Goal: Information Seeking & Learning: Check status

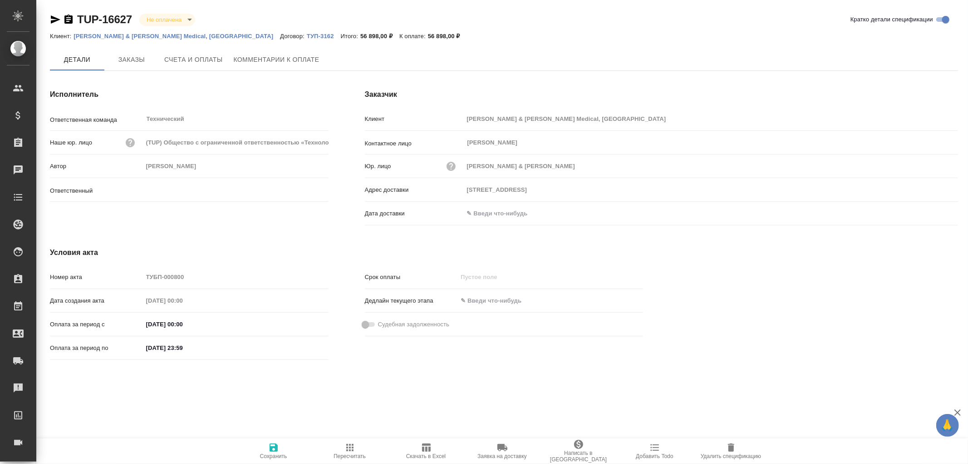
type input "Усманова Ольга"
click at [484, 212] on input "text" at bounding box center [503, 213] width 79 height 13
click at [933, 211] on icon "button" at bounding box center [932, 213] width 11 height 11
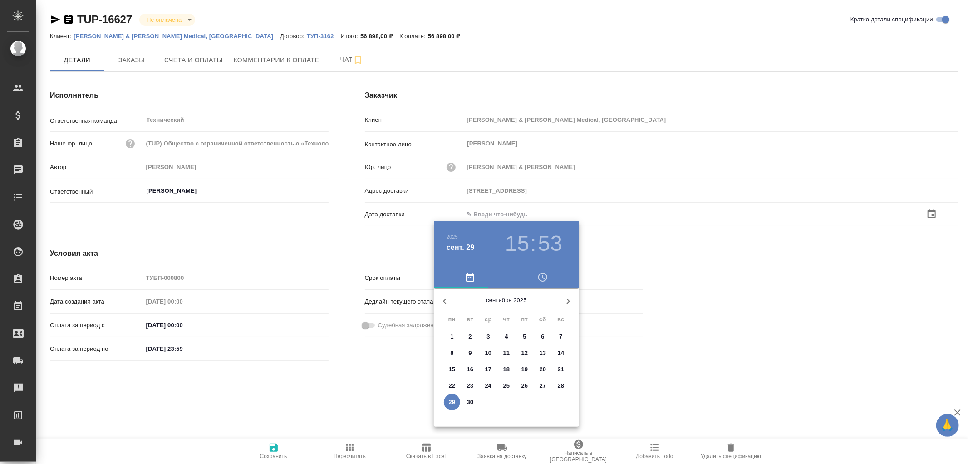
click at [452, 397] on p "29" at bounding box center [452, 401] width 7 height 9
type input "29.09.2025 15:53"
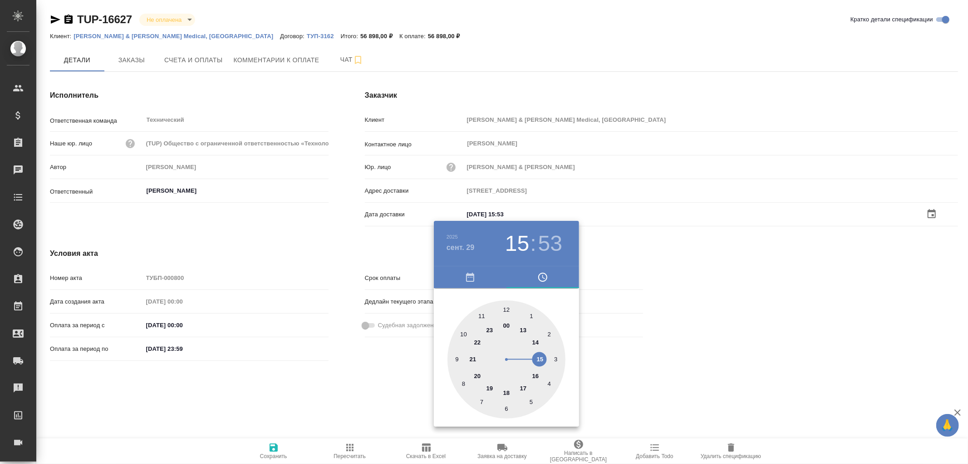
click at [276, 445] on div at bounding box center [484, 232] width 968 height 464
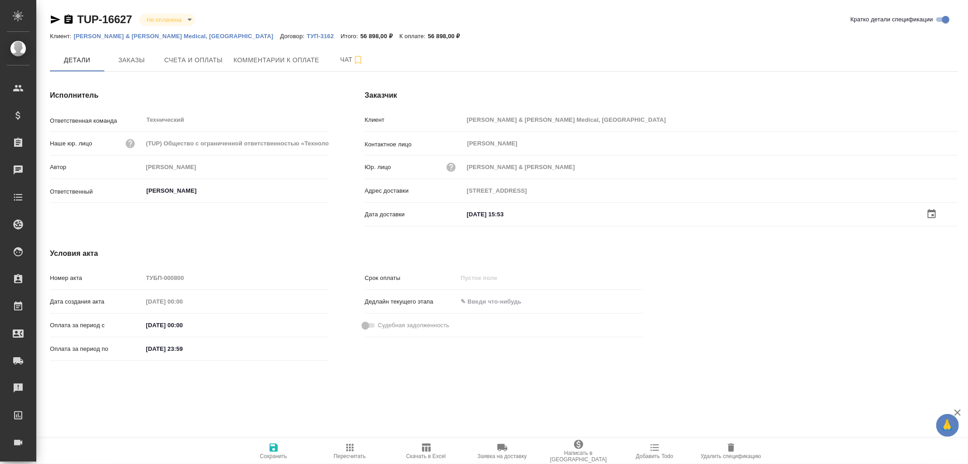
click at [274, 448] on icon "button" at bounding box center [273, 447] width 11 height 11
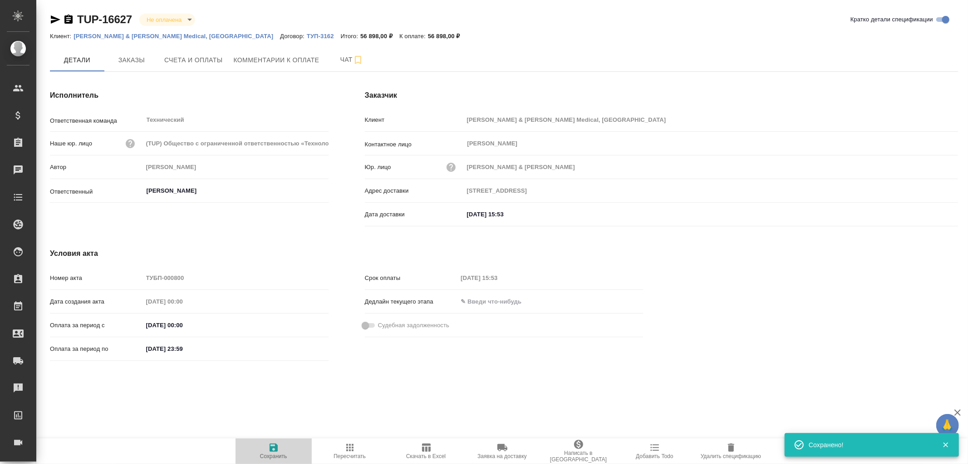
click at [274, 448] on icon "button" at bounding box center [273, 447] width 11 height 11
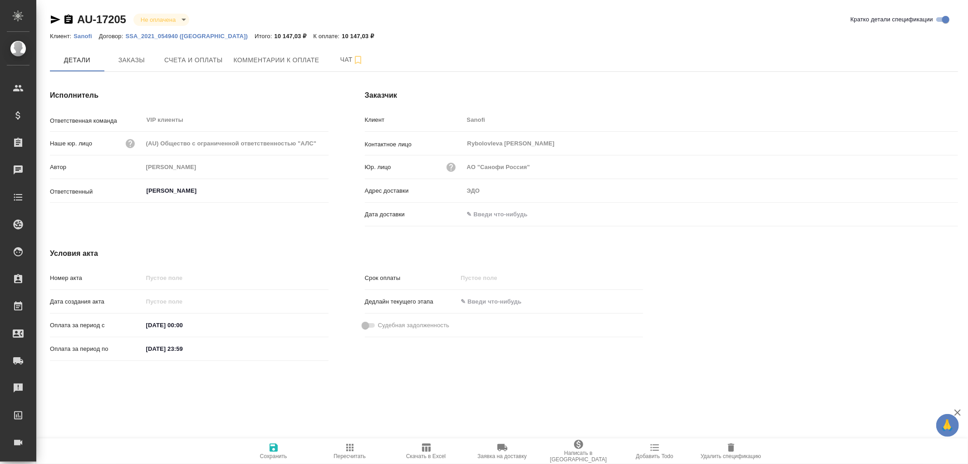
click at [69, 18] on icon "button" at bounding box center [68, 19] width 8 height 9
click at [190, 60] on span "Счета и оплаты" at bounding box center [193, 59] width 59 height 11
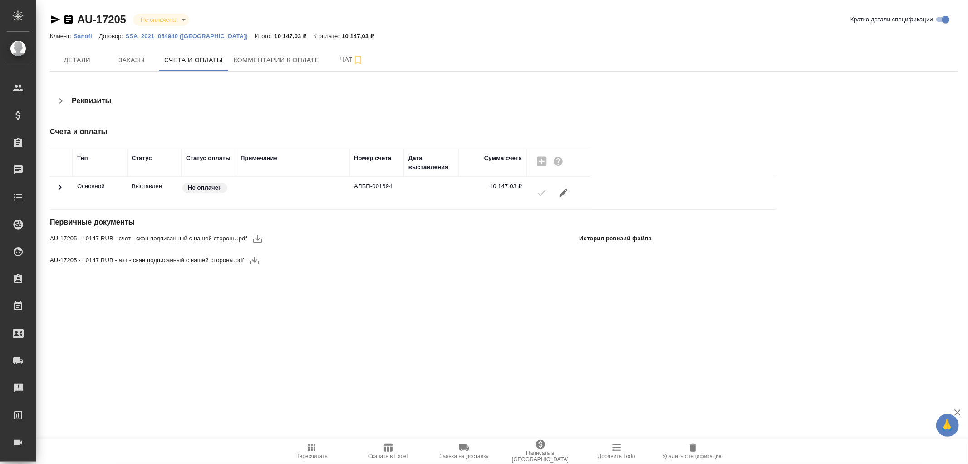
drag, startPoint x: 78, startPoint y: 54, endPoint x: 126, endPoint y: 73, distance: 52.2
click at [82, 52] on button "Детали" at bounding box center [77, 60] width 54 height 23
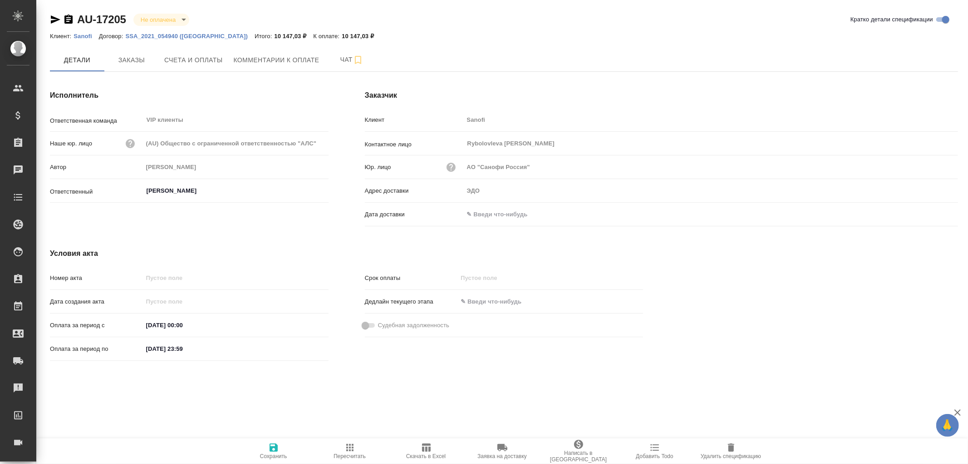
drag, startPoint x: 492, startPoint y: 216, endPoint x: 545, endPoint y: 214, distance: 53.2
click at [493, 216] on input "text" at bounding box center [503, 213] width 79 height 13
click at [932, 211] on icon "button" at bounding box center [932, 213] width 8 height 9
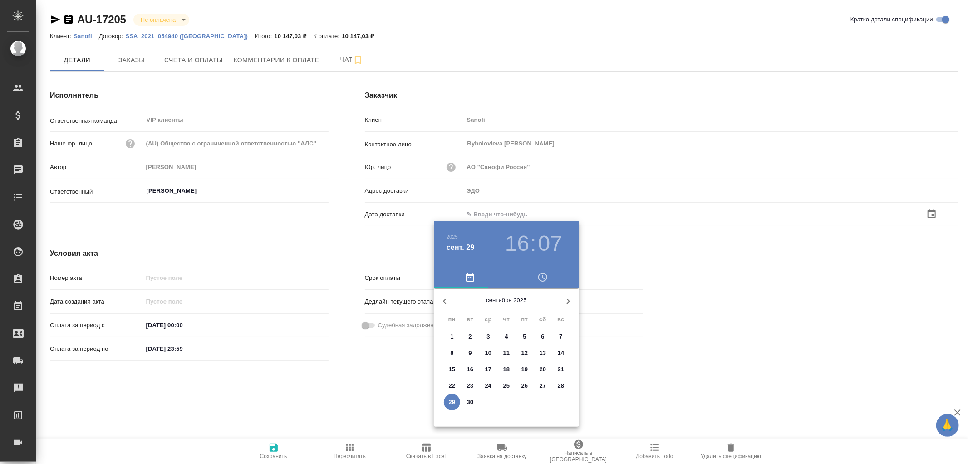
click at [451, 401] on p "29" at bounding box center [452, 401] width 7 height 9
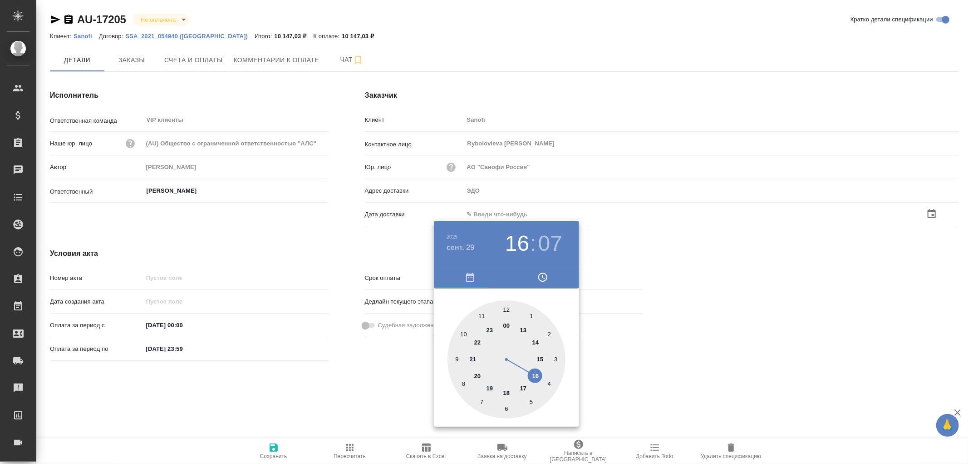
type input "29.09.2025 16:07"
click at [274, 451] on div at bounding box center [484, 232] width 968 height 464
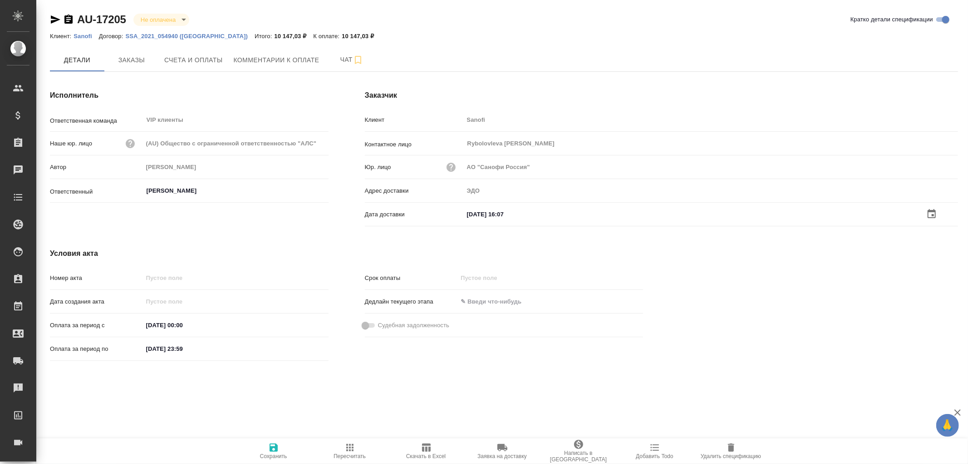
click at [273, 447] on icon "button" at bounding box center [274, 447] width 8 height 8
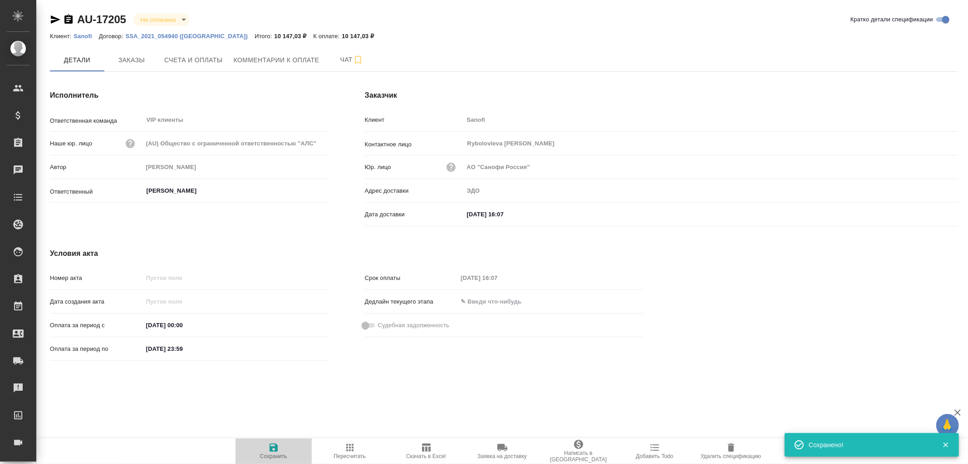
click at [273, 447] on icon "button" at bounding box center [274, 447] width 8 height 8
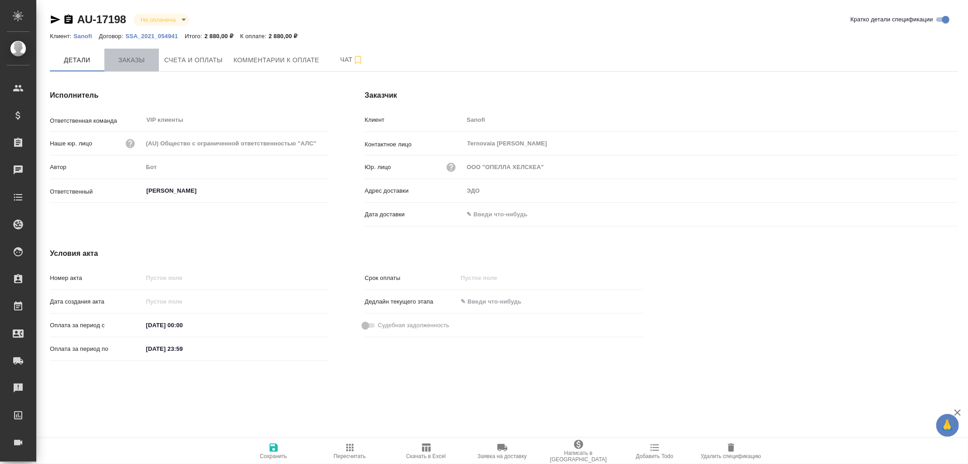
click at [134, 59] on span "Заказы" at bounding box center [132, 59] width 44 height 11
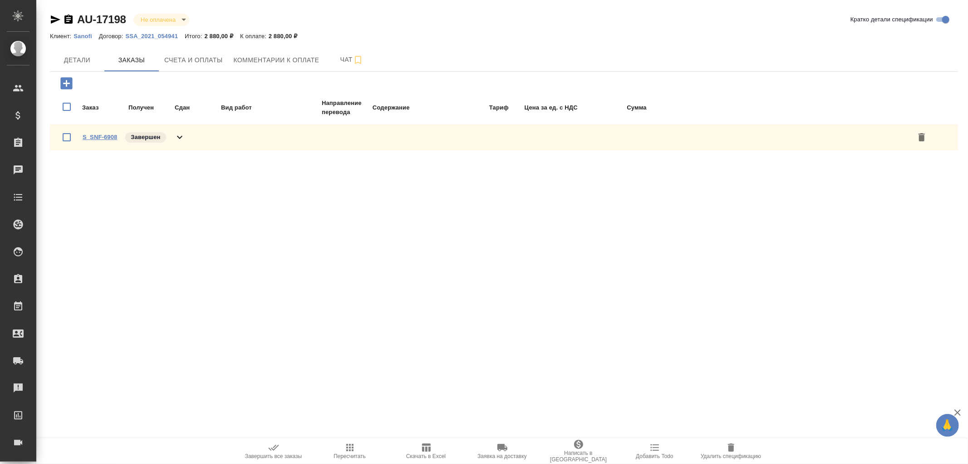
click at [106, 135] on link "S_SNF-6908" at bounding box center [100, 136] width 35 height 7
click at [192, 62] on span "Счета и оплаты" at bounding box center [193, 59] width 59 height 11
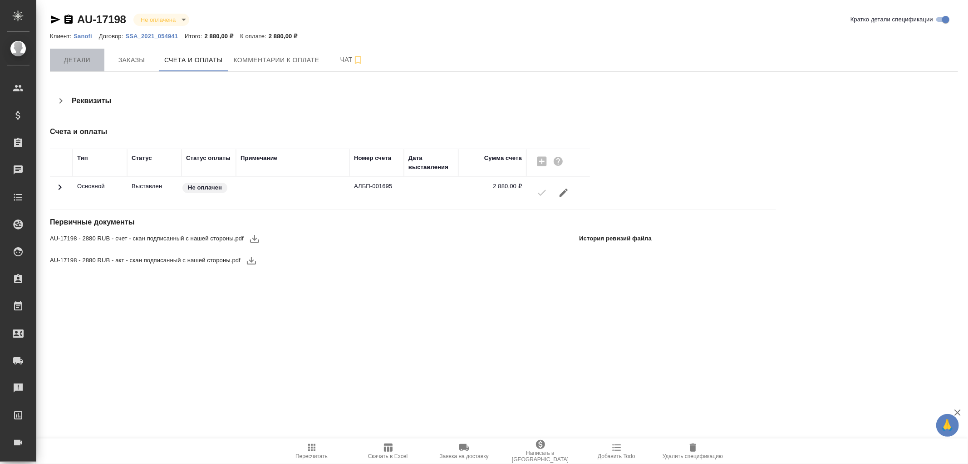
click at [66, 63] on span "Детали" at bounding box center [77, 59] width 44 height 11
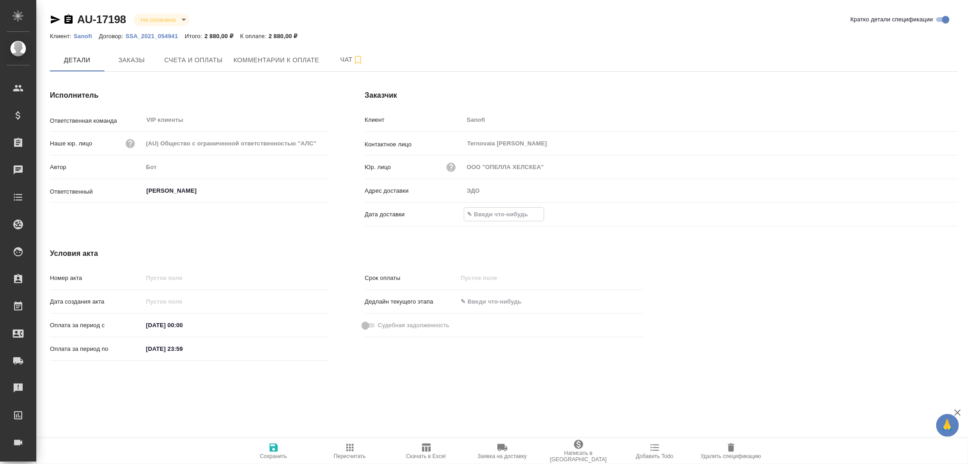
drag, startPoint x: 487, startPoint y: 214, endPoint x: 632, endPoint y: 207, distance: 145.0
click at [489, 212] on input "text" at bounding box center [503, 213] width 79 height 13
click at [931, 210] on icon "button" at bounding box center [932, 213] width 8 height 9
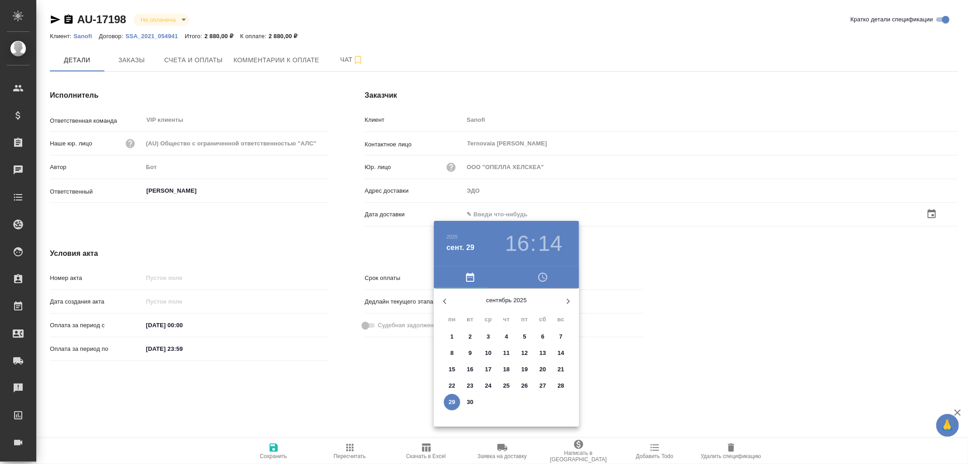
click at [452, 397] on p "29" at bounding box center [452, 401] width 7 height 9
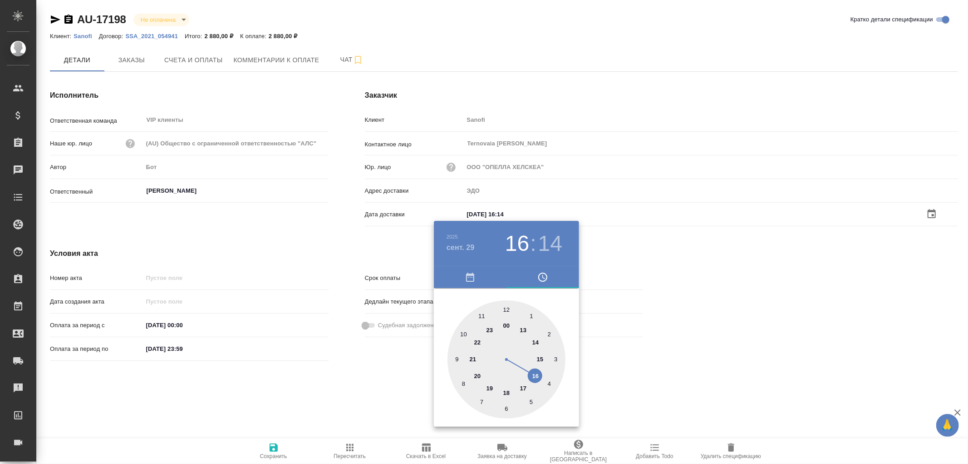
type input "29.09.2025 16:14"
click at [277, 448] on div at bounding box center [484, 232] width 968 height 464
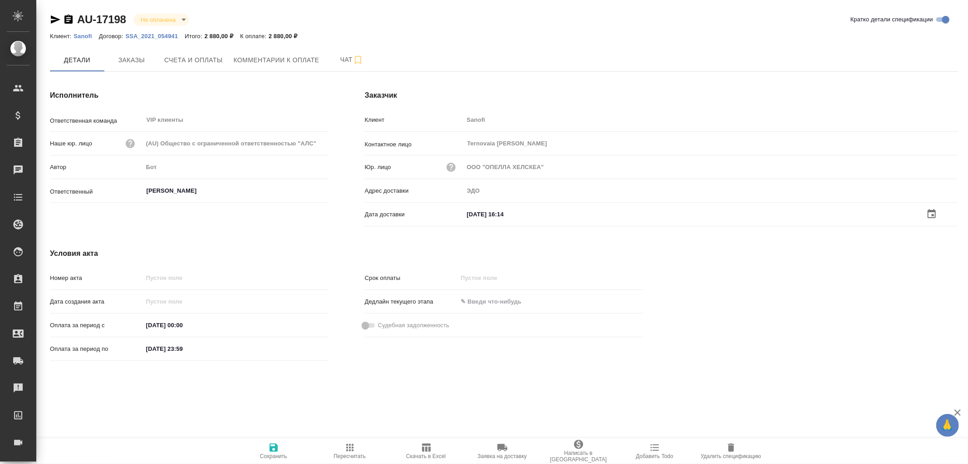
click at [277, 448] on icon "button" at bounding box center [274, 447] width 8 height 8
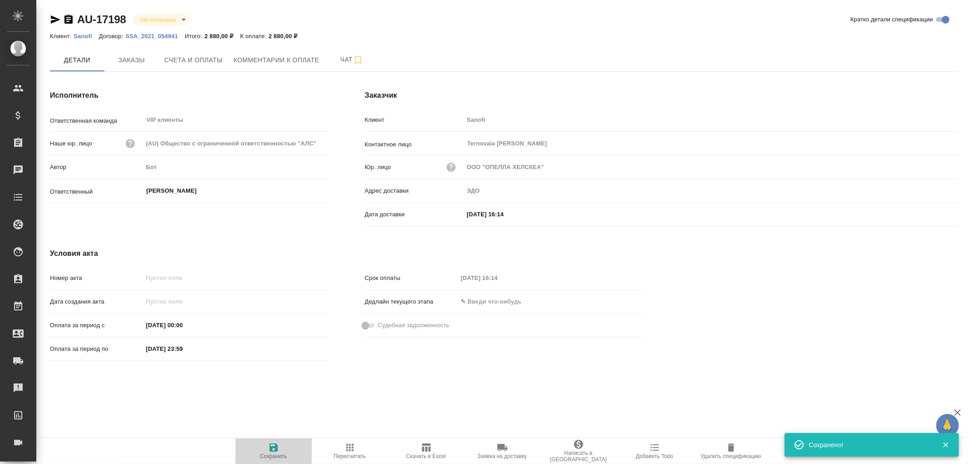
click at [274, 448] on icon "button" at bounding box center [273, 447] width 11 height 11
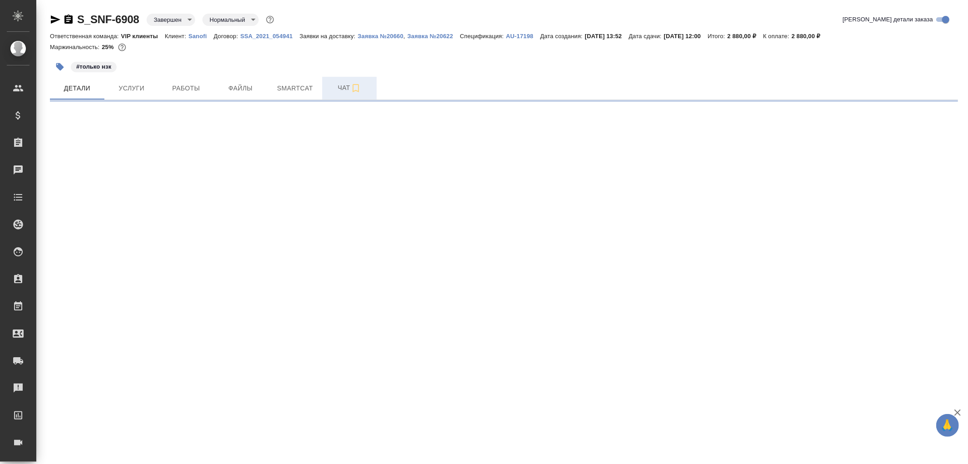
select select "RU"
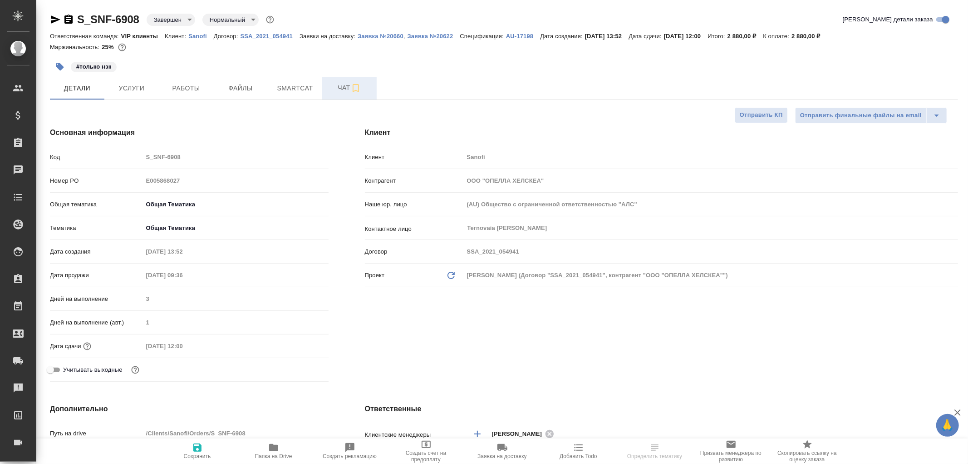
click at [343, 87] on span "Чат" at bounding box center [350, 87] width 44 height 11
type textarea "x"
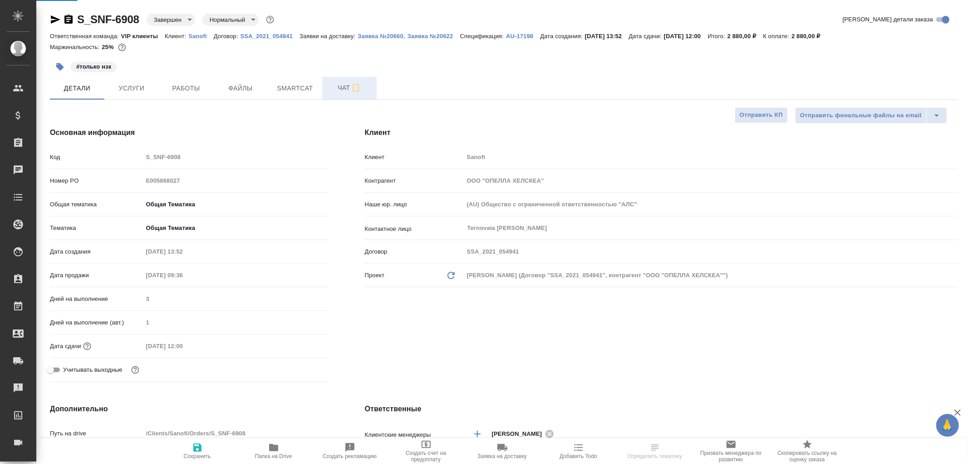
type textarea "x"
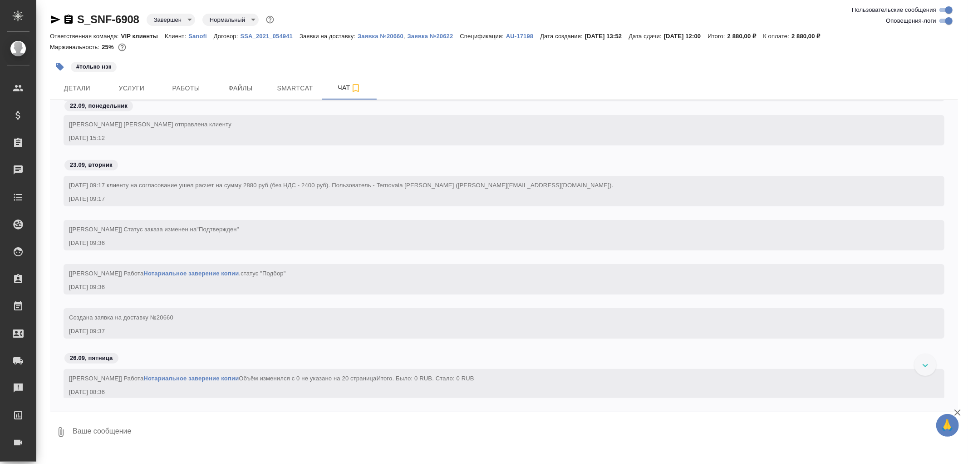
scroll to position [504, 0]
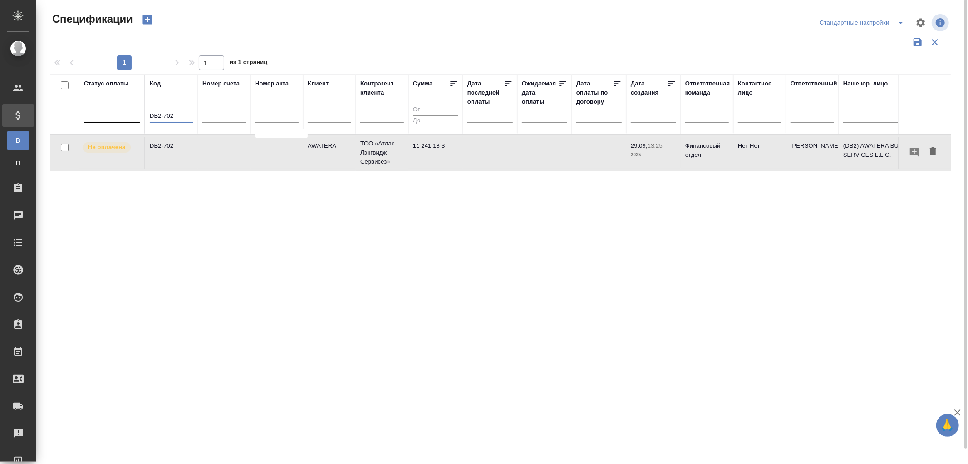
drag, startPoint x: 185, startPoint y: 115, endPoint x: 111, endPoint y: 111, distance: 73.7
click at [111, 111] on tr "Статус оплаты Код DB2-702 Номер счета Номер акта [PERSON_NAME] клиента Сумма Да…" at bounding box center [639, 104] width 1179 height 60
paste input "TUP-16594"
type input "TUP-16594"
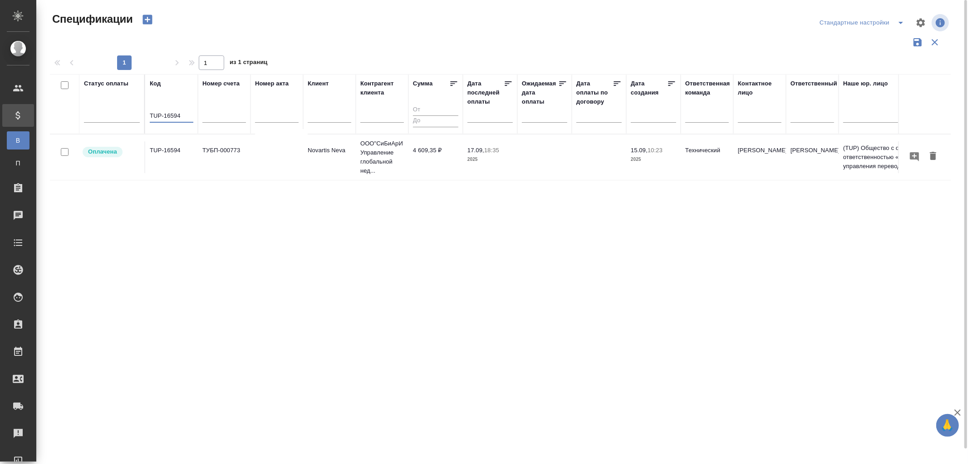
click at [163, 148] on td "TUP-16594" at bounding box center [171, 157] width 53 height 32
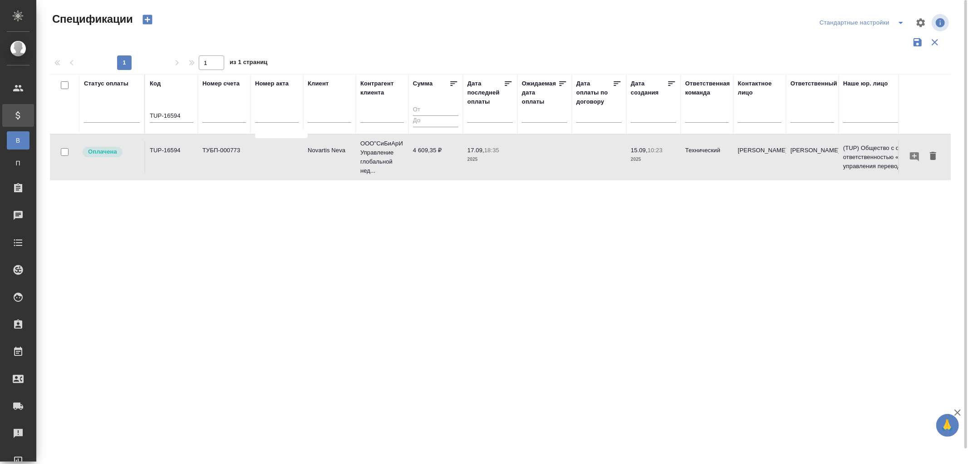
click at [163, 148] on td "TUP-16594" at bounding box center [171, 157] width 53 height 32
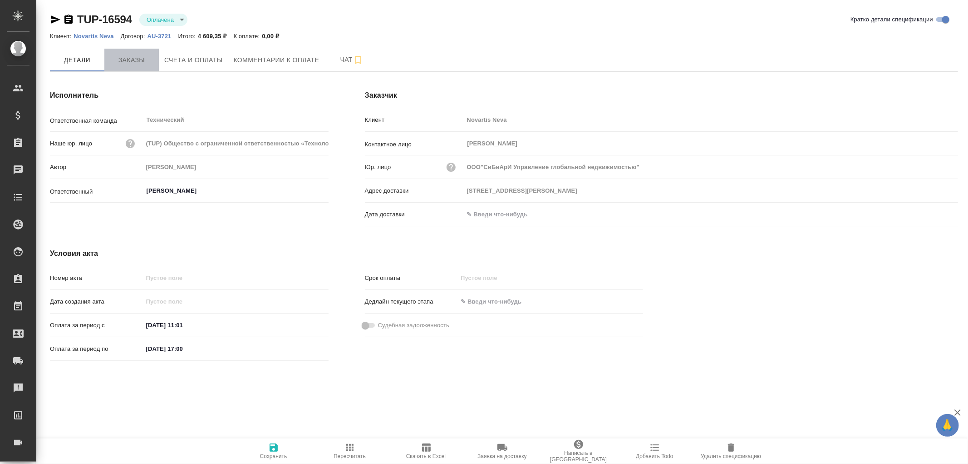
click at [132, 59] on span "Заказы" at bounding box center [132, 59] width 44 height 11
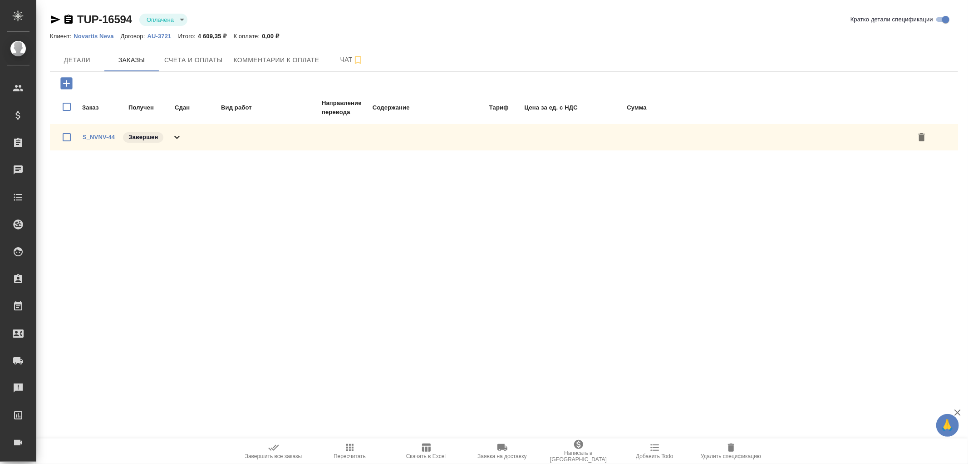
click at [178, 138] on icon at bounding box center [177, 137] width 11 height 11
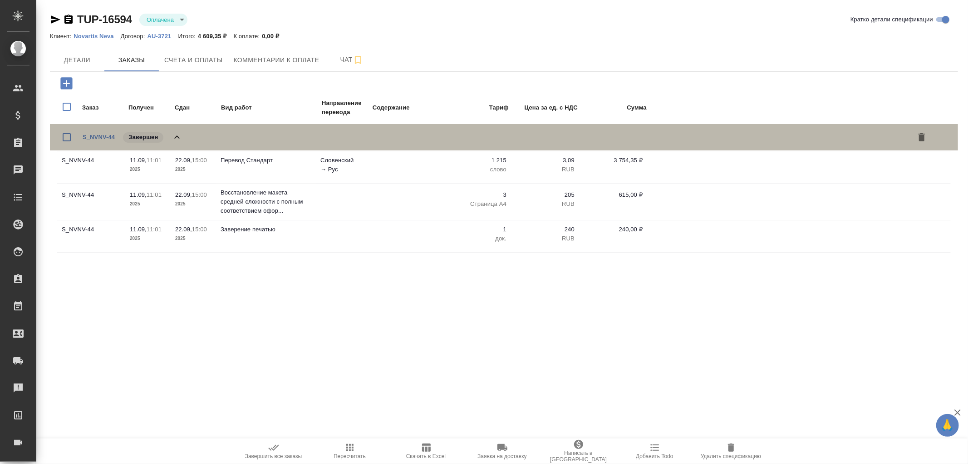
click at [179, 135] on icon at bounding box center [177, 137] width 11 height 11
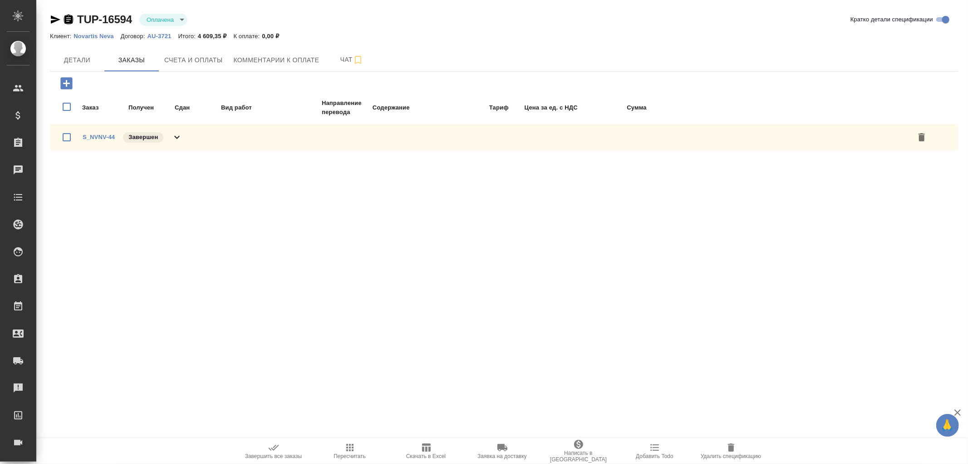
drag, startPoint x: 67, startPoint y: 21, endPoint x: 69, endPoint y: 0, distance: 21.4
click at [68, 21] on icon "button" at bounding box center [68, 19] width 11 height 11
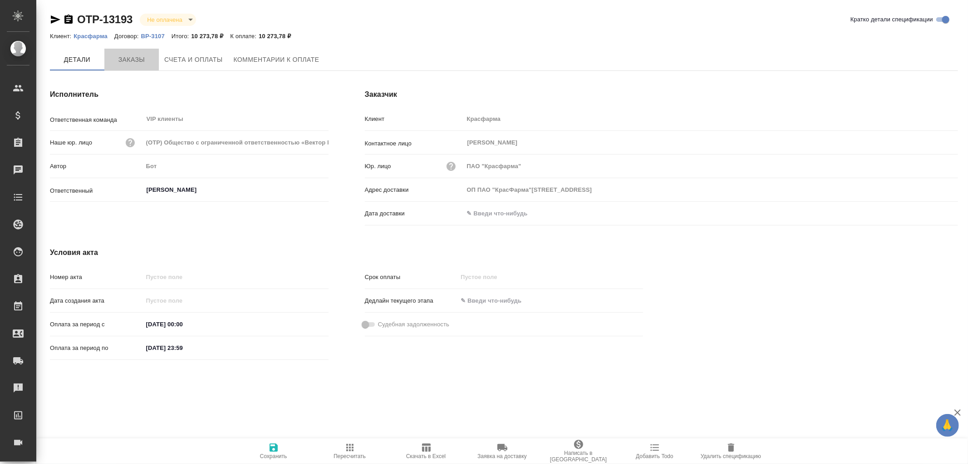
drag, startPoint x: 121, startPoint y: 59, endPoint x: 307, endPoint y: 114, distance: 194.0
click at [121, 59] on span "Заказы" at bounding box center [132, 59] width 44 height 11
type input "ОП ПАО "КрасФарма"[STREET_ADDRESS]"
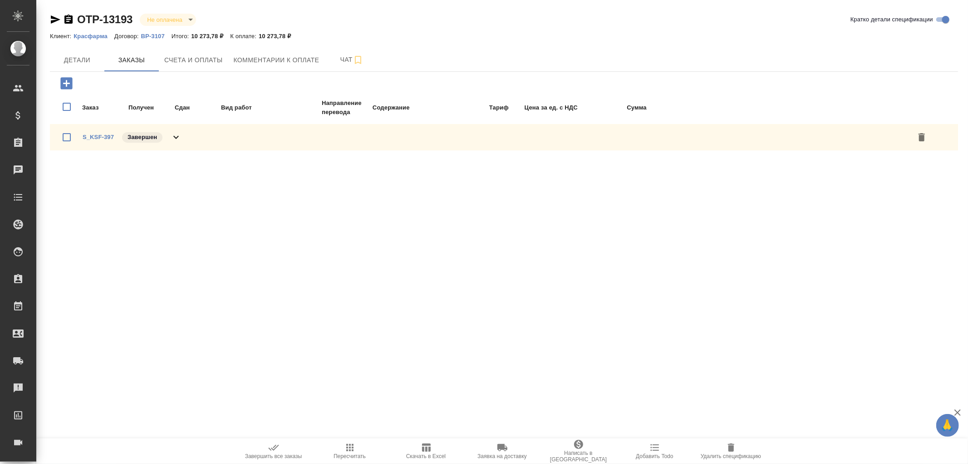
click at [176, 135] on icon at bounding box center [176, 137] width 11 height 11
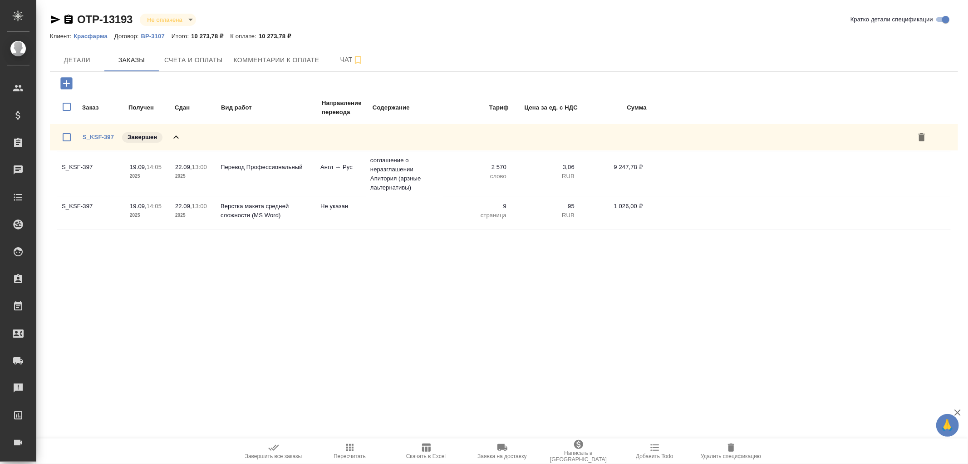
click at [176, 135] on icon at bounding box center [175, 136] width 5 height 3
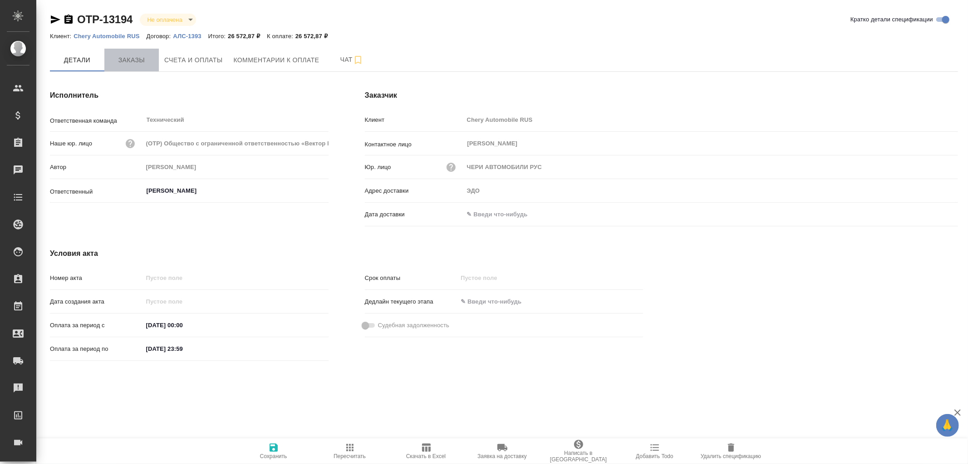
click at [131, 59] on span "Заказы" at bounding box center [132, 59] width 44 height 11
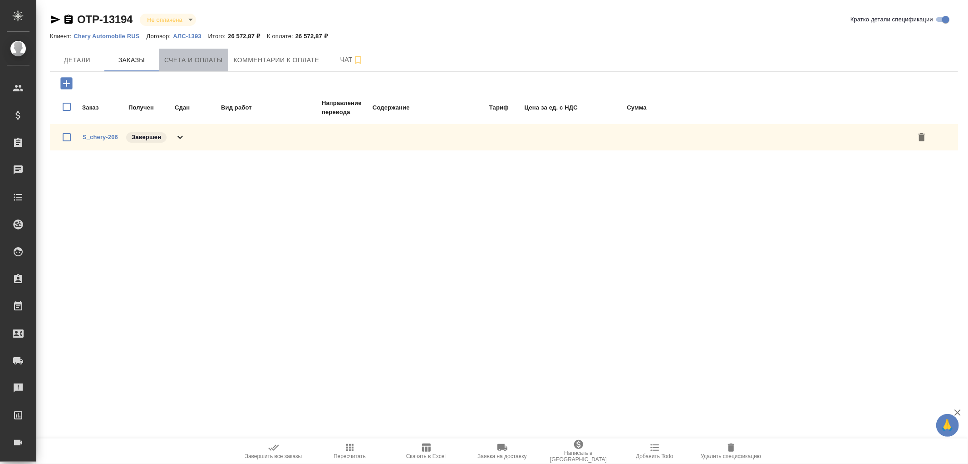
click at [202, 59] on span "Счета и оплаты" at bounding box center [193, 59] width 59 height 11
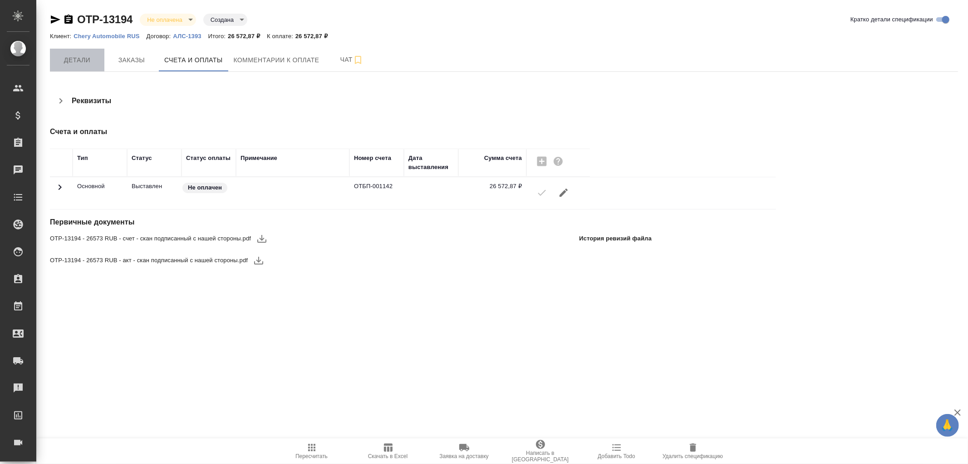
click at [87, 61] on span "Детали" at bounding box center [77, 59] width 44 height 11
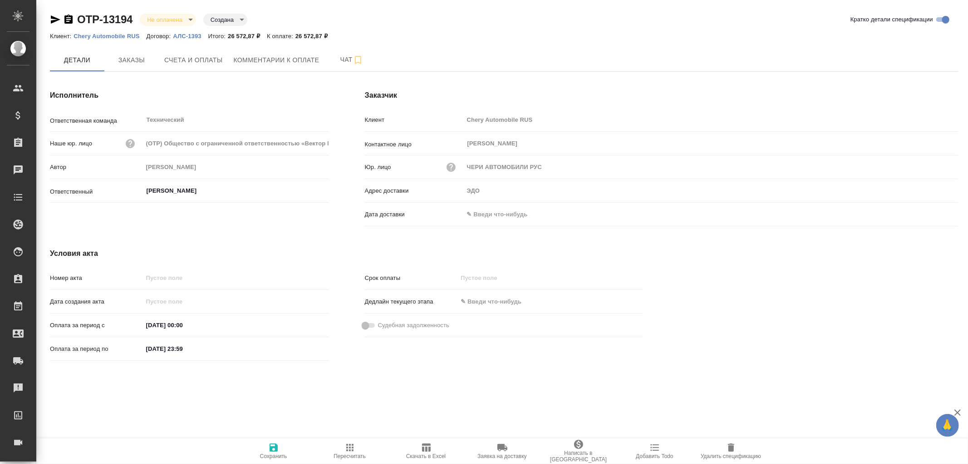
drag, startPoint x: 484, startPoint y: 212, endPoint x: 470, endPoint y: 206, distance: 15.4
click at [486, 212] on input "text" at bounding box center [503, 213] width 79 height 13
click at [929, 209] on icon "button" at bounding box center [932, 213] width 11 height 11
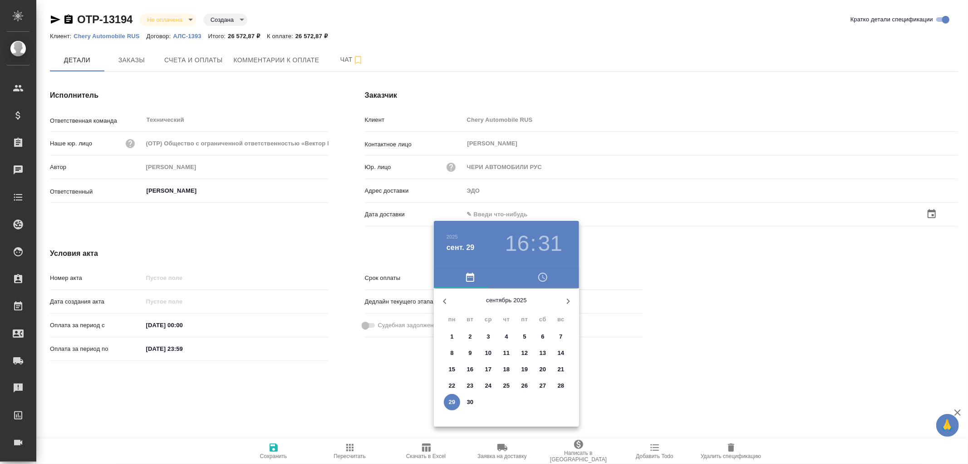
click at [449, 400] on p "29" at bounding box center [452, 401] width 7 height 9
type input "29.09.2025 16:31"
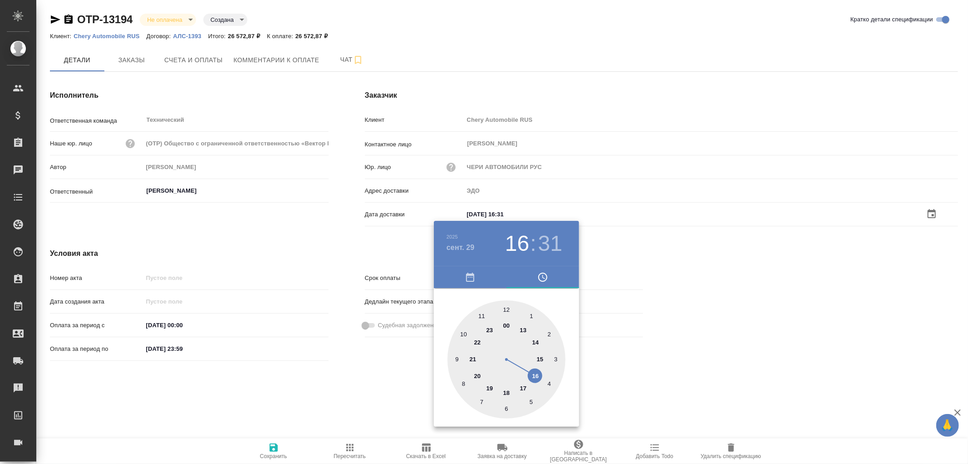
click at [272, 448] on div at bounding box center [484, 232] width 968 height 464
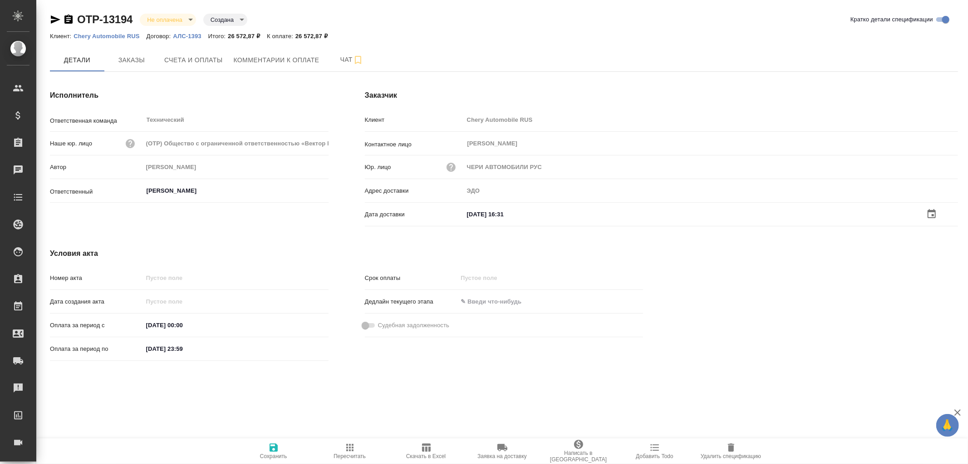
click at [272, 448] on icon "button" at bounding box center [274, 447] width 8 height 8
click at [129, 58] on span "Заказы" at bounding box center [132, 59] width 44 height 11
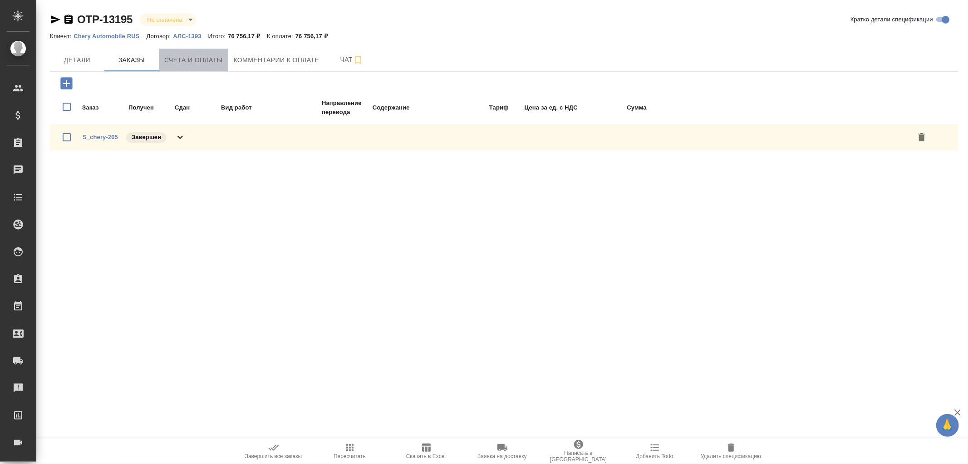
click at [209, 60] on span "Счета и оплаты" at bounding box center [193, 59] width 59 height 11
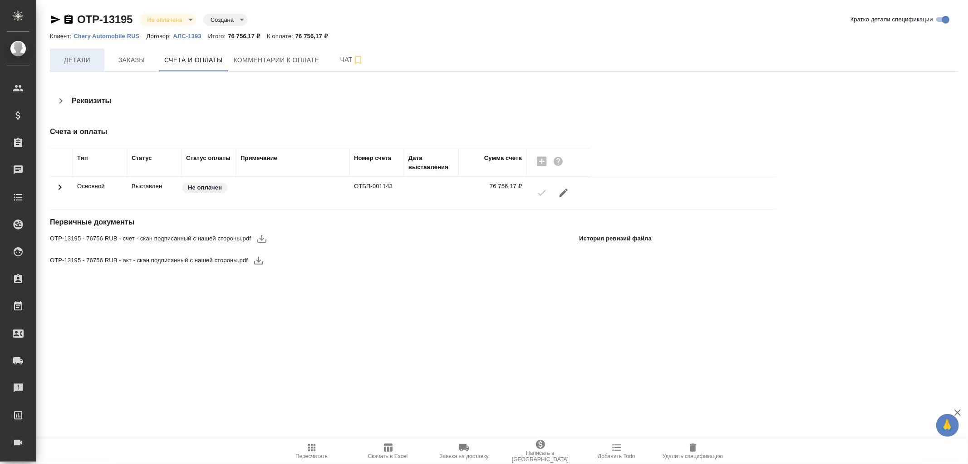
click at [74, 61] on span "Детали" at bounding box center [77, 59] width 44 height 11
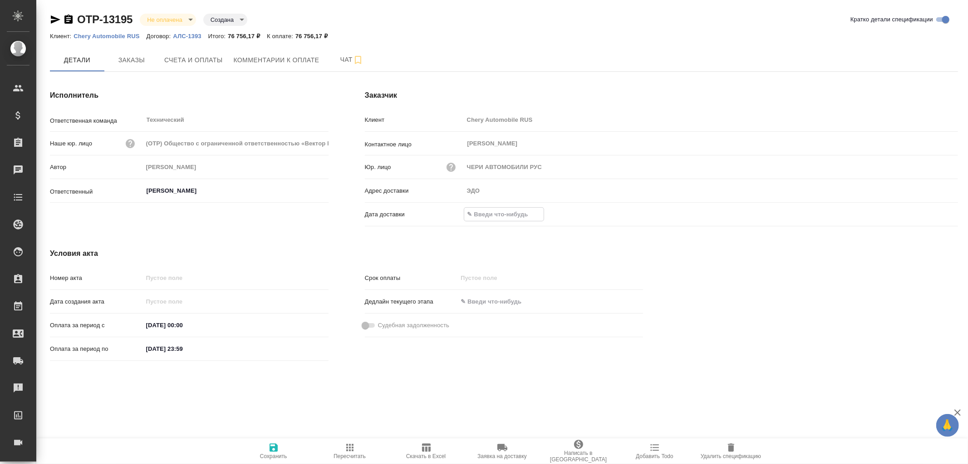
click at [489, 214] on input "text" at bounding box center [503, 213] width 79 height 13
click at [927, 218] on icon "button" at bounding box center [932, 213] width 11 height 11
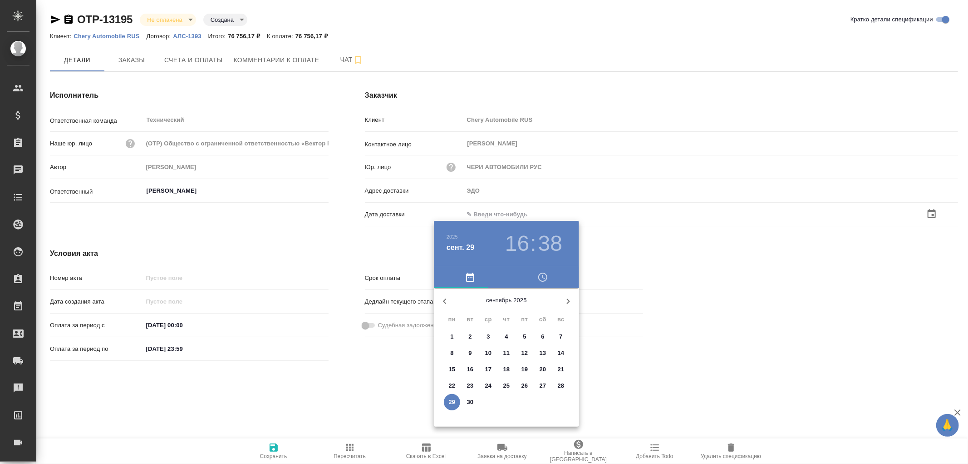
click at [452, 395] on button "29" at bounding box center [452, 402] width 16 height 16
type input "29.09.2025 16:38"
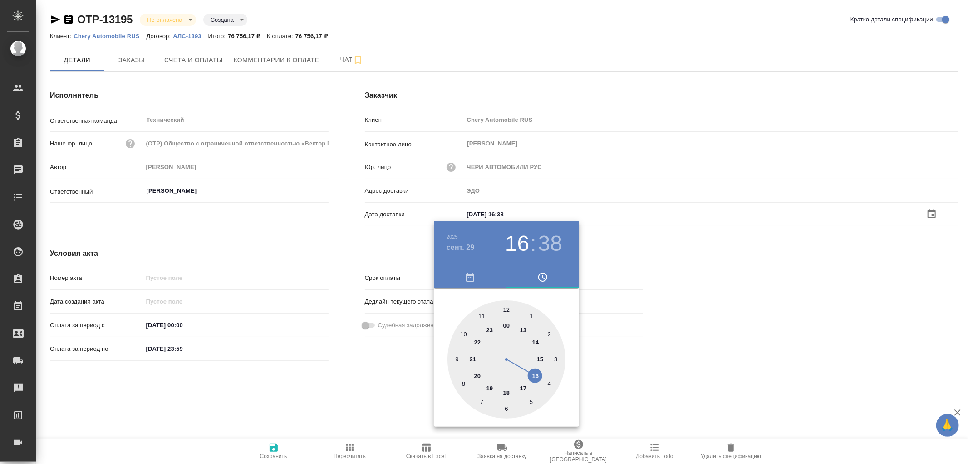
click at [275, 452] on div at bounding box center [484, 232] width 968 height 464
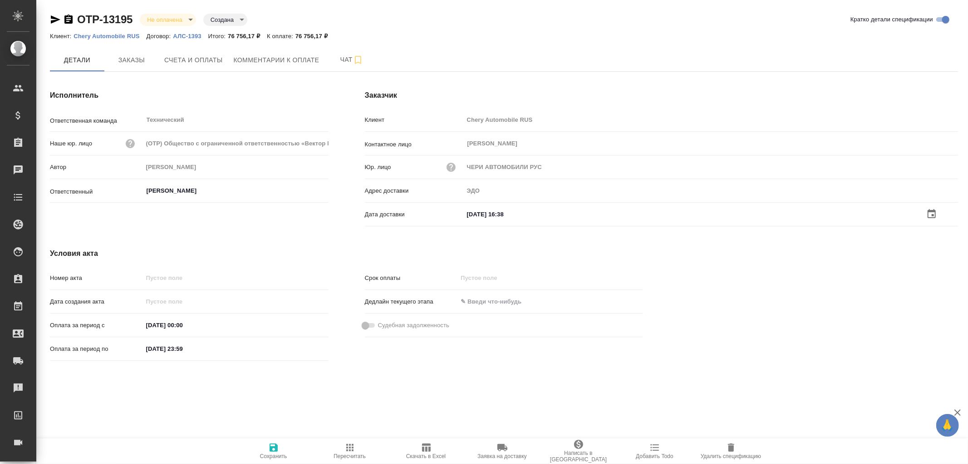
click at [271, 446] on icon "button" at bounding box center [274, 447] width 8 height 8
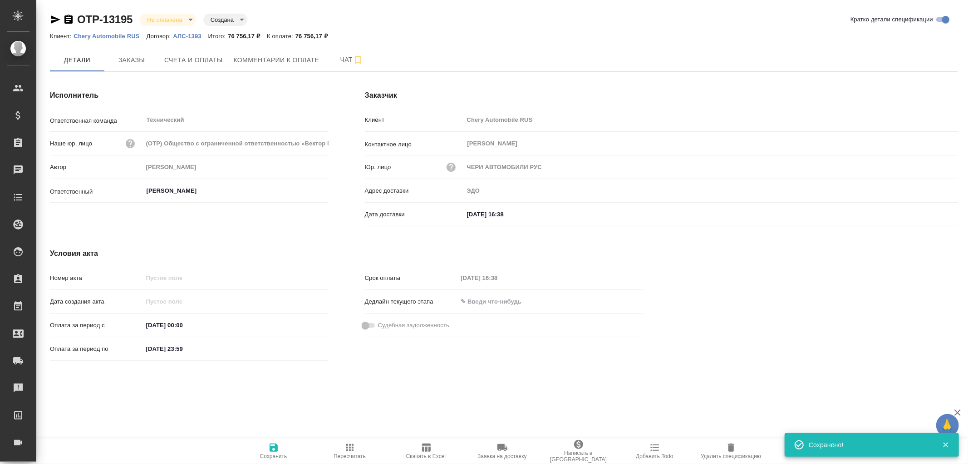
click at [271, 446] on icon "button" at bounding box center [274, 447] width 8 height 8
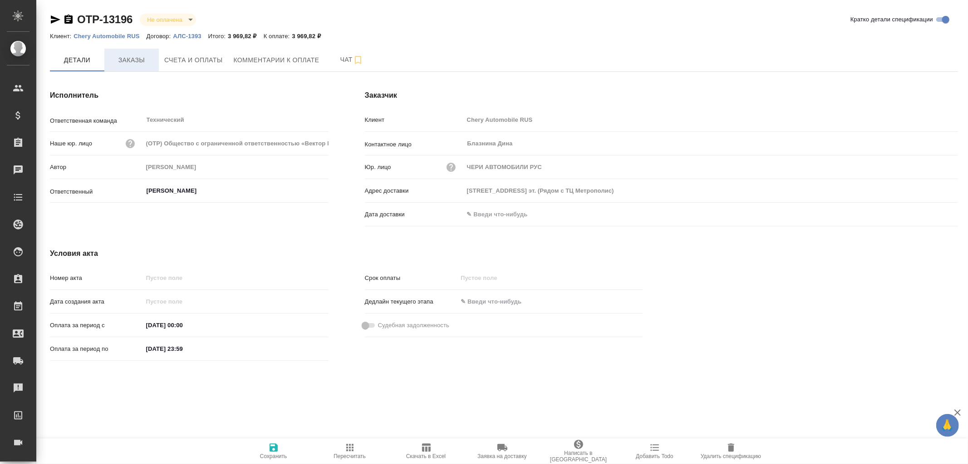
click at [139, 60] on span "Заказы" at bounding box center [132, 59] width 44 height 11
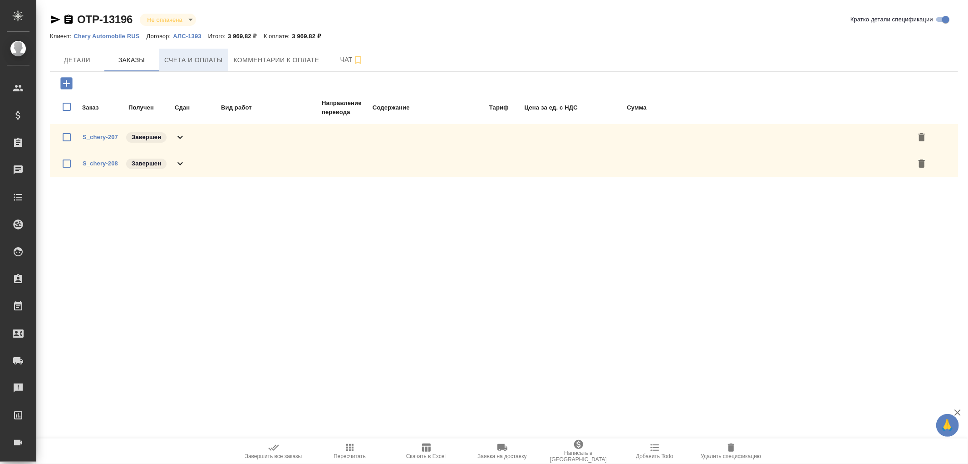
click at [200, 62] on span "Счета и оплаты" at bounding box center [193, 59] width 59 height 11
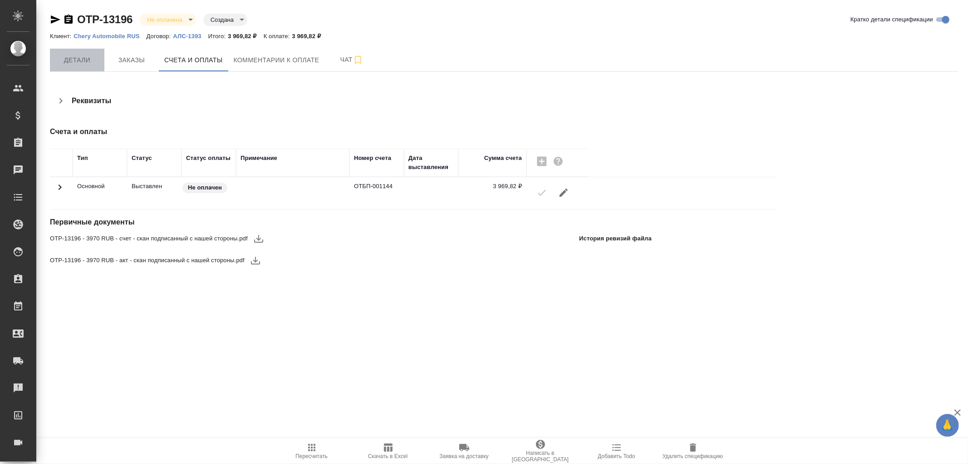
click at [66, 60] on span "Детали" at bounding box center [77, 59] width 44 height 11
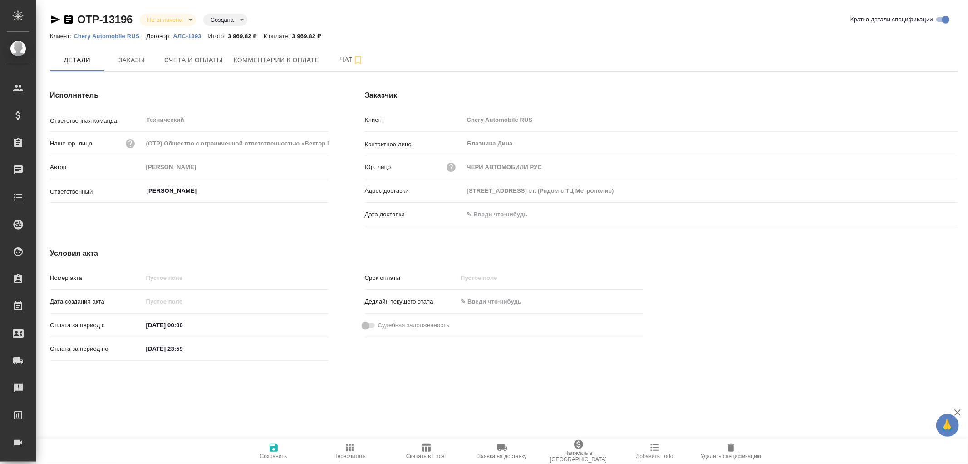
drag, startPoint x: 514, startPoint y: 212, endPoint x: 620, endPoint y: 212, distance: 105.8
click at [514, 212] on input "text" at bounding box center [503, 213] width 79 height 13
click at [933, 210] on icon "button" at bounding box center [932, 213] width 8 height 9
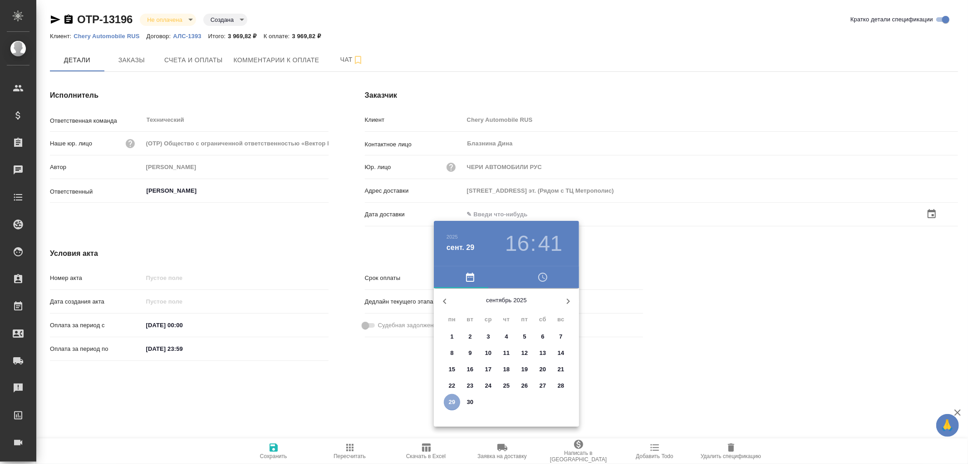
click at [450, 399] on p "29" at bounding box center [452, 401] width 7 height 9
type input "29.09.2025 16:41"
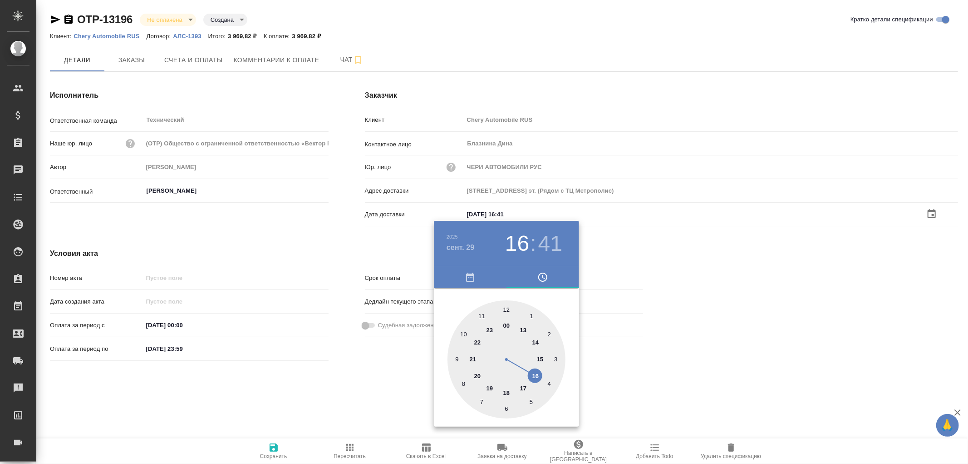
click at [273, 447] on div at bounding box center [484, 232] width 968 height 464
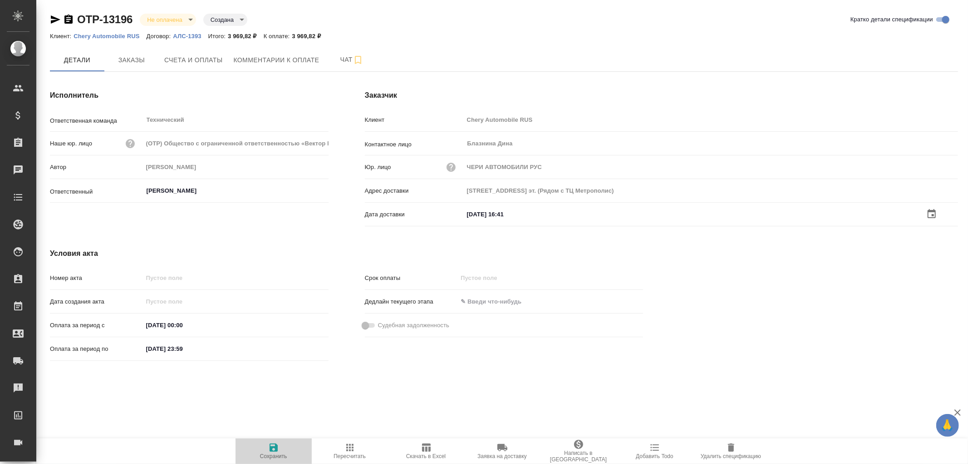
click at [274, 446] on icon "button" at bounding box center [274, 447] width 8 height 8
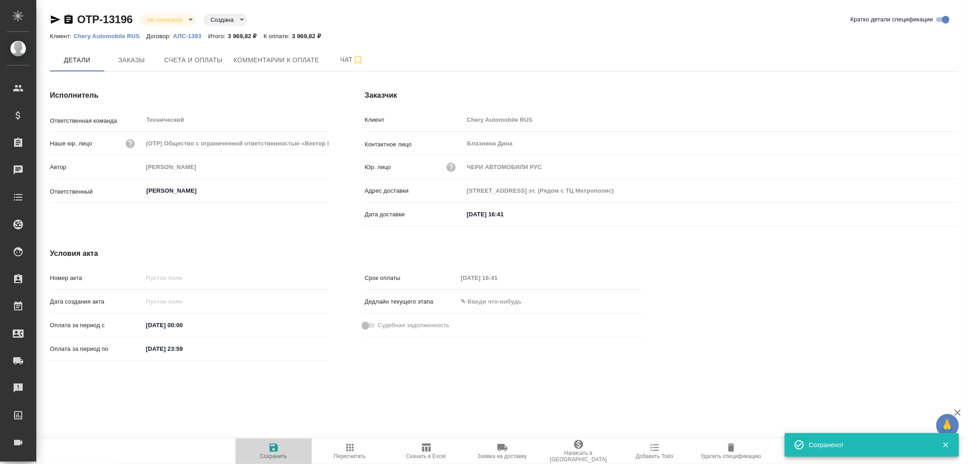
click at [274, 446] on icon "button" at bounding box center [274, 447] width 8 height 8
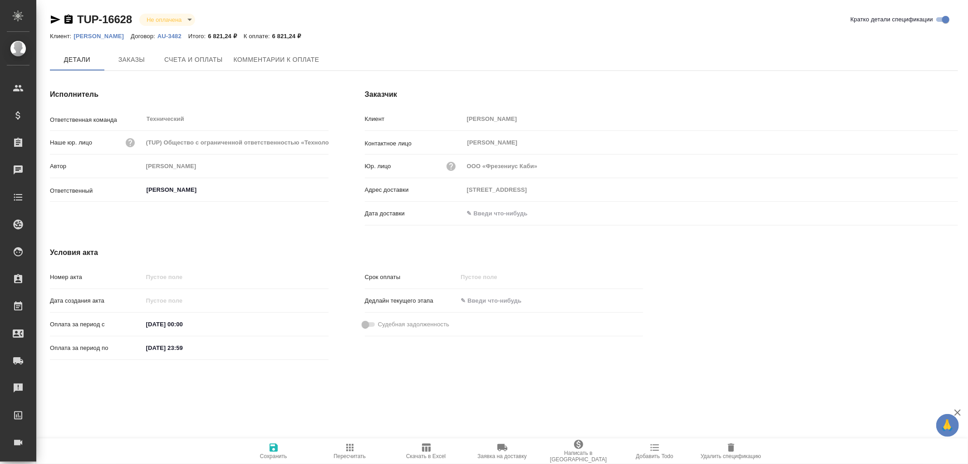
type input "[STREET_ADDRESS]"
click at [133, 59] on span "Заказы" at bounding box center [132, 59] width 44 height 11
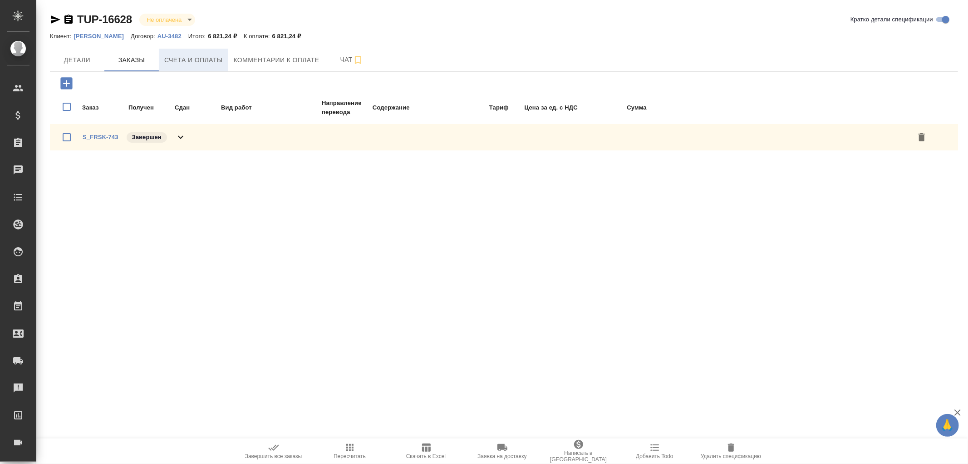
click at [204, 65] on span "Счета и оплаты" at bounding box center [193, 59] width 59 height 11
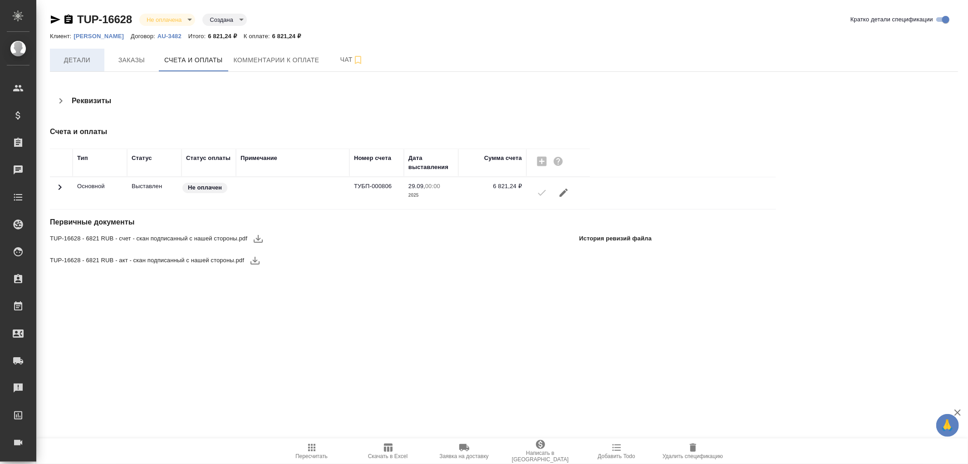
click at [76, 61] on span "Детали" at bounding box center [77, 59] width 44 height 11
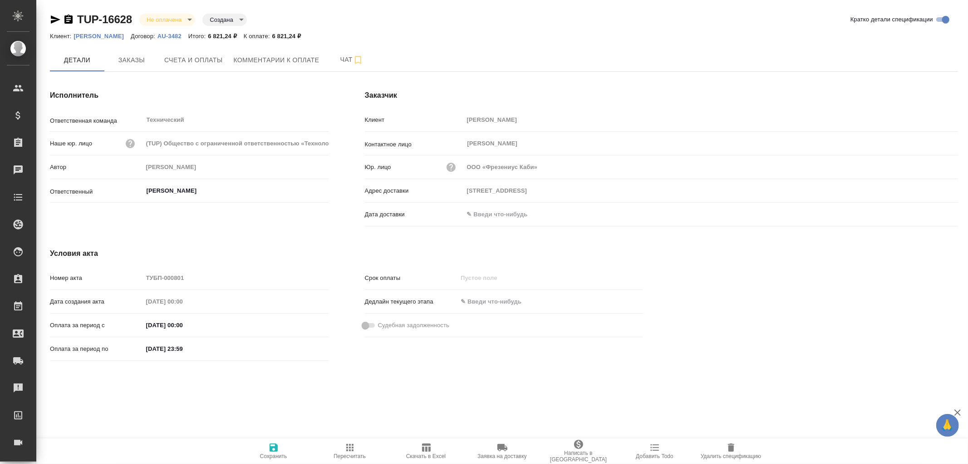
drag, startPoint x: 491, startPoint y: 217, endPoint x: 596, endPoint y: 208, distance: 105.7
click at [491, 217] on input "text" at bounding box center [503, 213] width 79 height 13
click at [932, 214] on icon "button" at bounding box center [932, 212] width 8 height 9
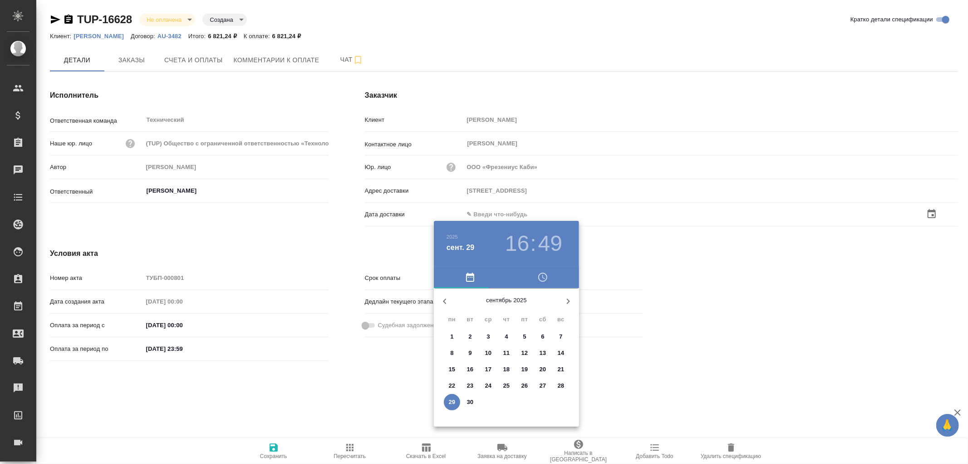
click at [453, 401] on p "29" at bounding box center [452, 401] width 7 height 9
type input "125167 Москва, Ленинградский пр., 37, к.9подъезд 2, этаж 3"
type input "29.09.2025 16:49"
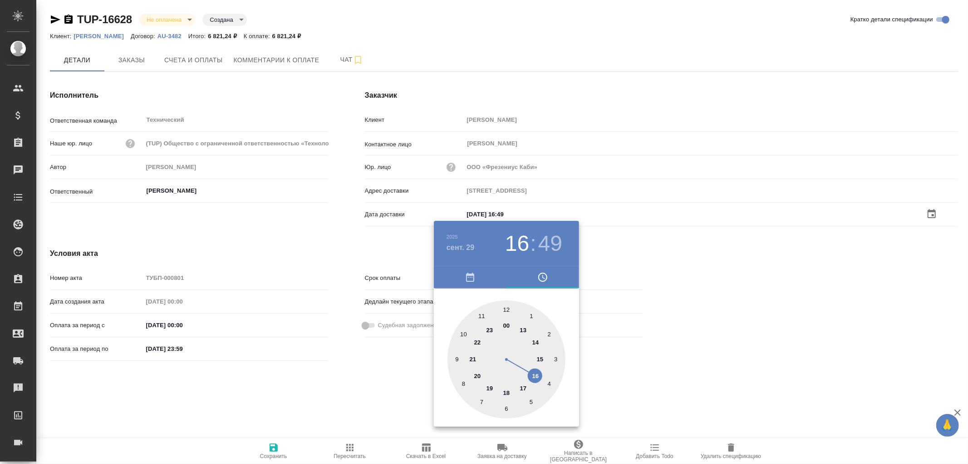
click at [278, 449] on div at bounding box center [484, 232] width 968 height 464
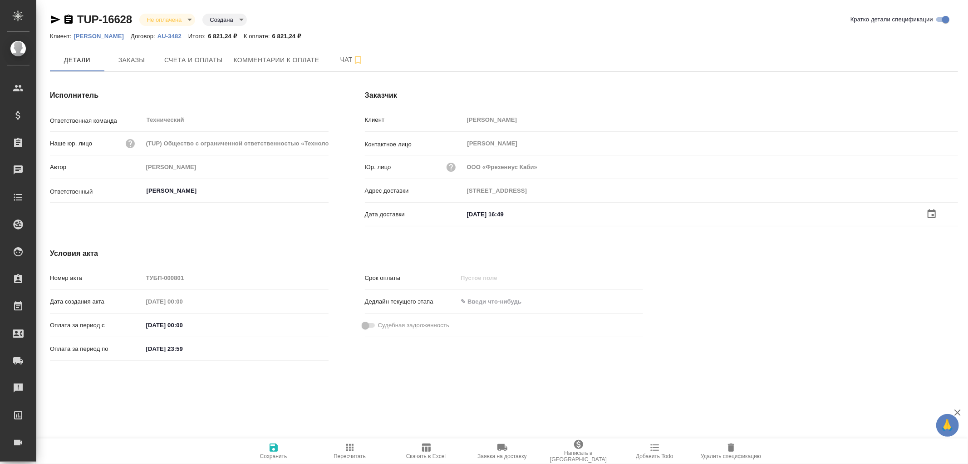
click at [275, 450] on icon "button" at bounding box center [274, 447] width 8 height 8
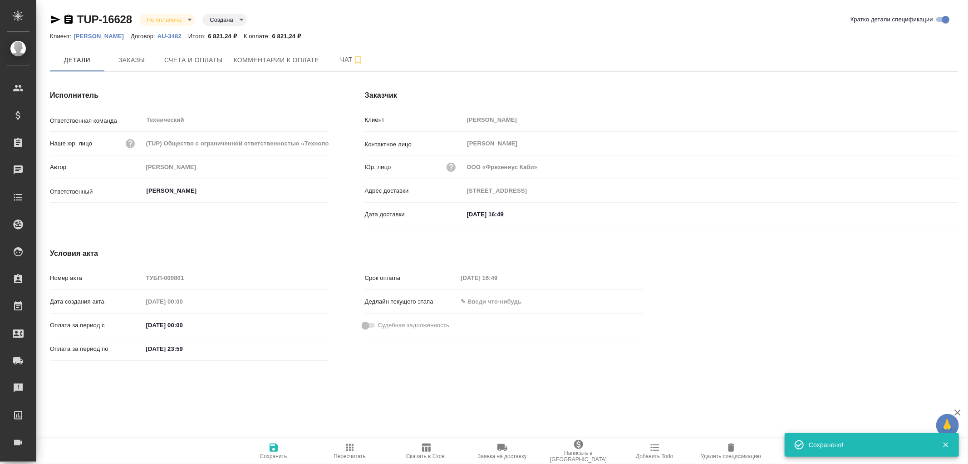
click at [275, 450] on icon "button" at bounding box center [274, 447] width 8 height 8
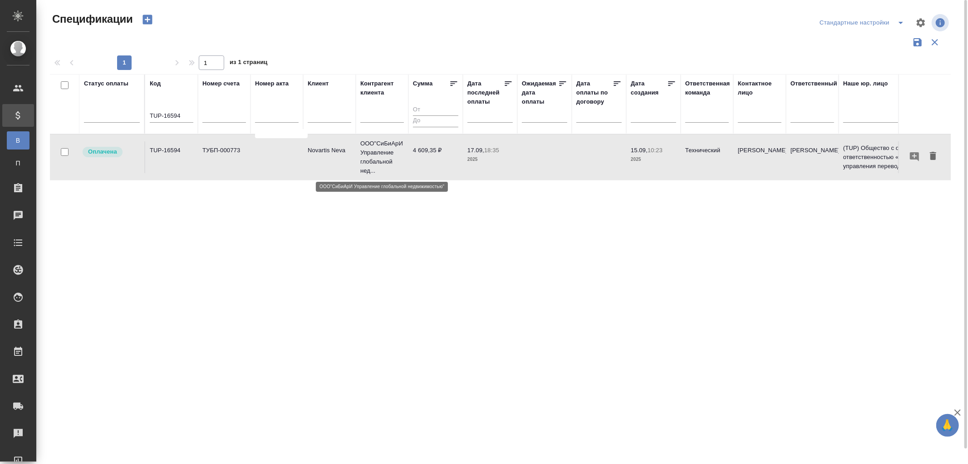
click at [383, 148] on p "ООО"СиБиАрИ Управление глобальной нед..." at bounding box center [382, 157] width 44 height 36
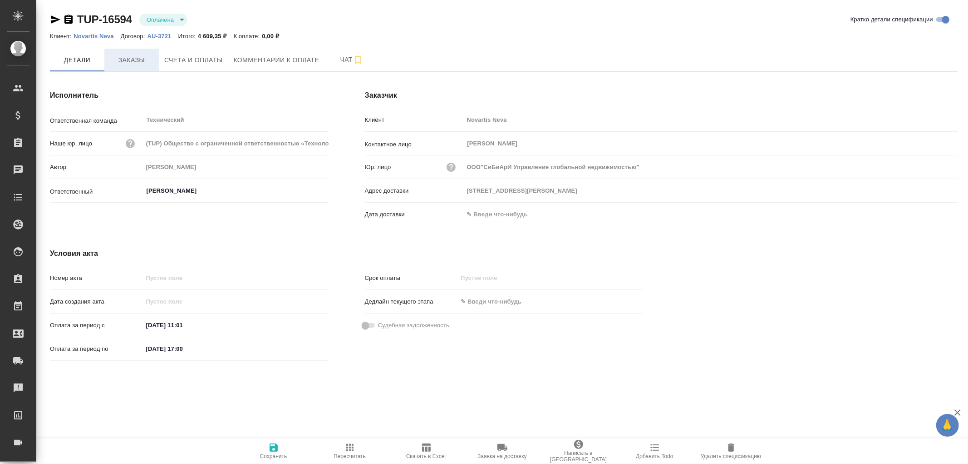
click at [128, 60] on span "Заказы" at bounding box center [132, 59] width 44 height 11
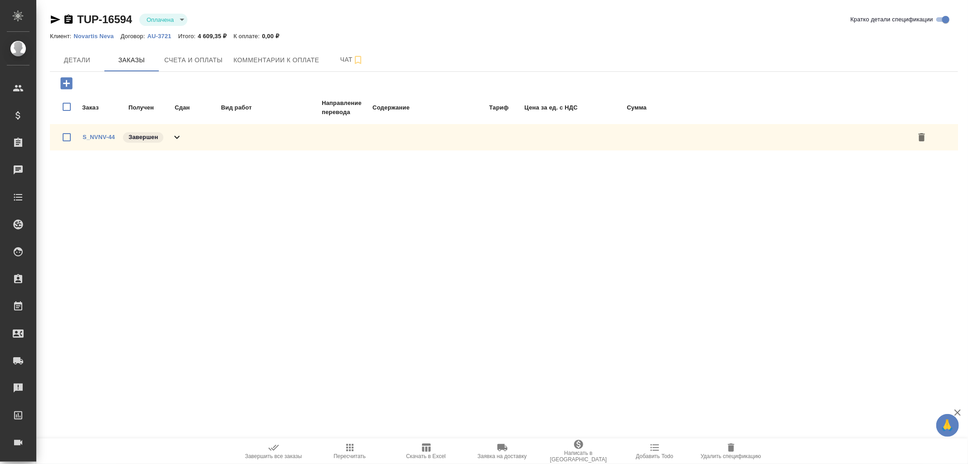
click at [181, 138] on icon at bounding box center [177, 137] width 11 height 11
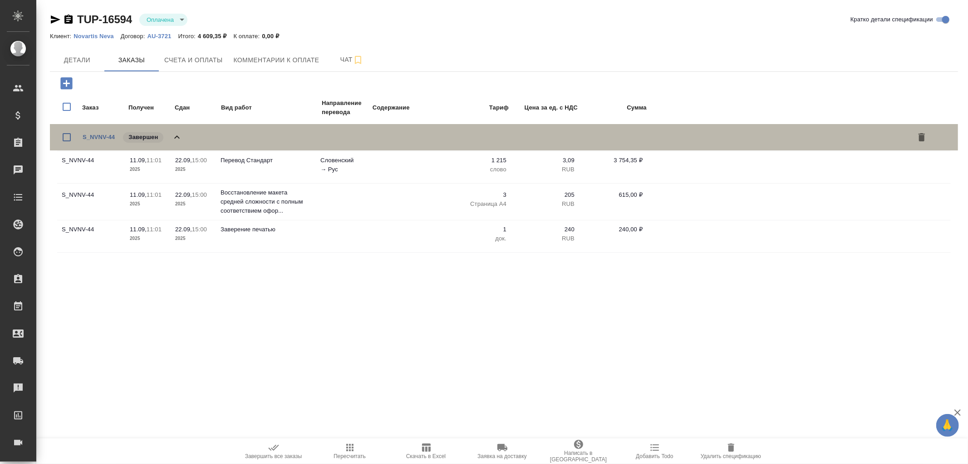
click at [181, 137] on icon at bounding box center [177, 137] width 11 height 11
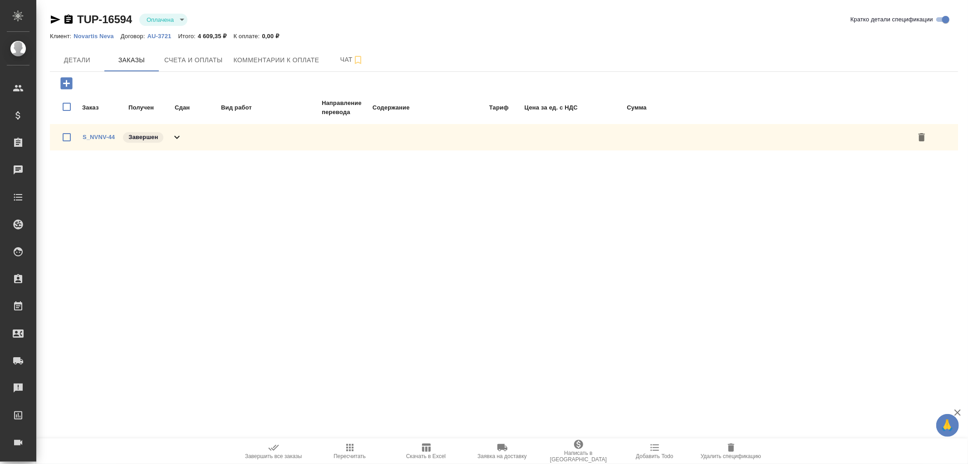
click at [161, 34] on p "AU-3721" at bounding box center [162, 36] width 31 height 7
click at [180, 135] on icon at bounding box center [177, 137] width 11 height 11
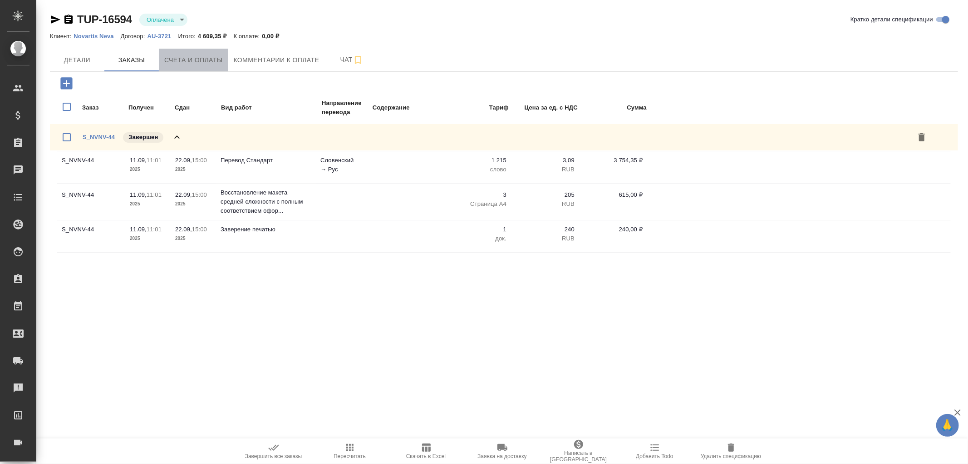
click at [192, 58] on span "Счета и оплаты" at bounding box center [193, 59] width 59 height 11
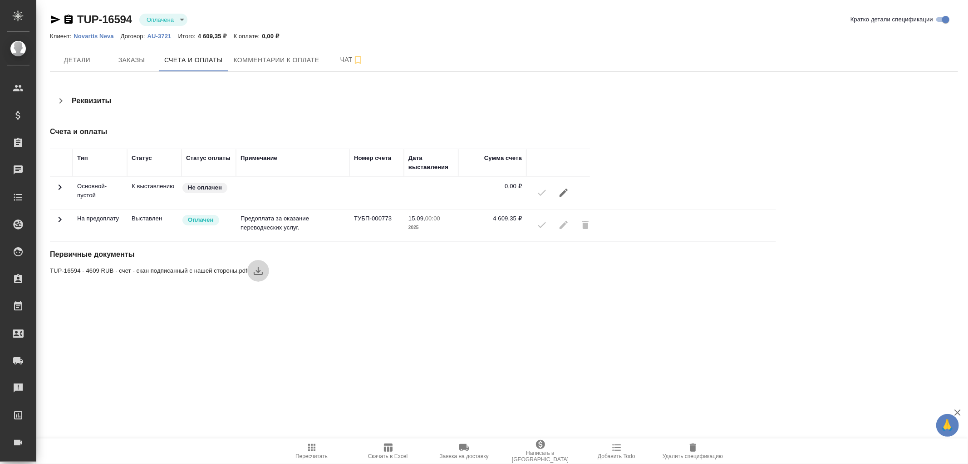
click at [256, 267] on icon "button" at bounding box center [258, 270] width 11 height 11
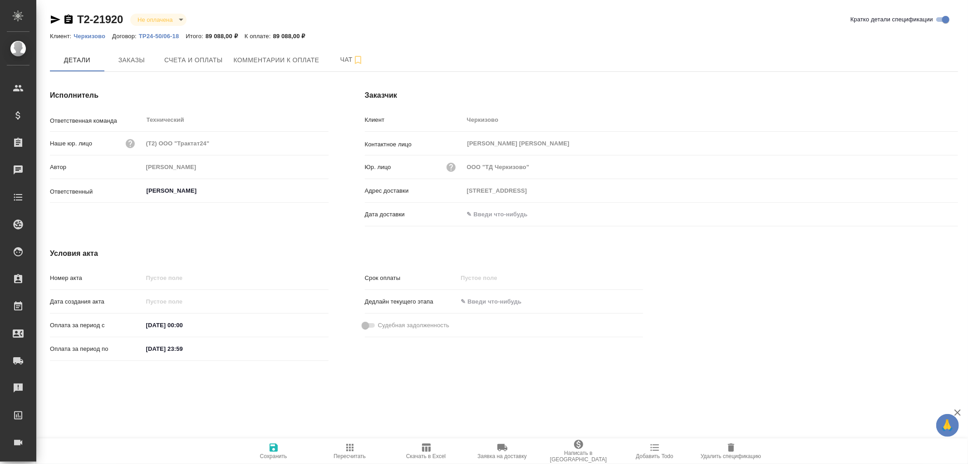
type input "[PERSON_NAME]"
click at [125, 58] on span "Заказы" at bounding box center [132, 59] width 44 height 11
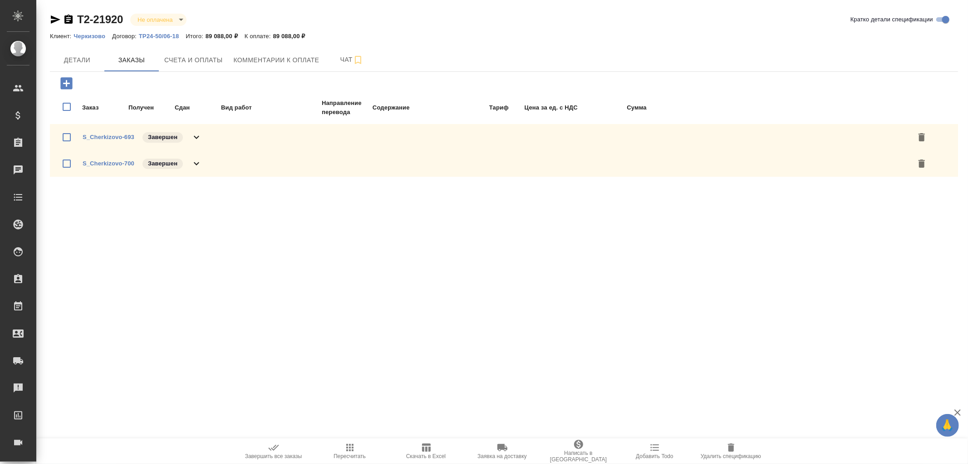
click at [429, 448] on icon "button" at bounding box center [426, 447] width 9 height 8
click at [193, 63] on span "Счета и оплаты" at bounding box center [193, 59] width 59 height 11
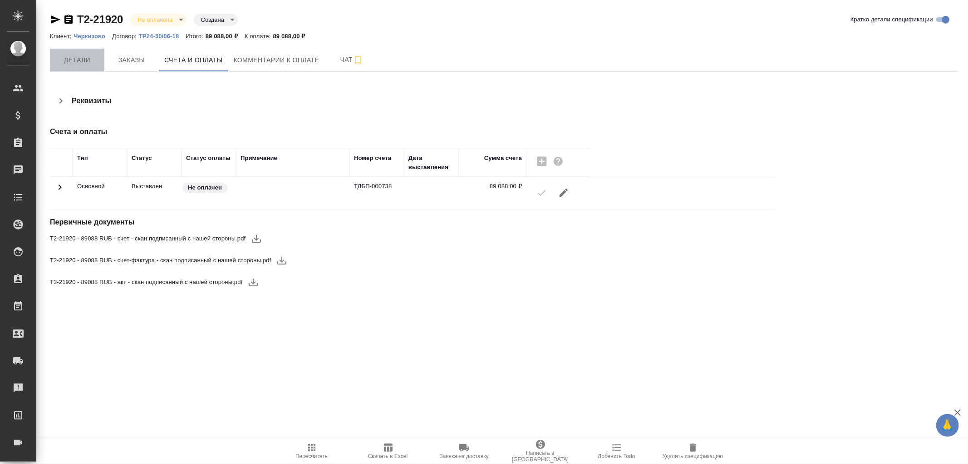
click at [91, 58] on span "Детали" at bounding box center [77, 59] width 44 height 11
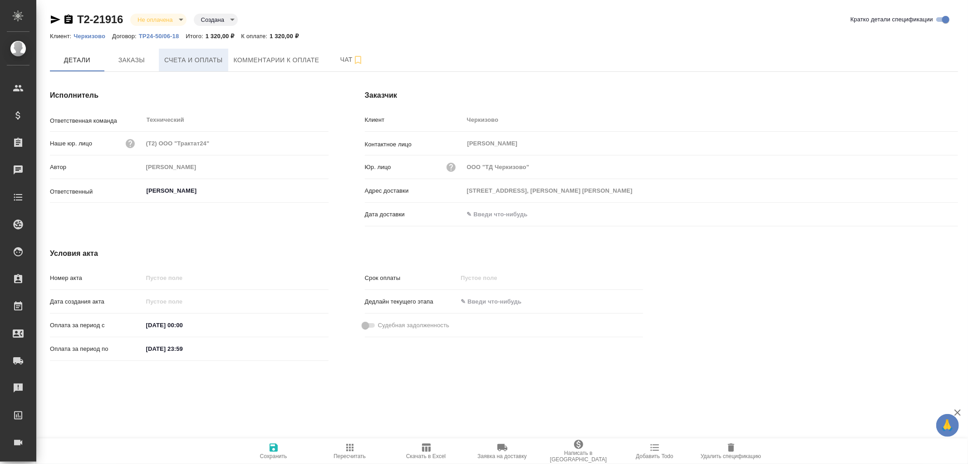
click at [194, 61] on span "Счета и оплаты" at bounding box center [193, 59] width 59 height 11
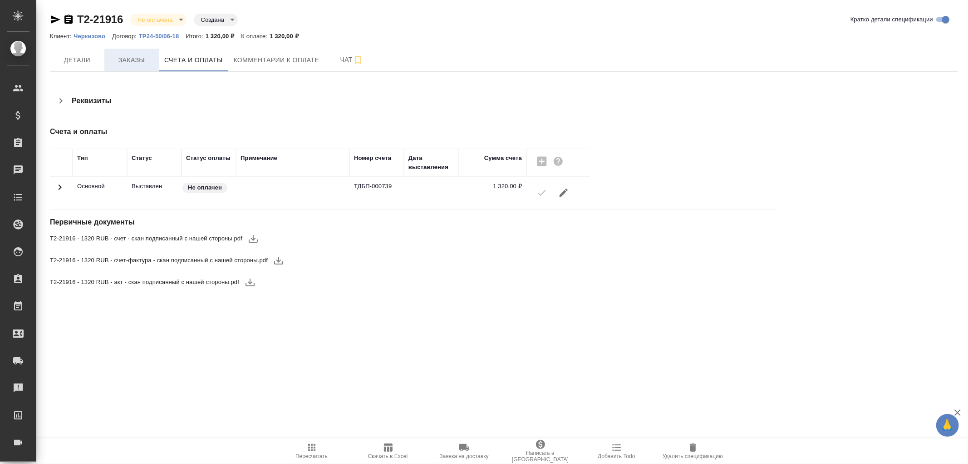
click at [142, 62] on span "Заказы" at bounding box center [132, 59] width 44 height 11
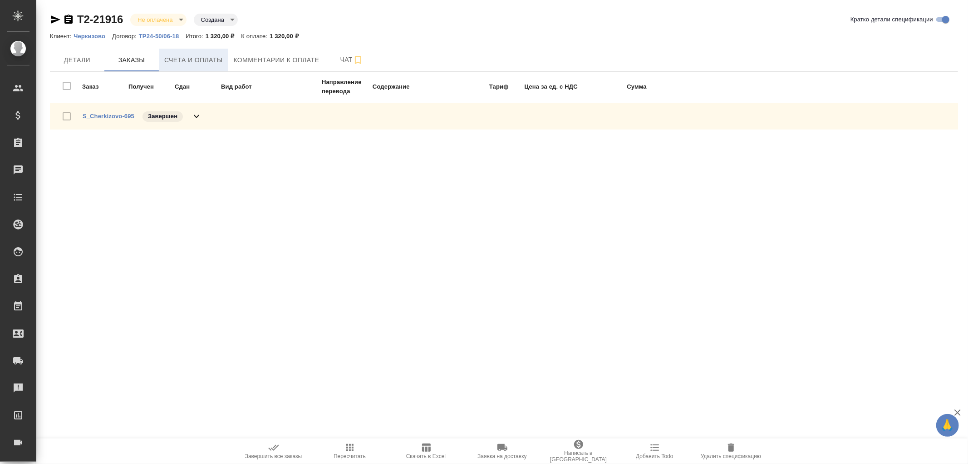
click at [198, 62] on span "Счета и оплаты" at bounding box center [193, 59] width 59 height 11
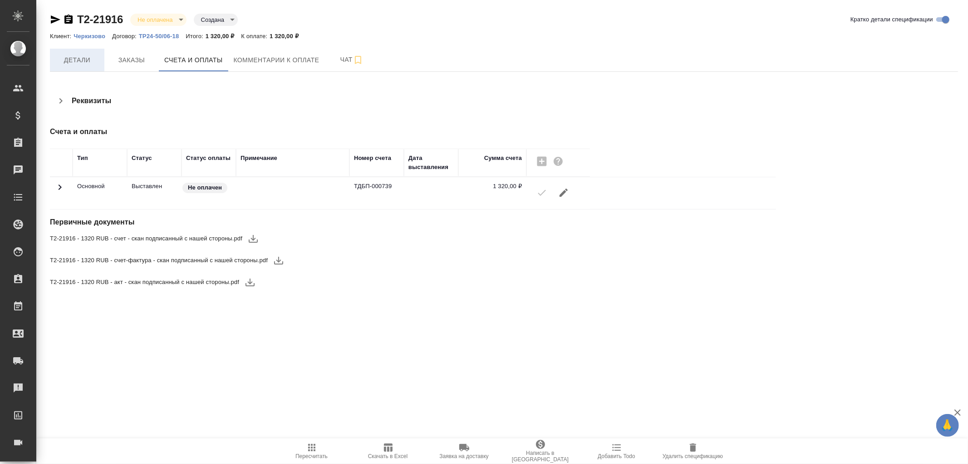
click at [83, 61] on span "Детали" at bounding box center [77, 59] width 44 height 11
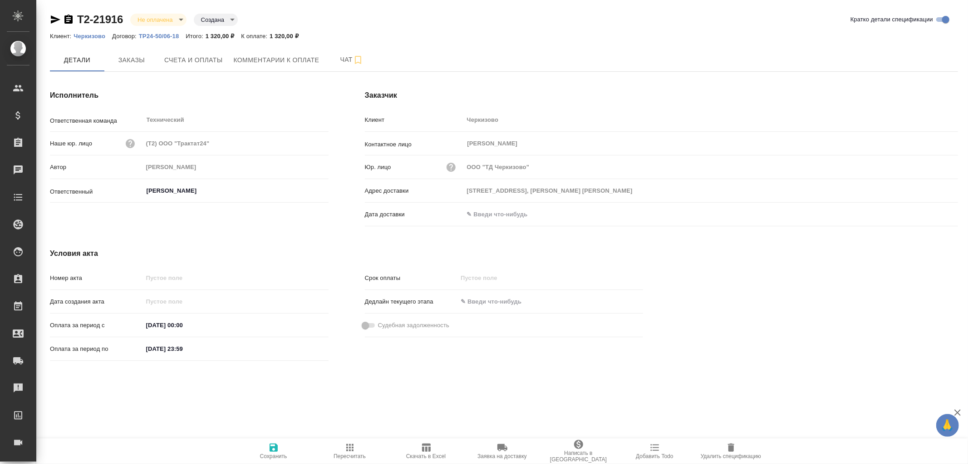
click at [433, 448] on span "Скачать в Excel" at bounding box center [426, 450] width 65 height 17
click at [131, 60] on span "Заказы" at bounding box center [132, 59] width 44 height 11
click at [133, 61] on span "Заказы" at bounding box center [132, 59] width 44 height 11
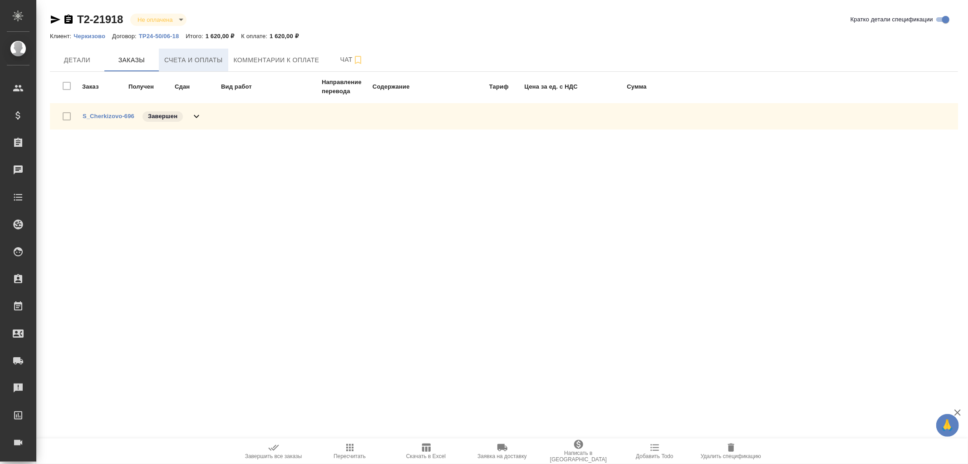
click at [198, 67] on button "Счета и оплаты" at bounding box center [193, 60] width 69 height 23
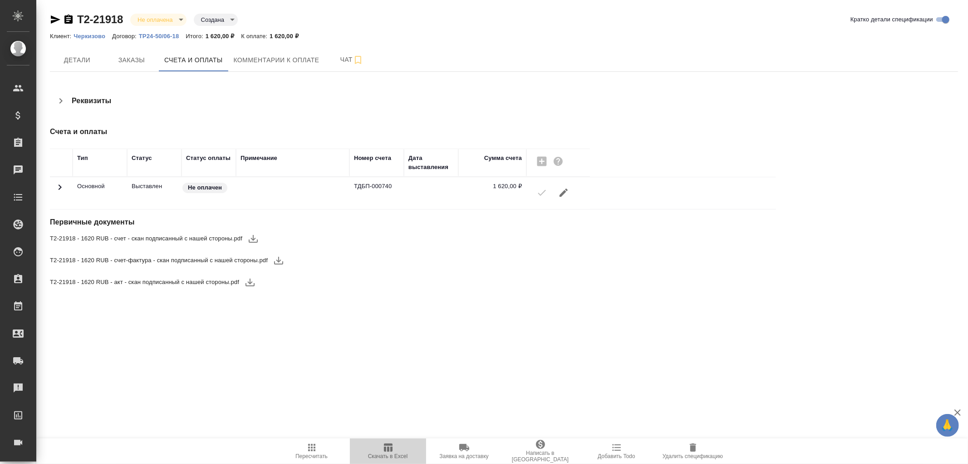
click at [391, 449] on icon "button" at bounding box center [388, 447] width 9 height 8
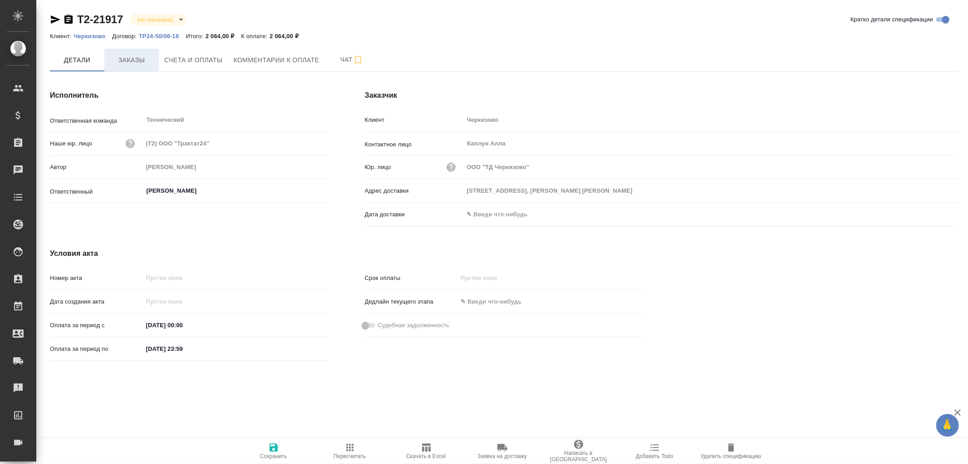
click at [133, 60] on span "Заказы" at bounding box center [132, 59] width 44 height 11
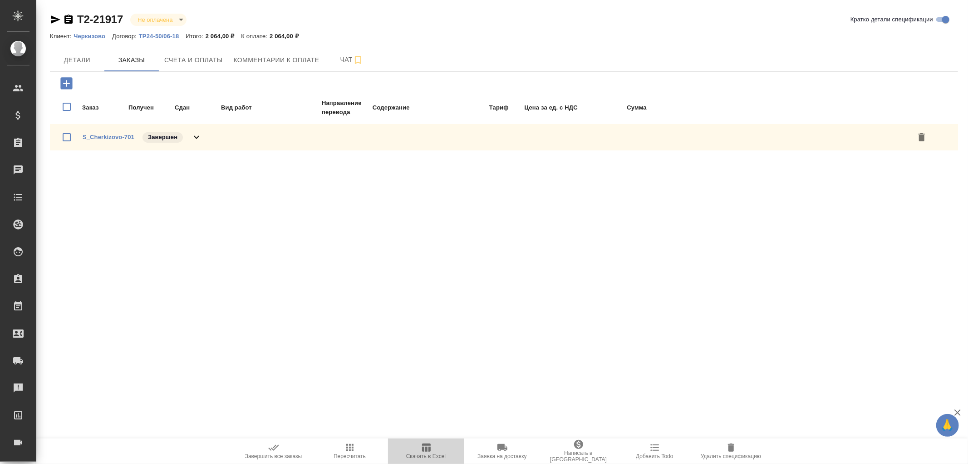
click at [427, 448] on icon "button" at bounding box center [426, 447] width 9 height 8
click at [191, 60] on span "Счета и оплаты" at bounding box center [193, 59] width 59 height 11
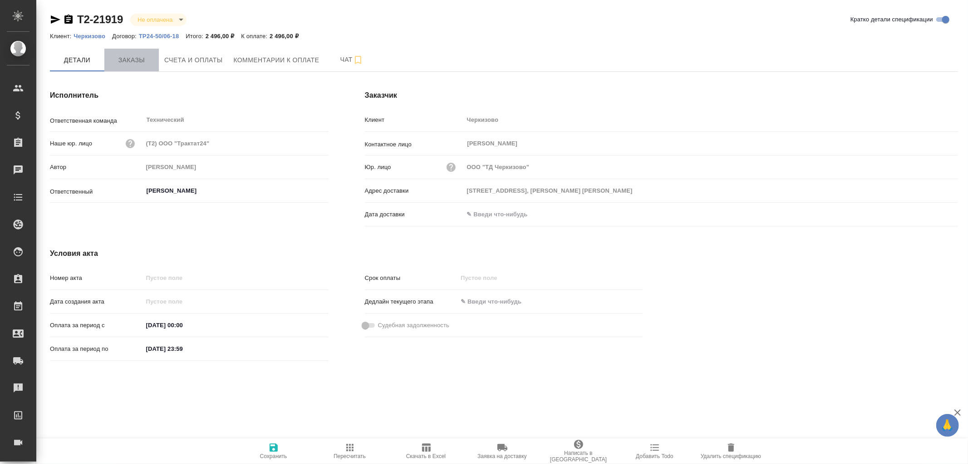
click at [128, 58] on span "Заказы" at bounding box center [132, 59] width 44 height 11
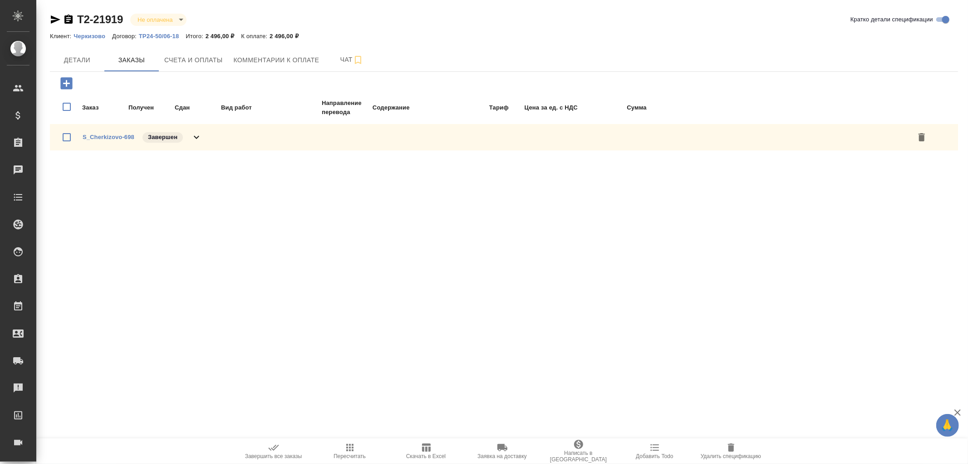
click at [423, 446] on icon "button" at bounding box center [426, 447] width 11 height 11
click at [214, 61] on span "Счета и оплаты" at bounding box center [193, 59] width 59 height 11
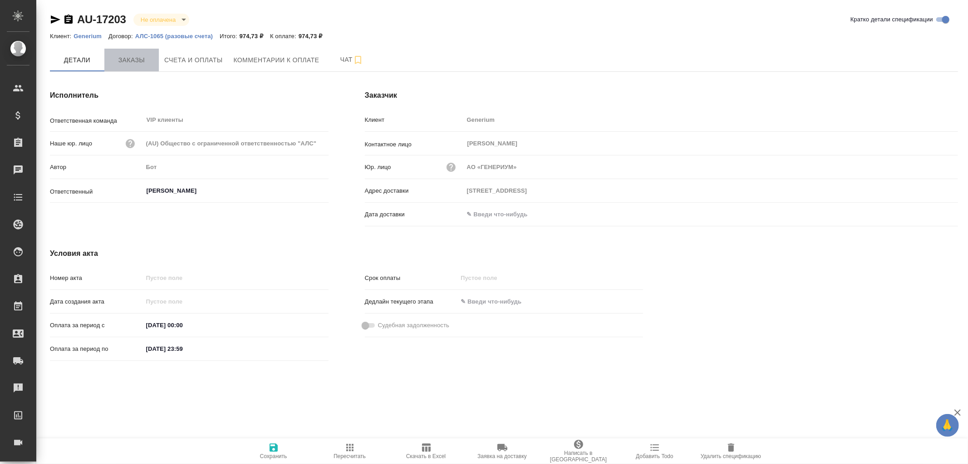
click at [132, 58] on span "Заказы" at bounding box center [132, 59] width 44 height 11
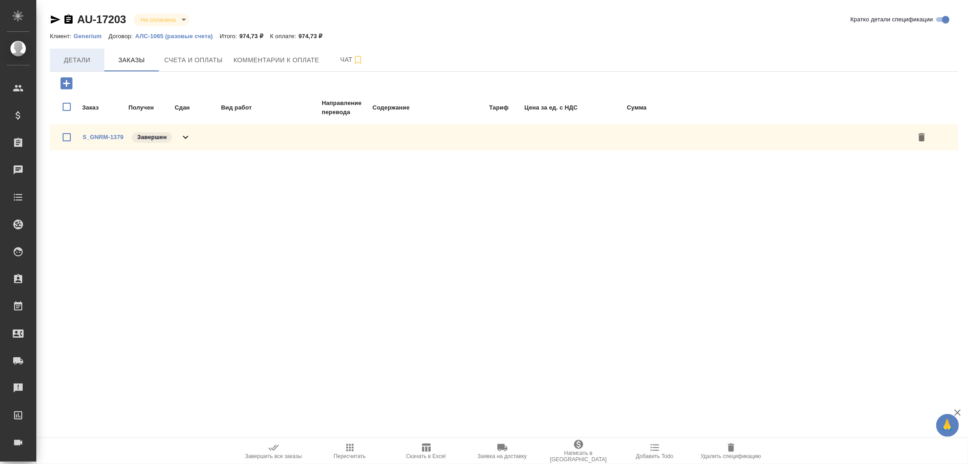
click at [80, 59] on span "Детали" at bounding box center [77, 59] width 44 height 11
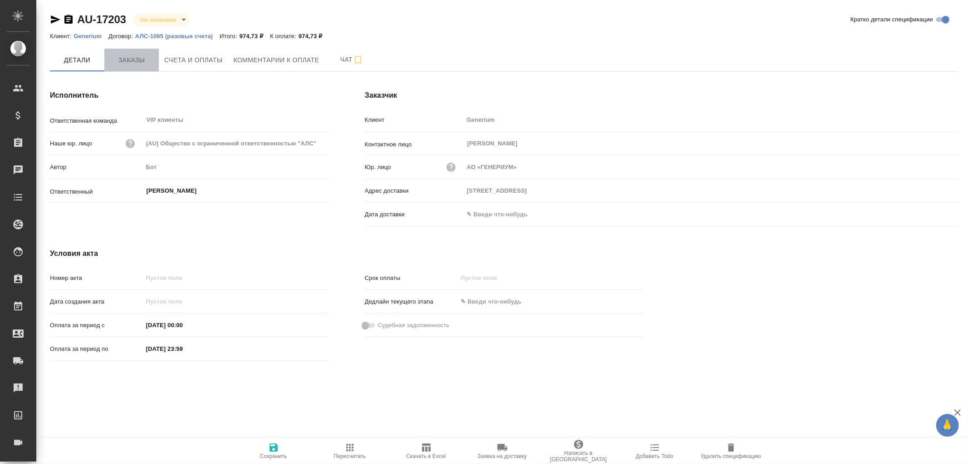
click at [121, 62] on span "Заказы" at bounding box center [132, 59] width 44 height 11
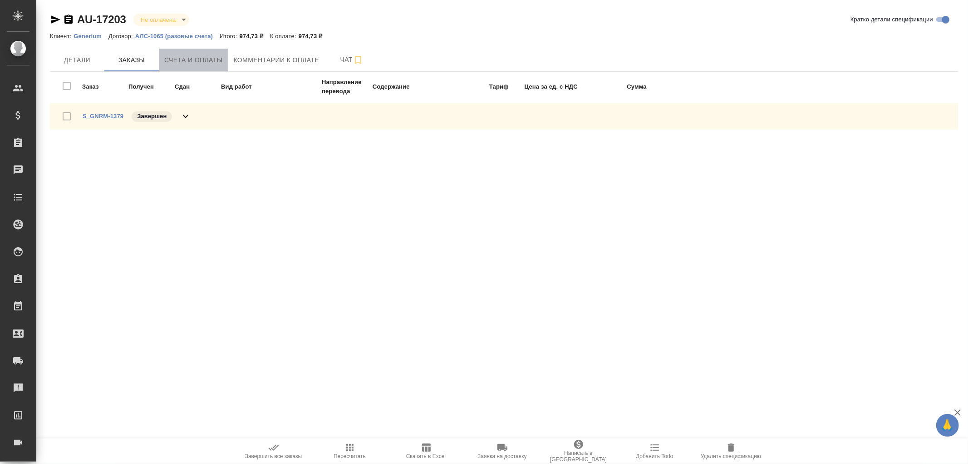
click at [218, 56] on span "Счета и оплаты" at bounding box center [193, 59] width 59 height 11
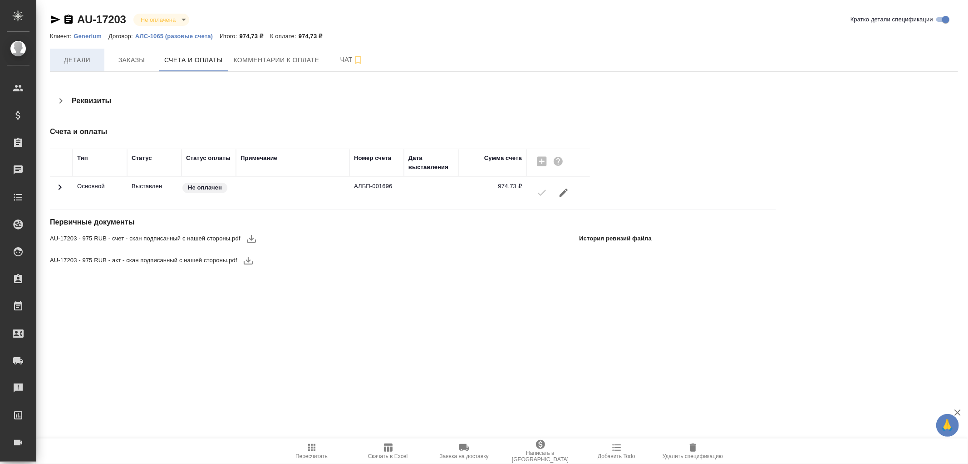
click at [74, 58] on span "Детали" at bounding box center [77, 59] width 44 height 11
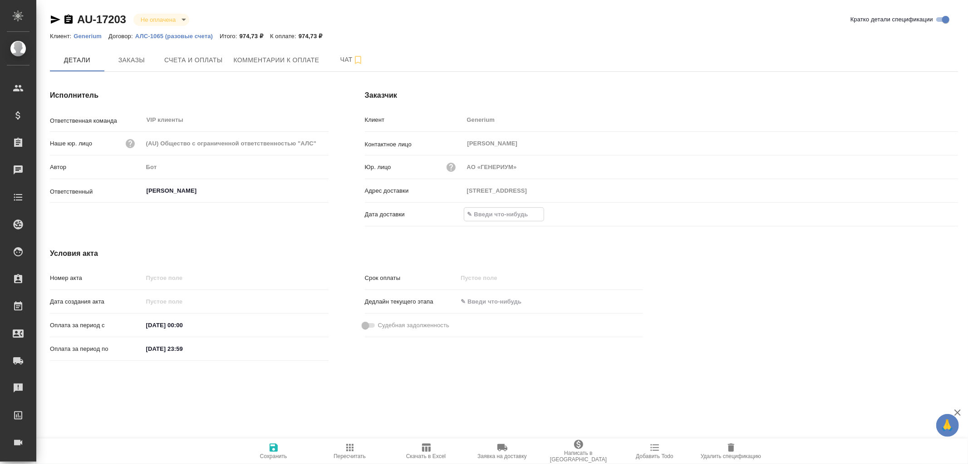
click at [495, 209] on input "text" at bounding box center [503, 213] width 79 height 13
click at [504, 217] on input "text" at bounding box center [503, 213] width 79 height 13
click at [934, 216] on icon "button" at bounding box center [932, 213] width 11 height 11
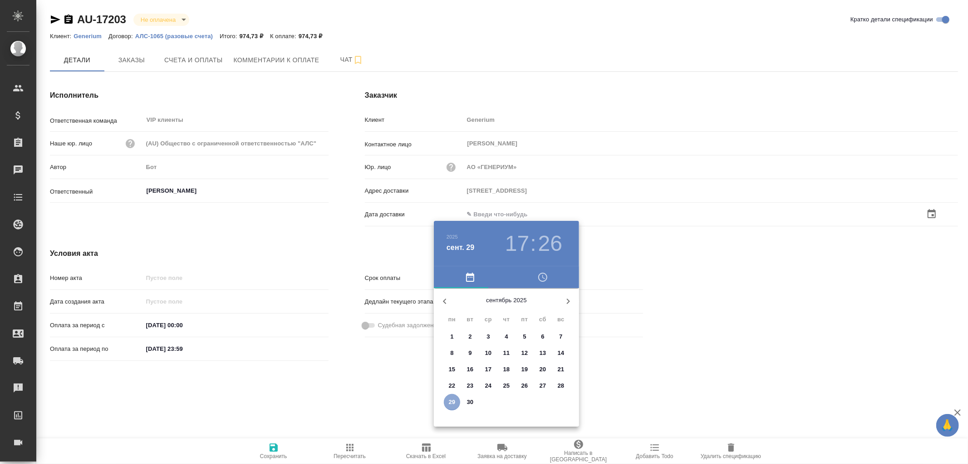
click at [455, 400] on p "29" at bounding box center [452, 401] width 7 height 9
type input "29.09.2025 17:26"
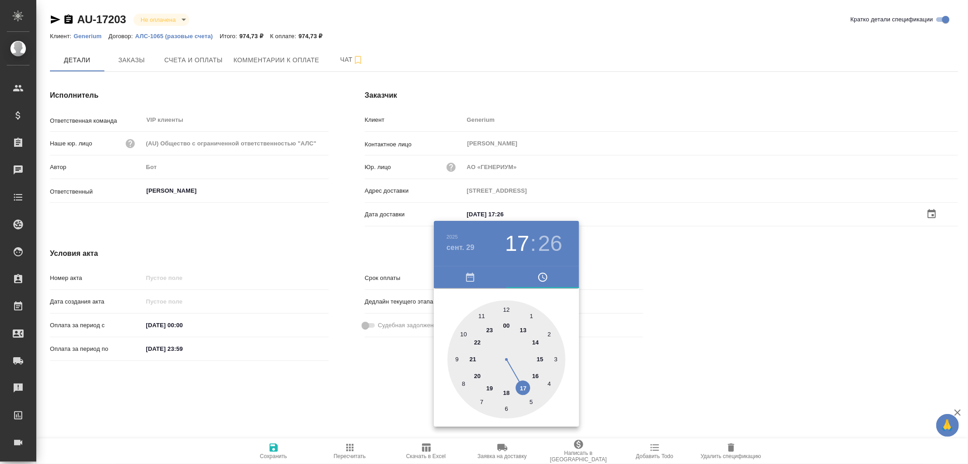
click at [276, 448] on div at bounding box center [484, 232] width 968 height 464
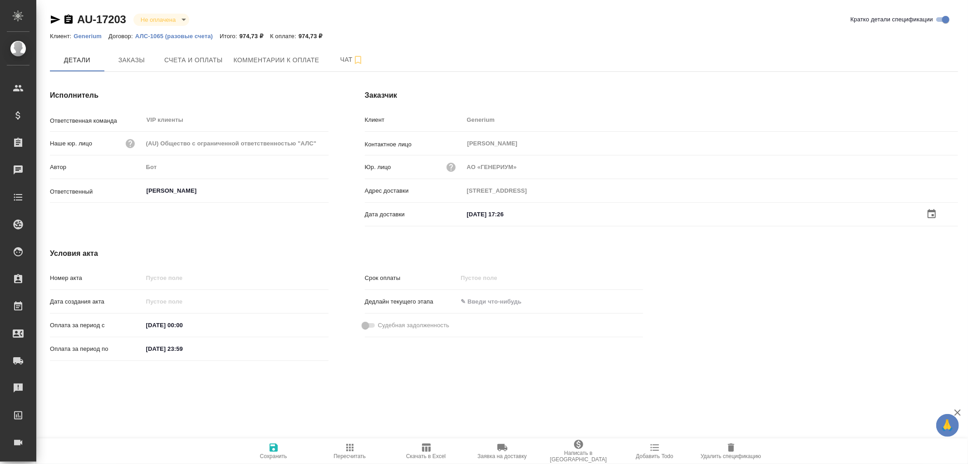
click at [277, 448] on icon "button" at bounding box center [274, 447] width 8 height 8
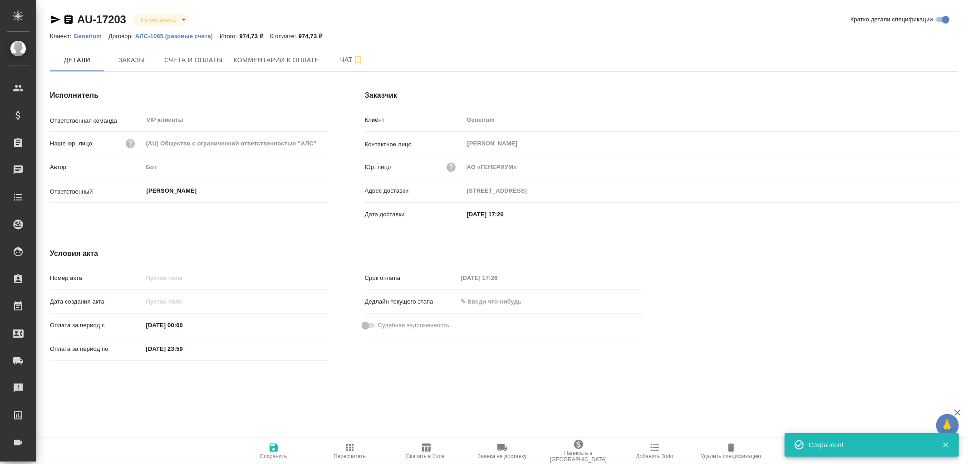
click at [274, 449] on icon "button" at bounding box center [273, 447] width 11 height 11
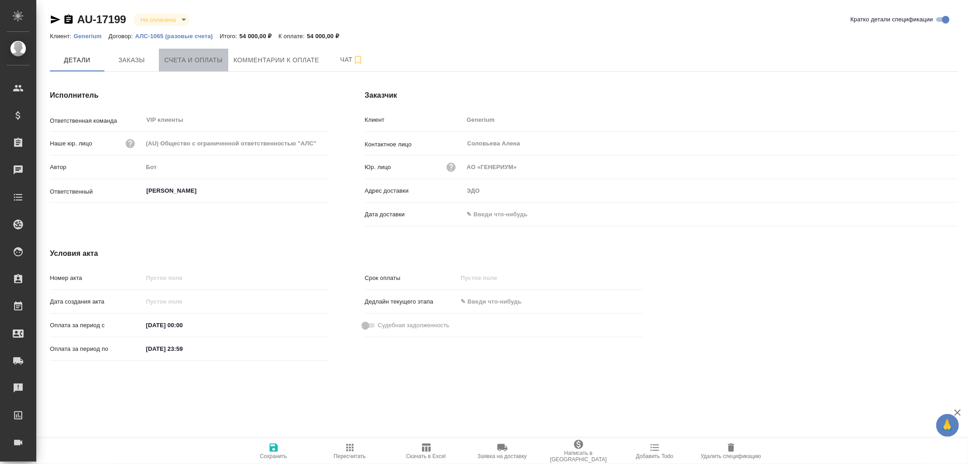
click at [188, 57] on span "Счета и оплаты" at bounding box center [193, 59] width 59 height 11
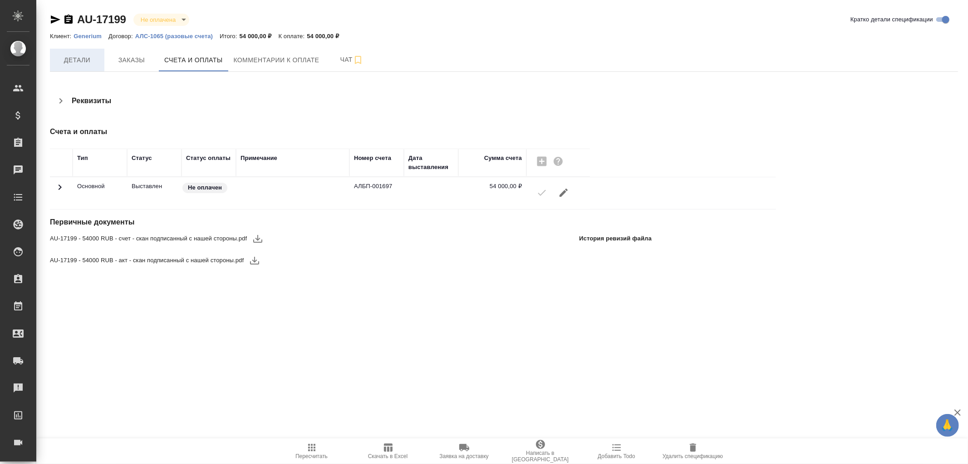
click at [80, 62] on span "Детали" at bounding box center [77, 59] width 44 height 11
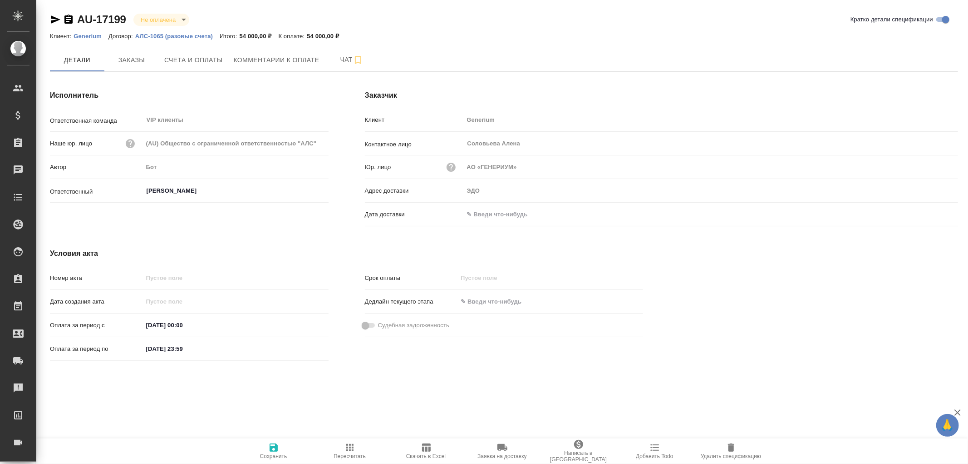
click at [487, 217] on input "text" at bounding box center [503, 213] width 79 height 13
click at [933, 214] on icon "button" at bounding box center [932, 212] width 8 height 9
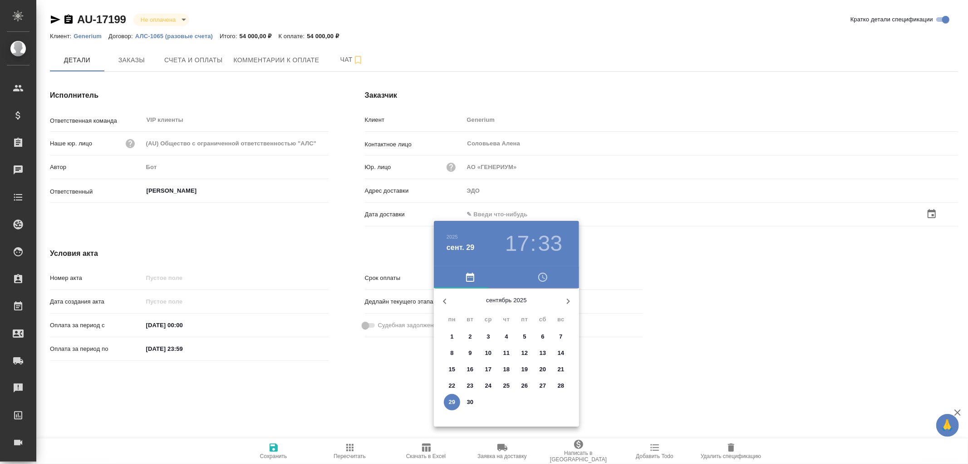
click at [453, 398] on p "29" at bounding box center [452, 401] width 7 height 9
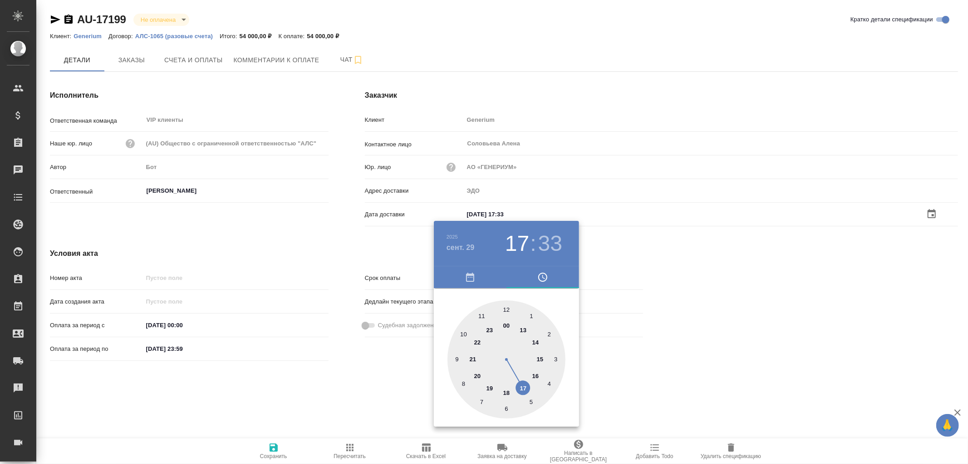
type input "29.09.2025 17:33"
click at [272, 451] on div at bounding box center [484, 232] width 968 height 464
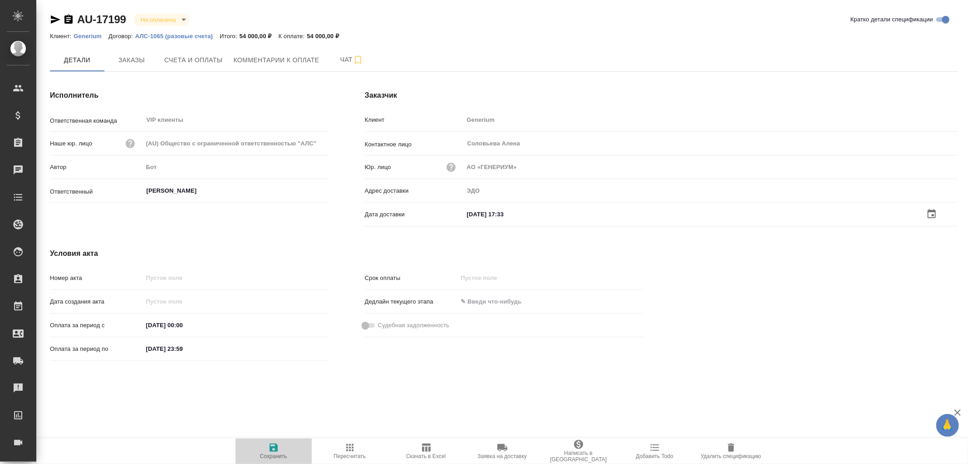
click at [274, 446] on icon "button" at bounding box center [274, 447] width 8 height 8
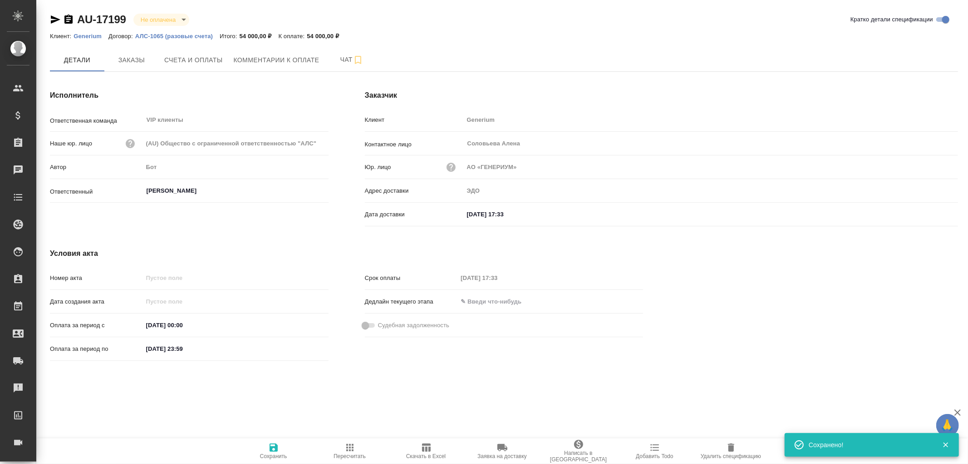
click at [274, 446] on icon "button" at bounding box center [274, 447] width 8 height 8
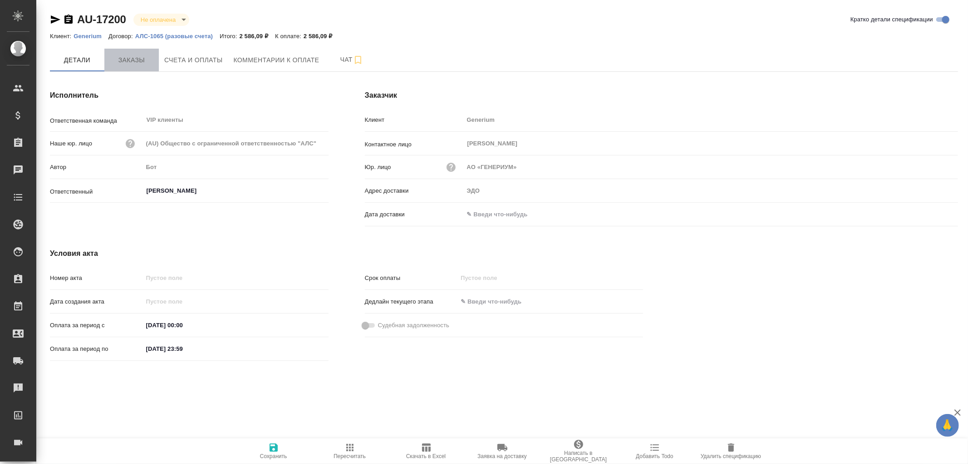
click at [128, 64] on span "Заказы" at bounding box center [132, 59] width 44 height 11
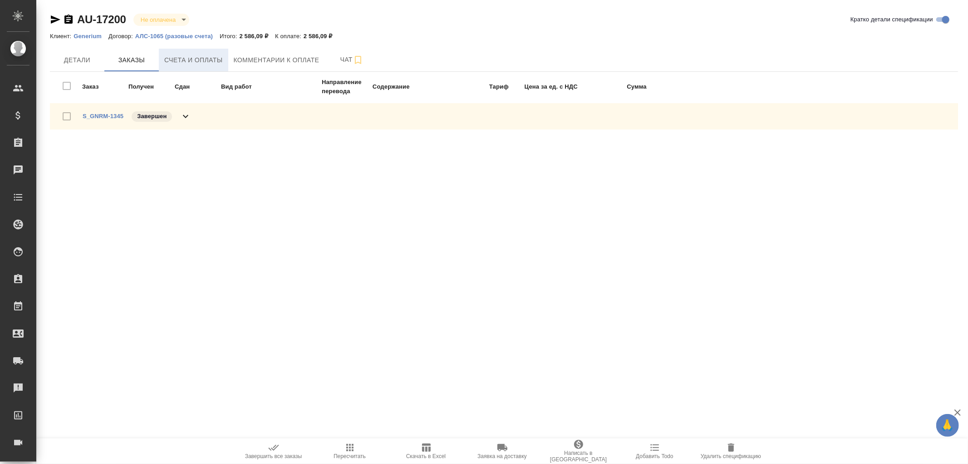
click at [202, 63] on span "Счета и оплаты" at bounding box center [193, 59] width 59 height 11
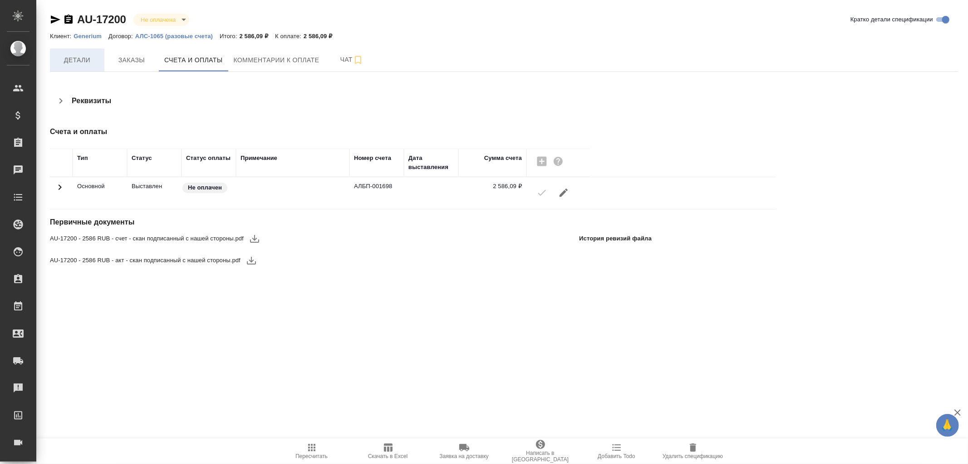
drag, startPoint x: 82, startPoint y: 69, endPoint x: 83, endPoint y: 61, distance: 8.3
click at [82, 64] on button "Детали" at bounding box center [77, 60] width 54 height 23
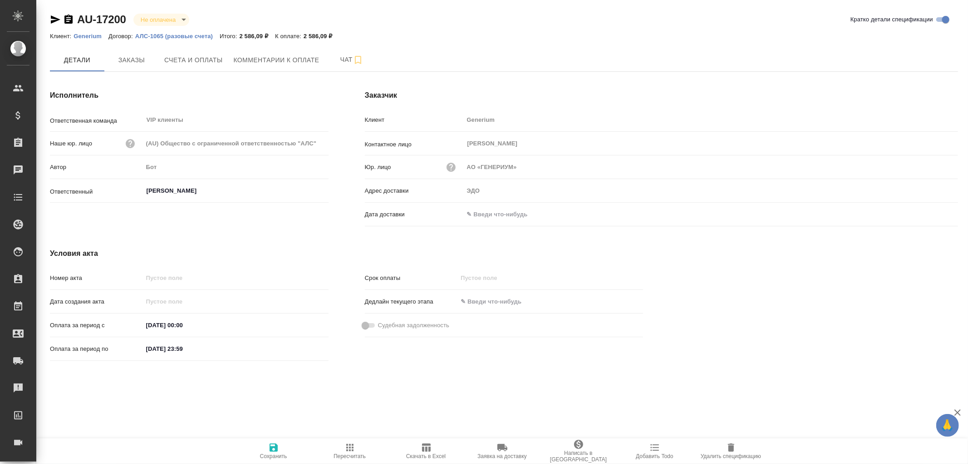
drag, startPoint x: 493, startPoint y: 215, endPoint x: 664, endPoint y: 222, distance: 170.9
click at [494, 215] on input "text" at bounding box center [503, 213] width 79 height 13
click at [937, 215] on icon "button" at bounding box center [932, 213] width 11 height 11
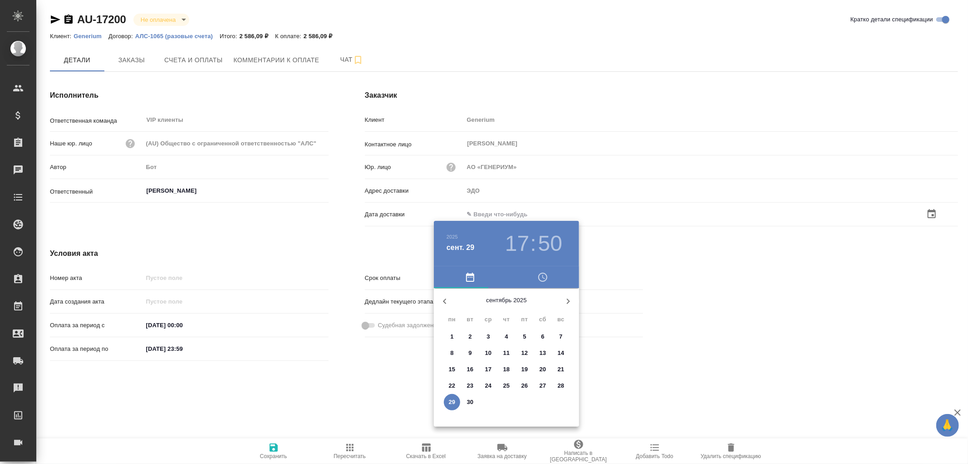
click at [450, 401] on p "29" at bounding box center [452, 401] width 7 height 9
type input "29.09.2025 17:50"
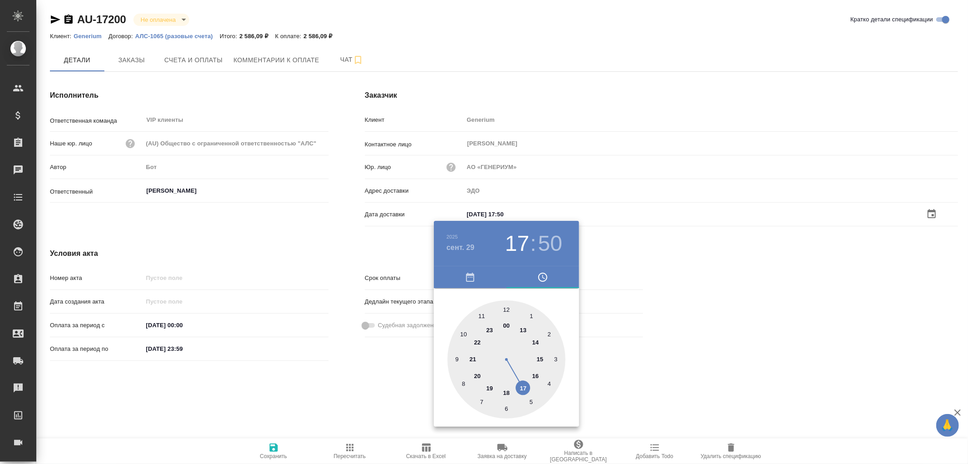
click at [272, 449] on div at bounding box center [484, 232] width 968 height 464
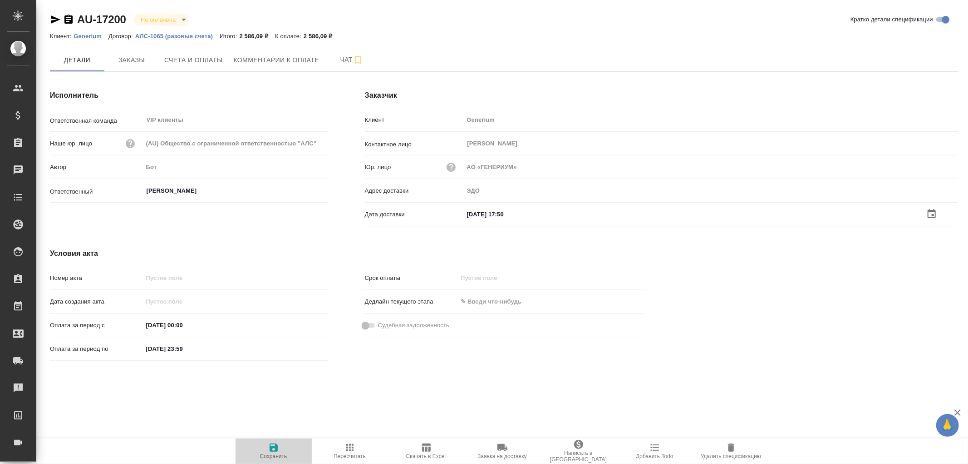
click at [272, 448] on icon "button" at bounding box center [274, 447] width 8 height 8
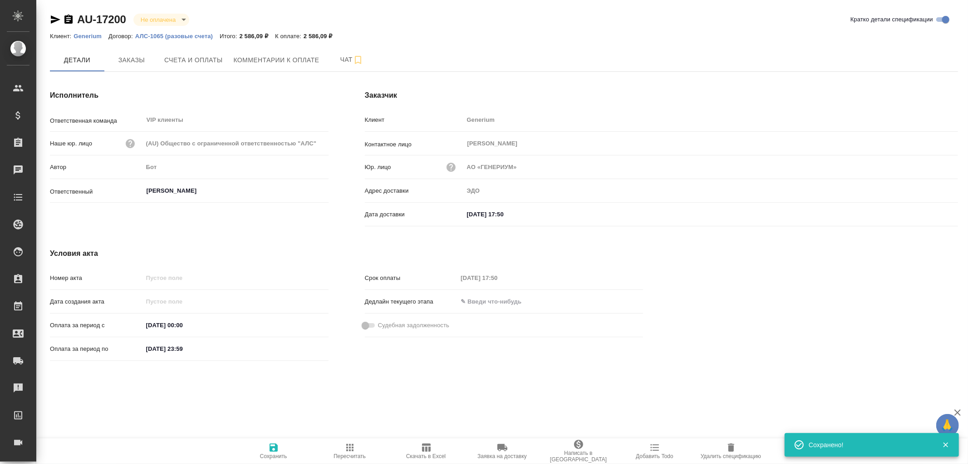
click at [272, 448] on icon "button" at bounding box center [274, 447] width 8 height 8
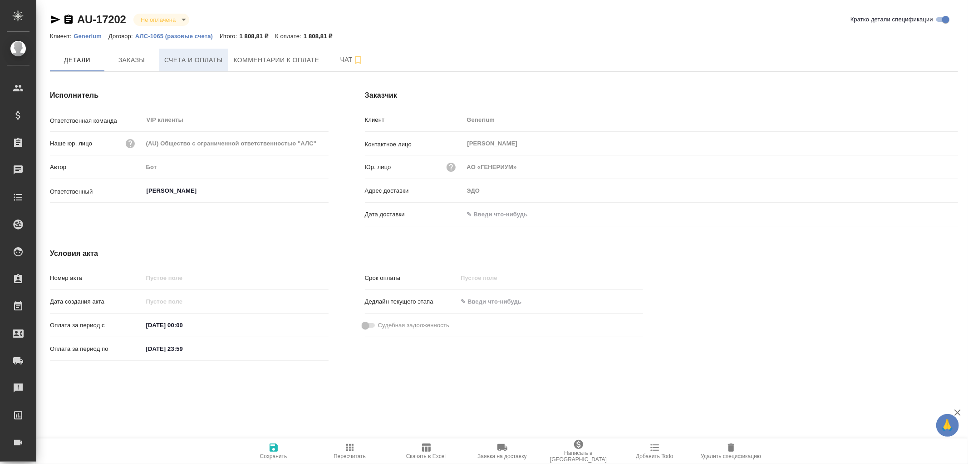
click at [189, 59] on span "Счета и оплаты" at bounding box center [193, 59] width 59 height 11
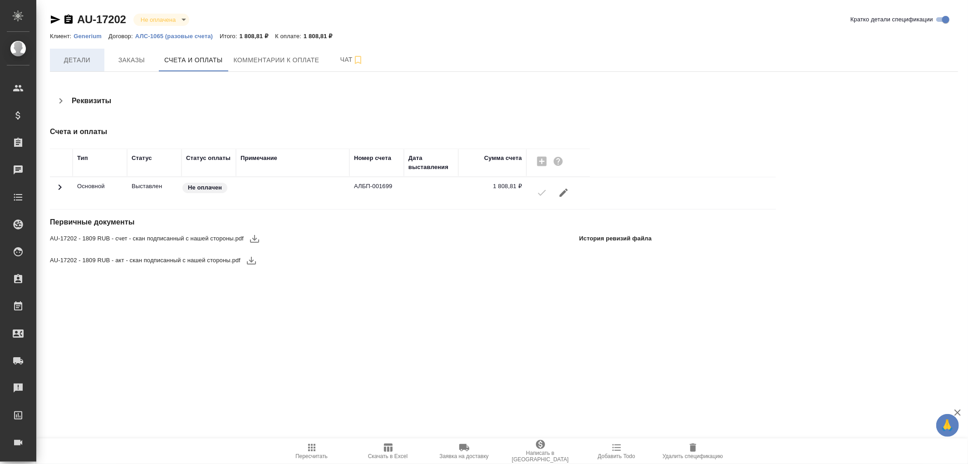
drag, startPoint x: 70, startPoint y: 57, endPoint x: 133, endPoint y: 79, distance: 66.5
click at [70, 57] on span "Детали" at bounding box center [77, 59] width 44 height 11
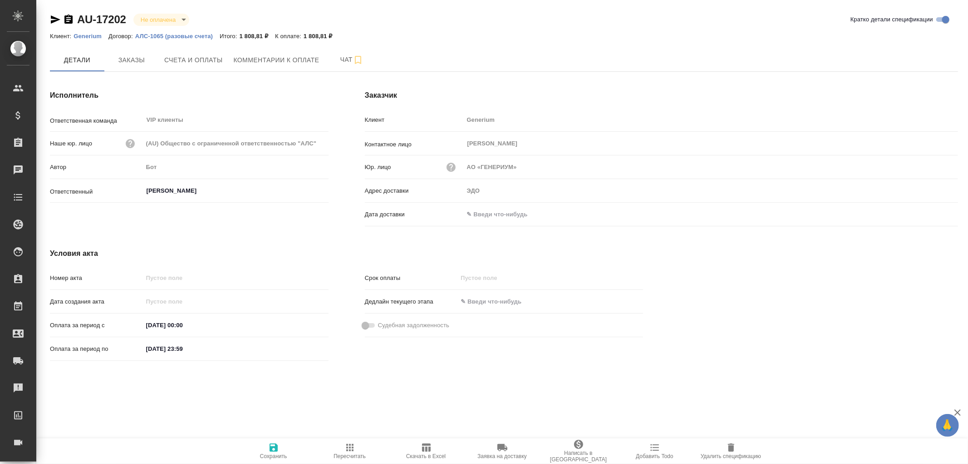
drag, startPoint x: 504, startPoint y: 217, endPoint x: 669, endPoint y: 215, distance: 164.8
click at [509, 216] on input "text" at bounding box center [503, 213] width 79 height 13
click at [928, 212] on icon "button" at bounding box center [932, 213] width 11 height 11
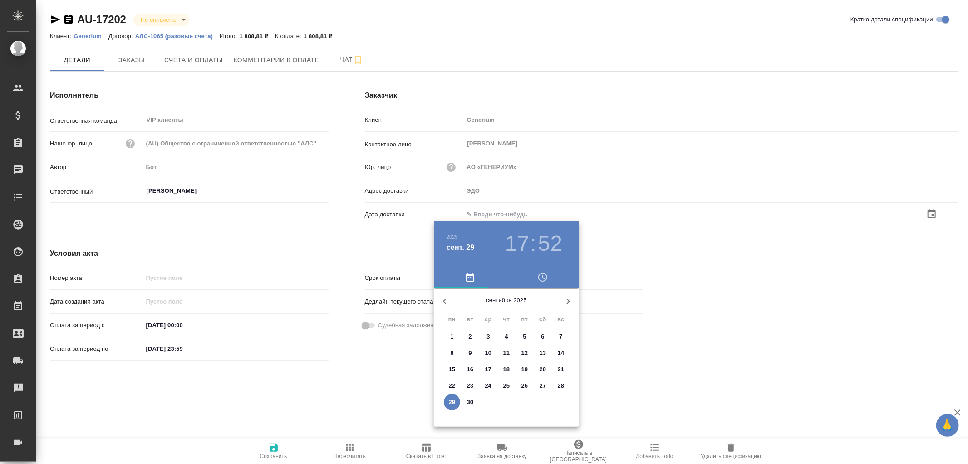
click at [449, 402] on p "29" at bounding box center [452, 401] width 7 height 9
type input "29.09.2025 17:52"
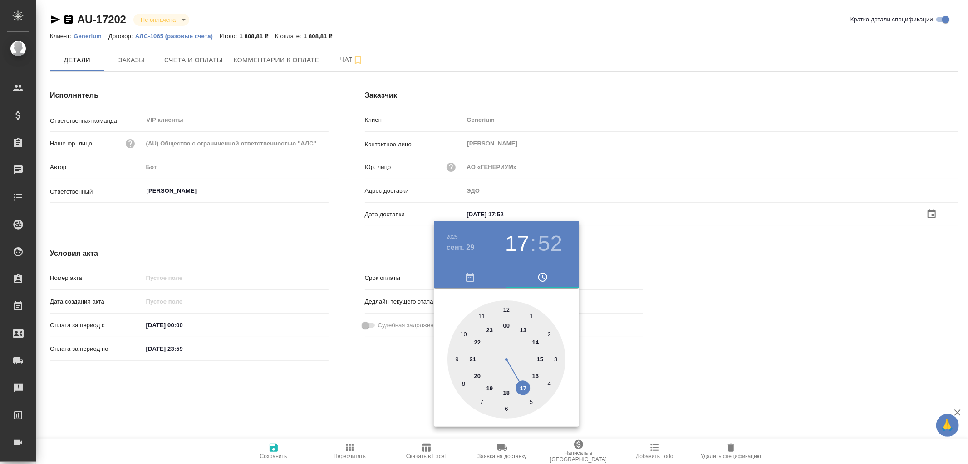
click at [274, 452] on div at bounding box center [484, 232] width 968 height 464
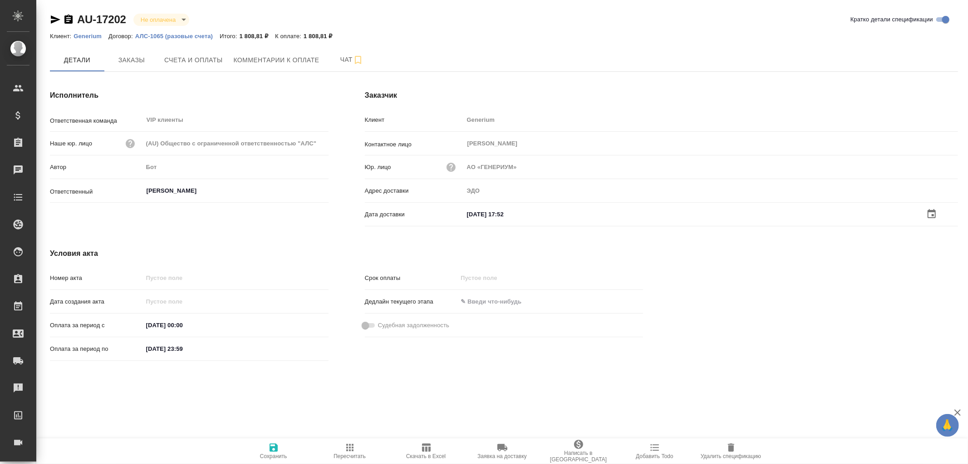
click at [274, 444] on icon "button" at bounding box center [273, 447] width 11 height 11
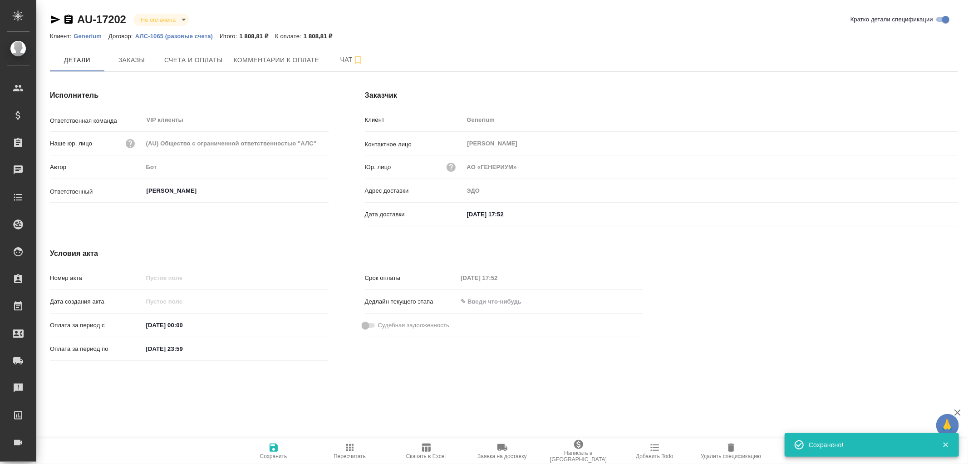
click at [274, 444] on icon "button" at bounding box center [273, 447] width 11 height 11
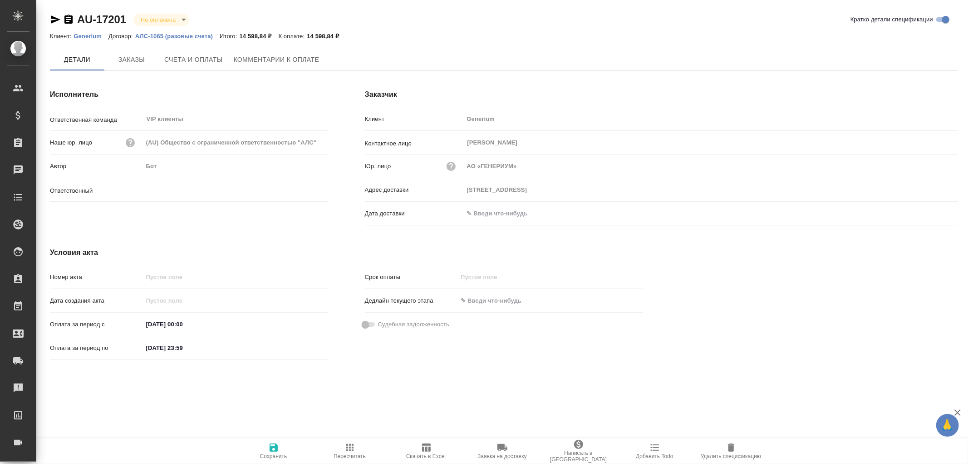
type input "[PERSON_NAME]"
click at [194, 60] on span "Счета и оплаты" at bounding box center [193, 59] width 59 height 11
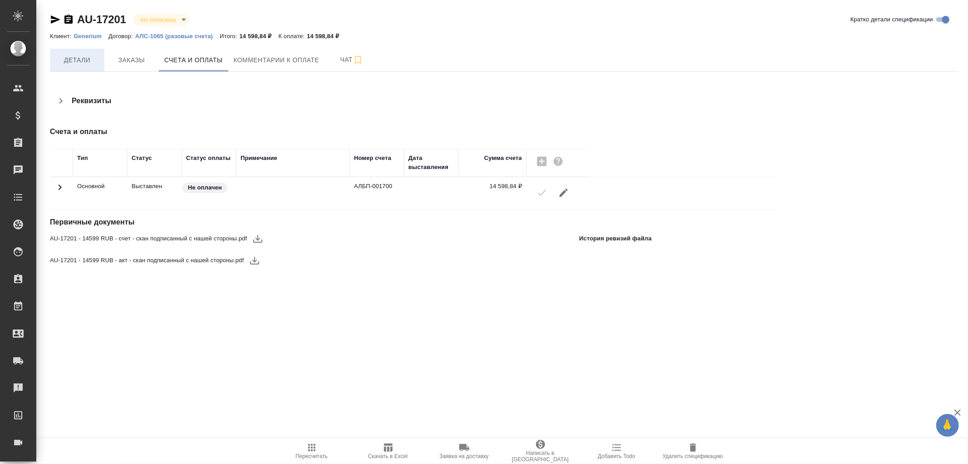
click at [74, 62] on span "Детали" at bounding box center [77, 59] width 44 height 11
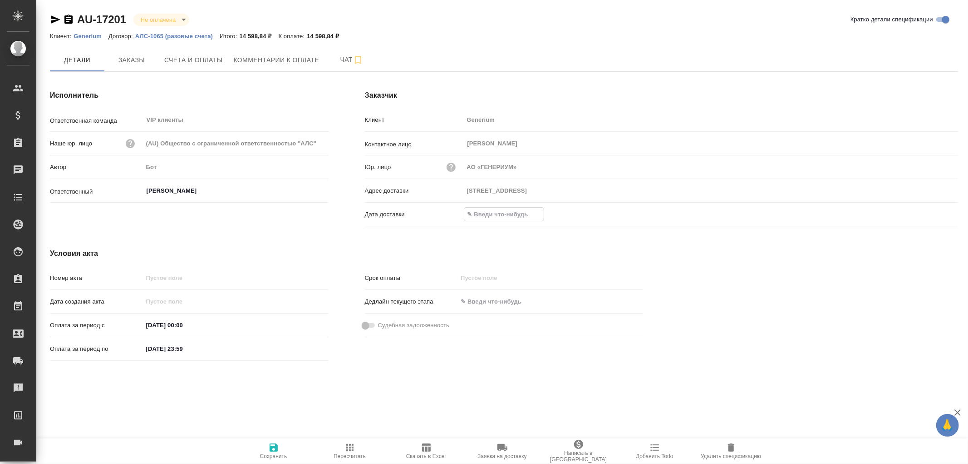
drag, startPoint x: 507, startPoint y: 213, endPoint x: 761, endPoint y: 219, distance: 254.3
click at [509, 212] on input "text" at bounding box center [503, 213] width 79 height 13
click at [923, 212] on div at bounding box center [711, 213] width 494 height 13
click at [489, 206] on div "Дата доставки" at bounding box center [661, 214] width 593 height 16
click at [933, 209] on icon "button" at bounding box center [932, 213] width 11 height 11
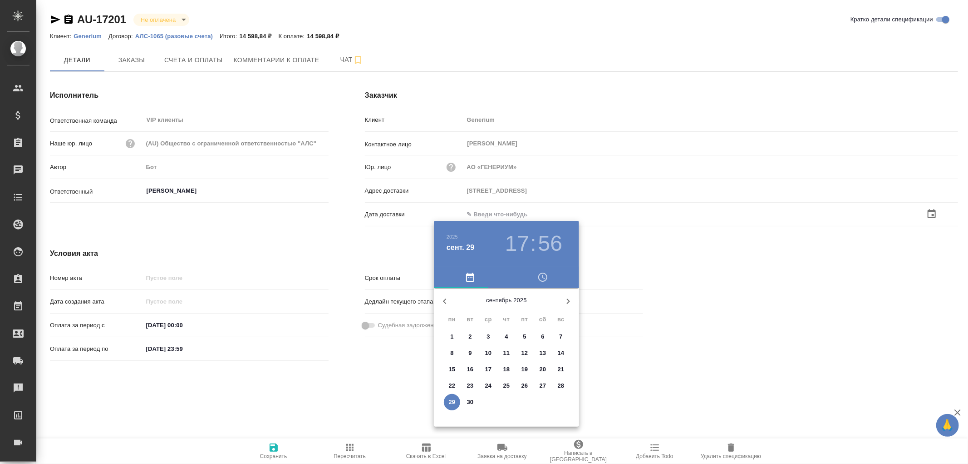
click at [449, 402] on p "29" at bounding box center [452, 401] width 7 height 9
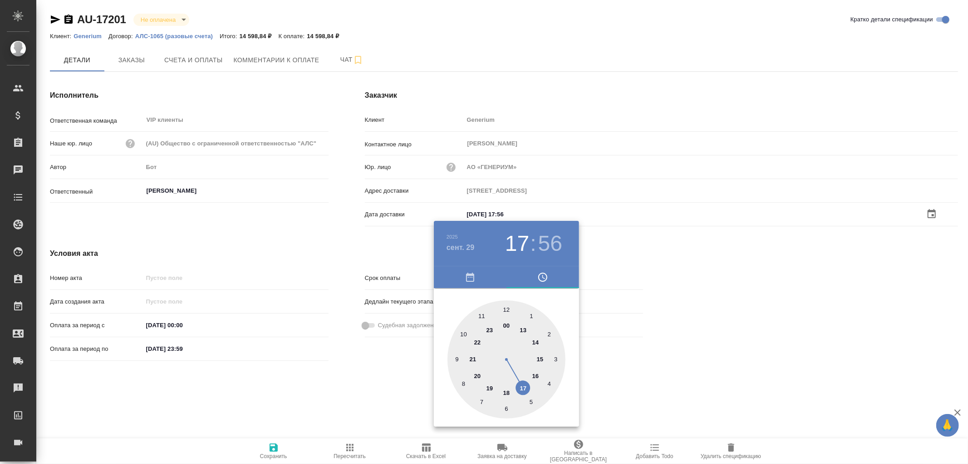
type input "29.09.2025 17:56"
click at [274, 449] on div at bounding box center [484, 232] width 968 height 464
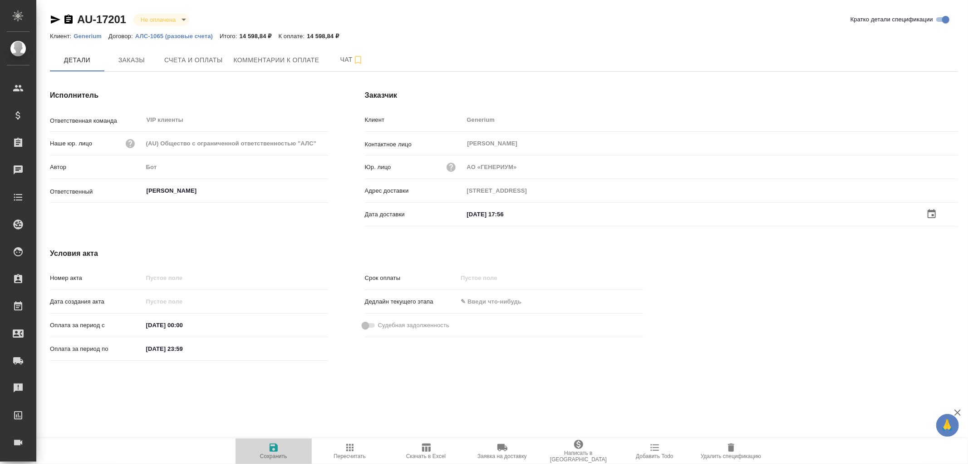
click at [271, 448] on icon "button" at bounding box center [274, 447] width 8 height 8
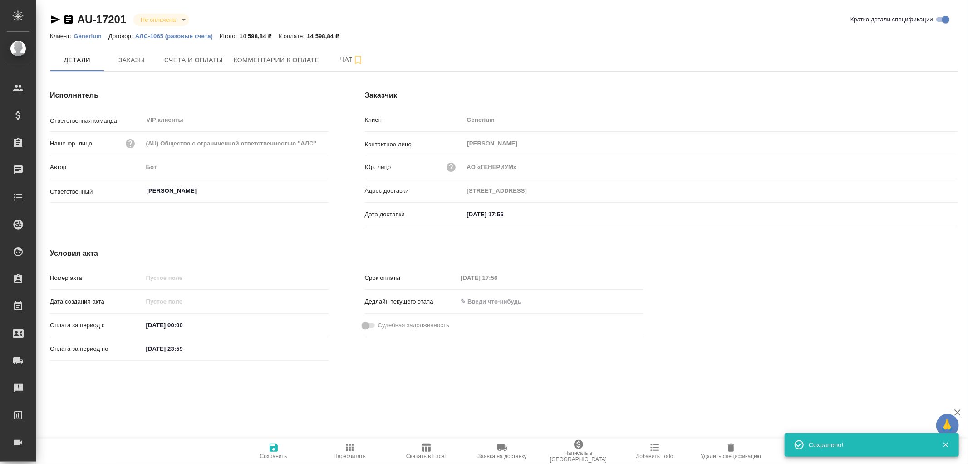
click at [272, 447] on icon "button" at bounding box center [274, 447] width 8 height 8
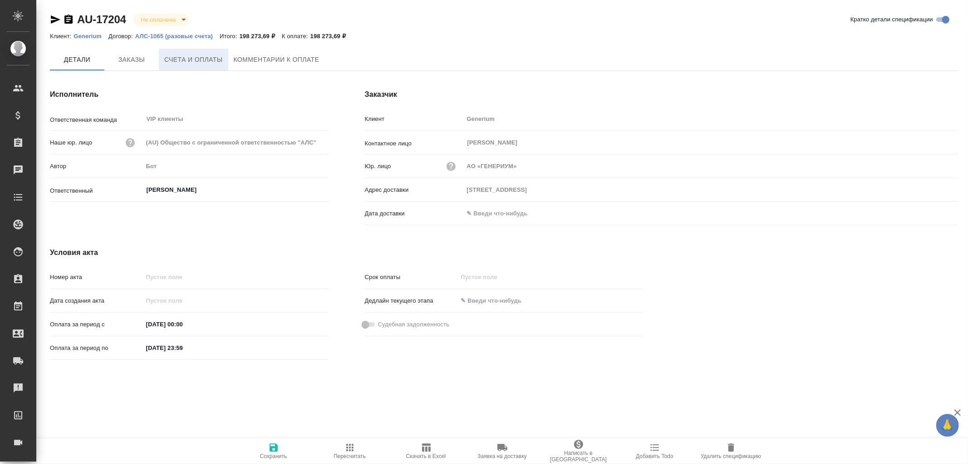
click at [183, 61] on span "Счета и оплаты" at bounding box center [193, 59] width 59 height 11
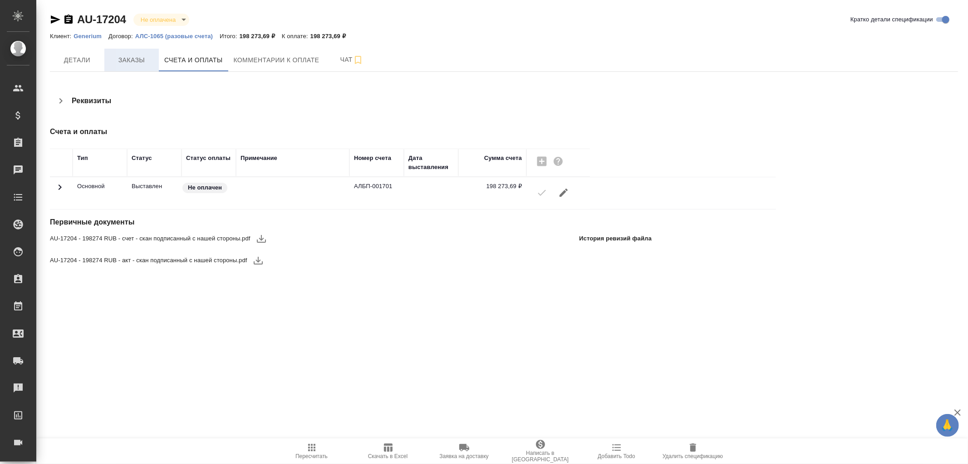
click at [133, 58] on span "Заказы" at bounding box center [132, 59] width 44 height 11
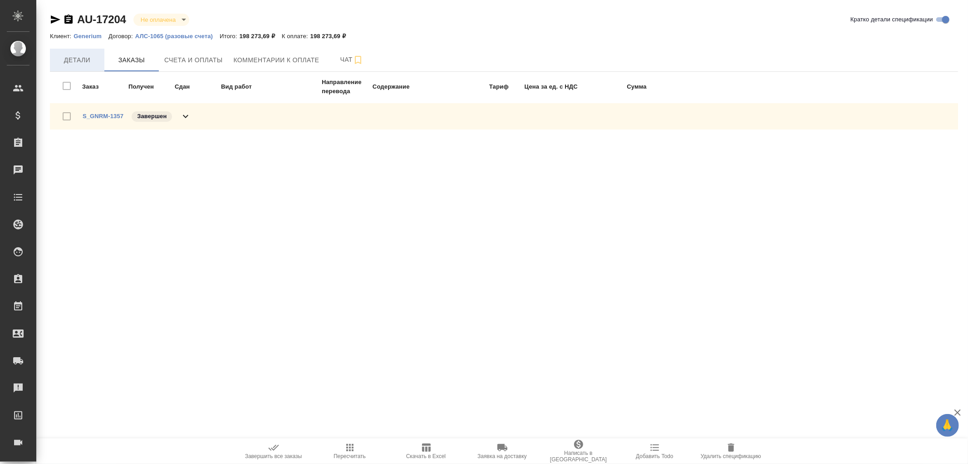
click at [60, 62] on span "Детали" at bounding box center [77, 59] width 44 height 11
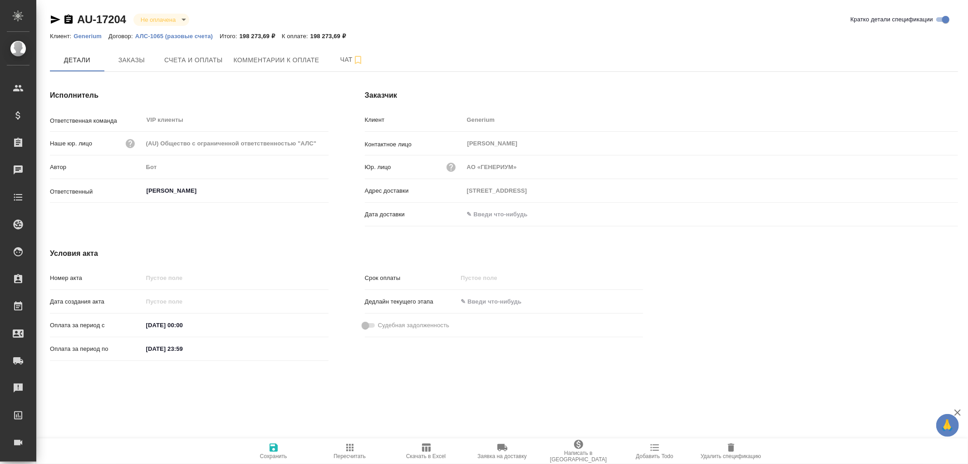
click at [509, 207] on input "text" at bounding box center [503, 213] width 79 height 13
click at [937, 208] on icon "button" at bounding box center [932, 213] width 11 height 11
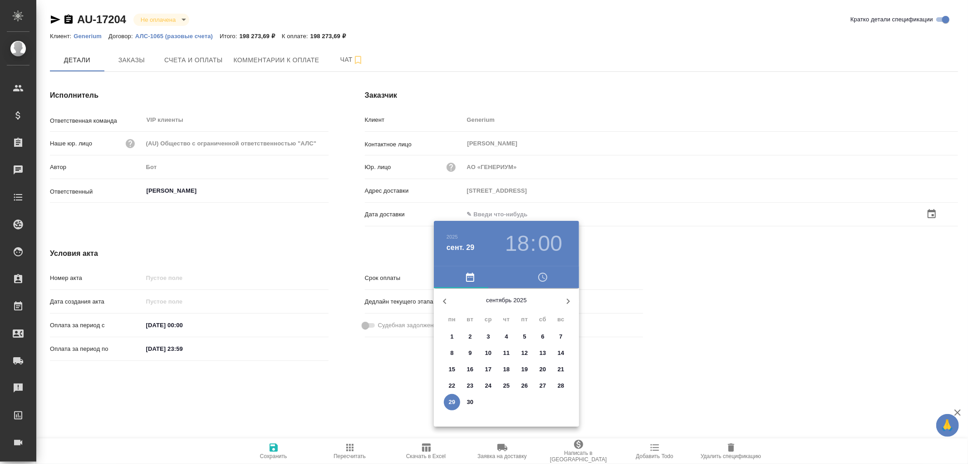
click at [449, 403] on p "29" at bounding box center [452, 401] width 7 height 9
type input "29.09.2025 18:00"
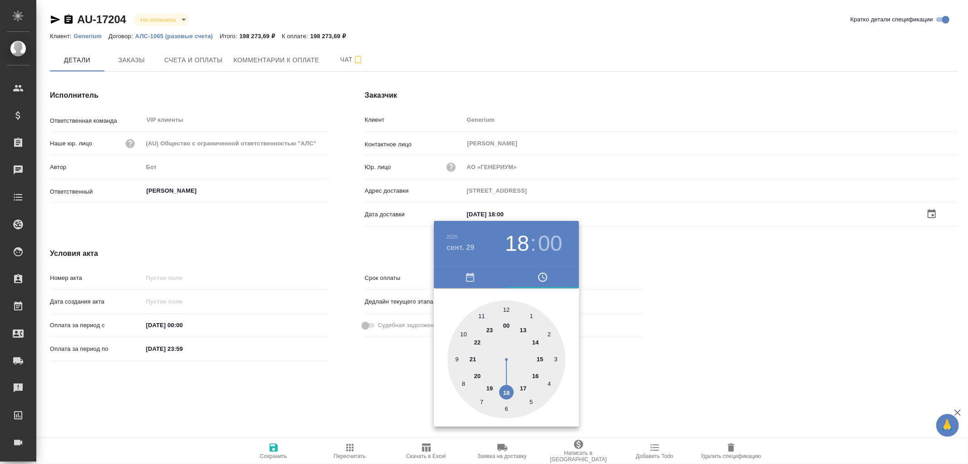
click at [275, 451] on div at bounding box center [484, 232] width 968 height 464
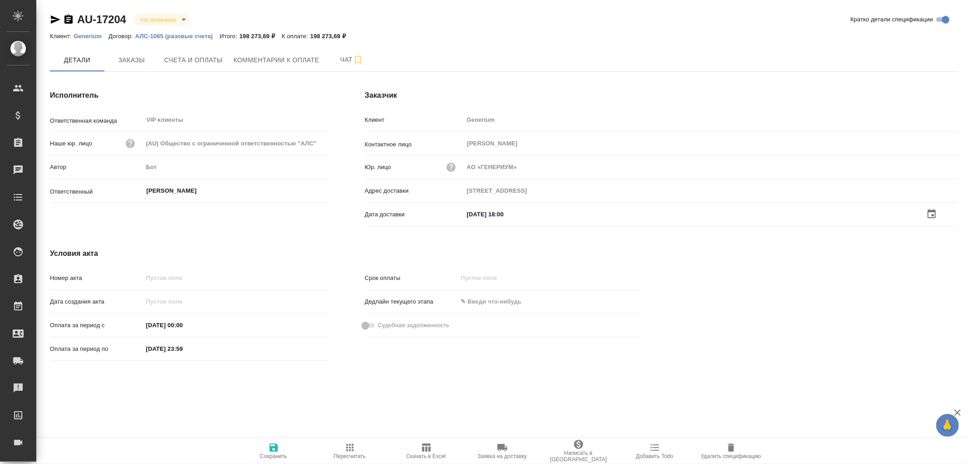
click at [275, 447] on icon "button" at bounding box center [274, 447] width 8 height 8
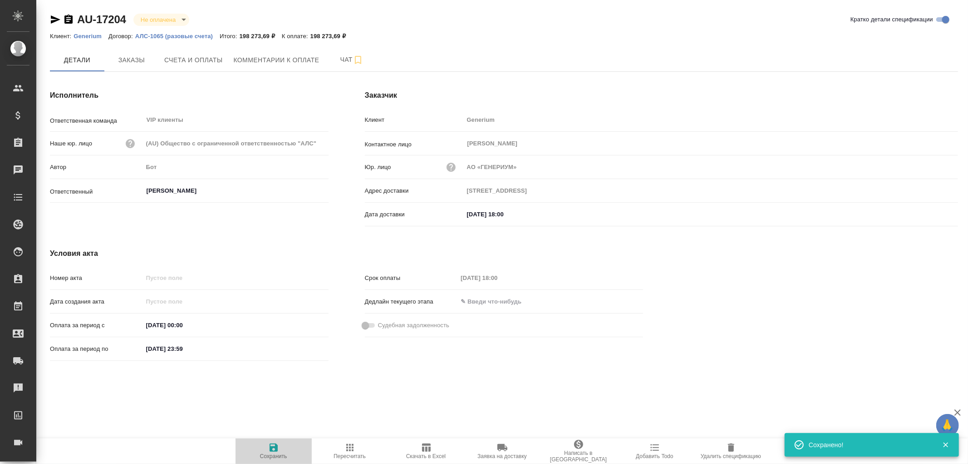
click at [275, 447] on icon "button" at bounding box center [274, 447] width 8 height 8
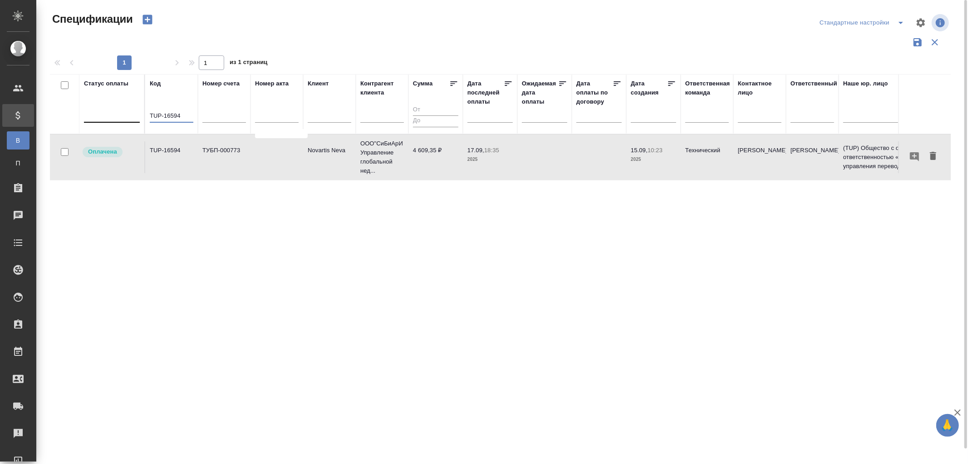
click at [91, 114] on tr "Статус оплаты Код TUP-16594 Номер счета Номер акта Клиент Контрагент клиента Су…" at bounding box center [639, 104] width 1179 height 60
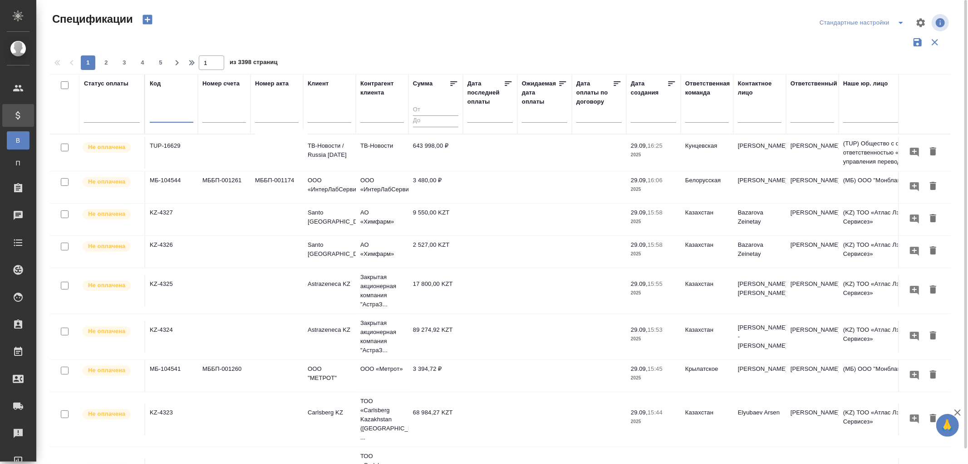
click at [480, 115] on input "text" at bounding box center [493, 115] width 40 height 13
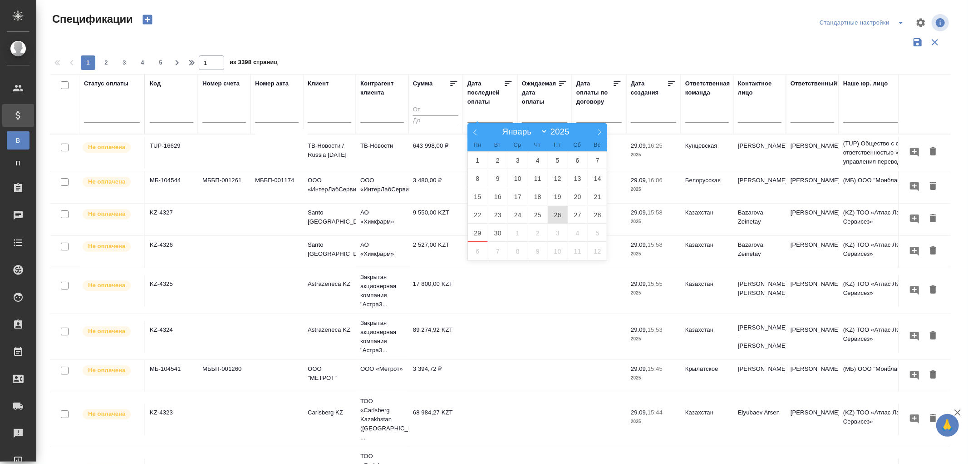
click at [558, 215] on span "26" at bounding box center [558, 215] width 20 height 18
type div "2025-09-25T21:00:00.000Z"
click at [573, 213] on span "27" at bounding box center [578, 215] width 20 height 18
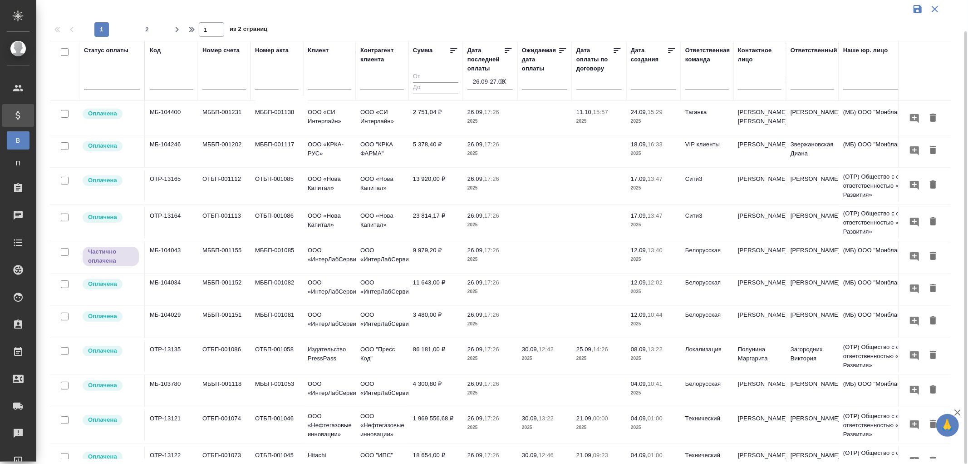
scroll to position [151, 0]
click at [483, 243] on td "26.09, 17:26 2025" at bounding box center [490, 256] width 54 height 32
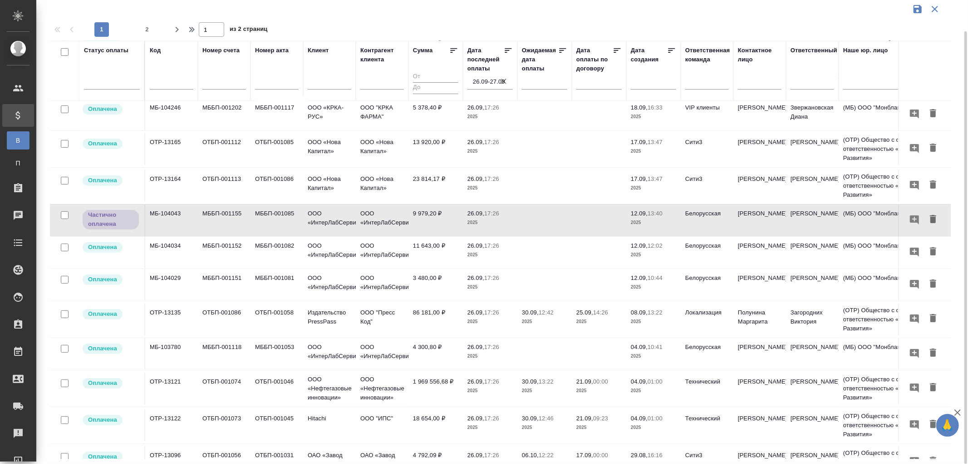
scroll to position [202, 0]
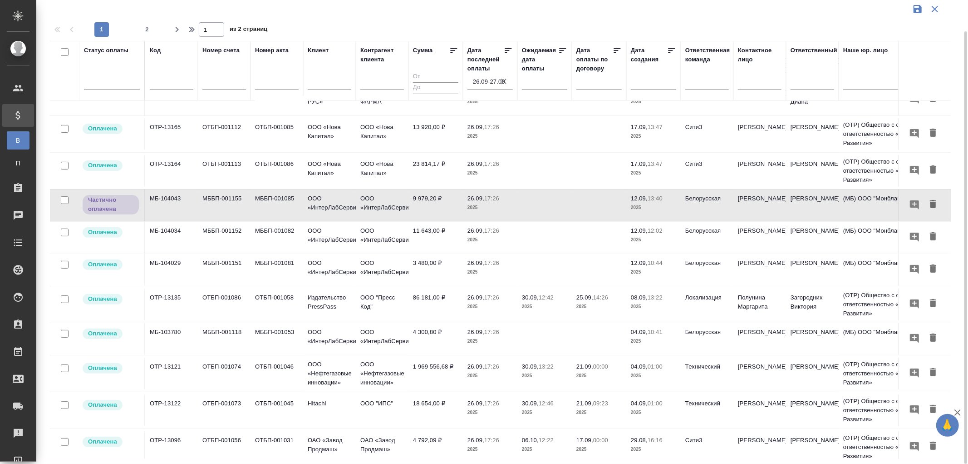
click at [438, 334] on td "4 300,80 ₽" at bounding box center [436, 339] width 54 height 32
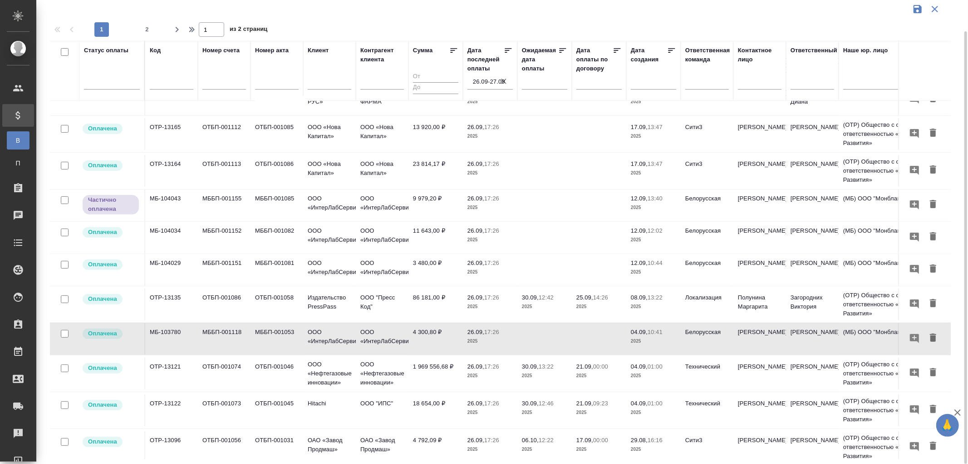
click at [482, 265] on p "26.09," at bounding box center [476, 262] width 17 height 7
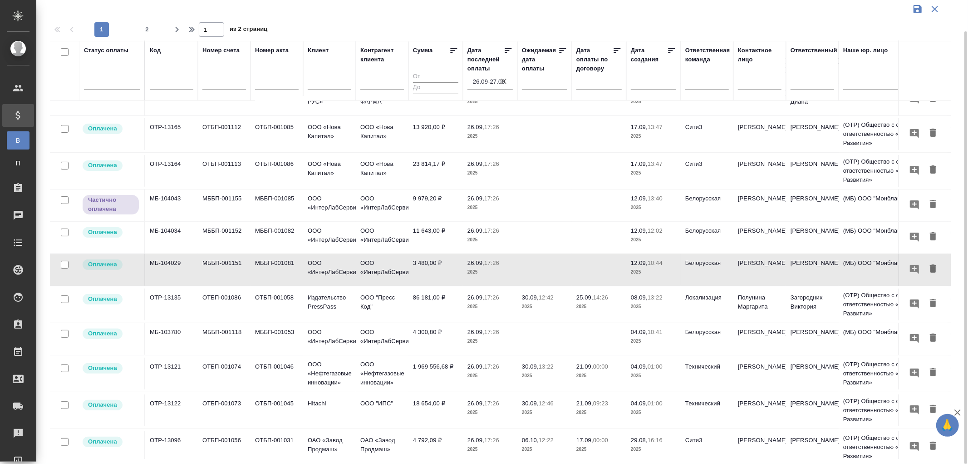
click at [435, 235] on td "11 643,00 ₽" at bounding box center [436, 238] width 54 height 32
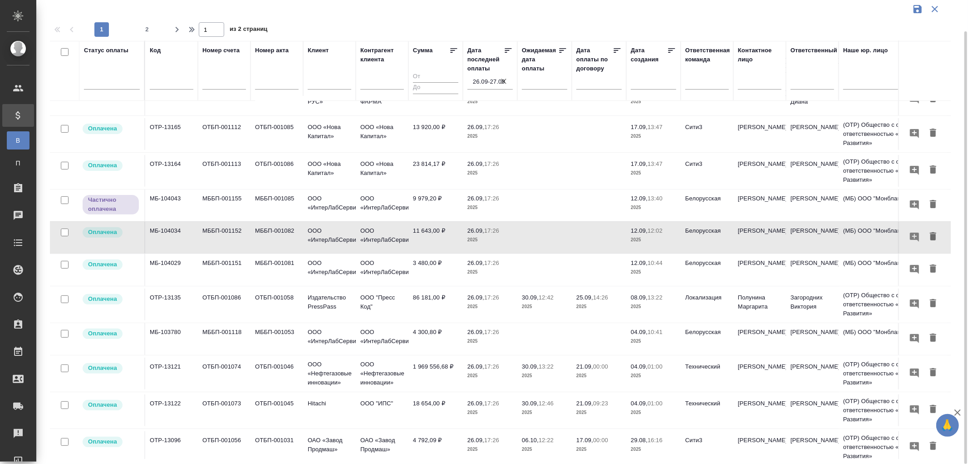
click at [431, 197] on td "9 979,20 ₽" at bounding box center [436, 205] width 54 height 32
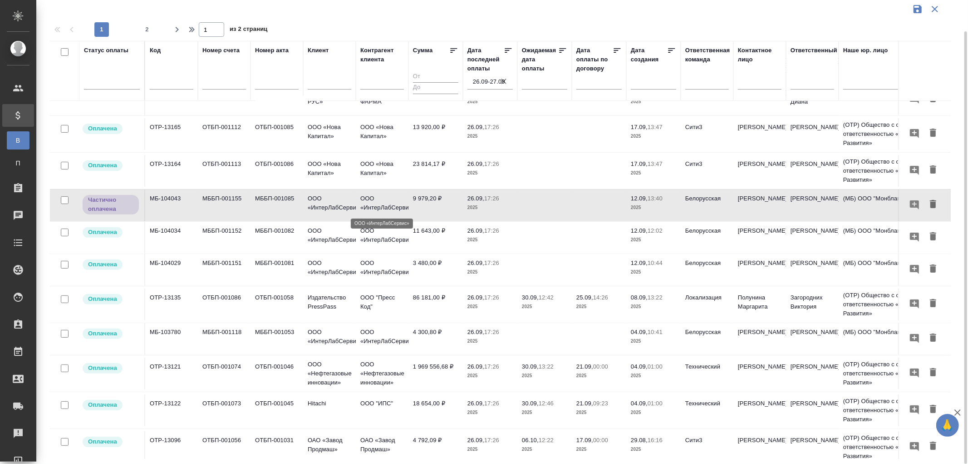
click at [390, 207] on p "ООО «ИнтерЛабСервис»" at bounding box center [382, 203] width 44 height 18
click at [327, 80] on input "text" at bounding box center [330, 83] width 44 height 11
paste input "**[ООО «ИнтерЛабСервис»](https://tera.awatera.com/Client/5ed9006a48465b1d646d23…"
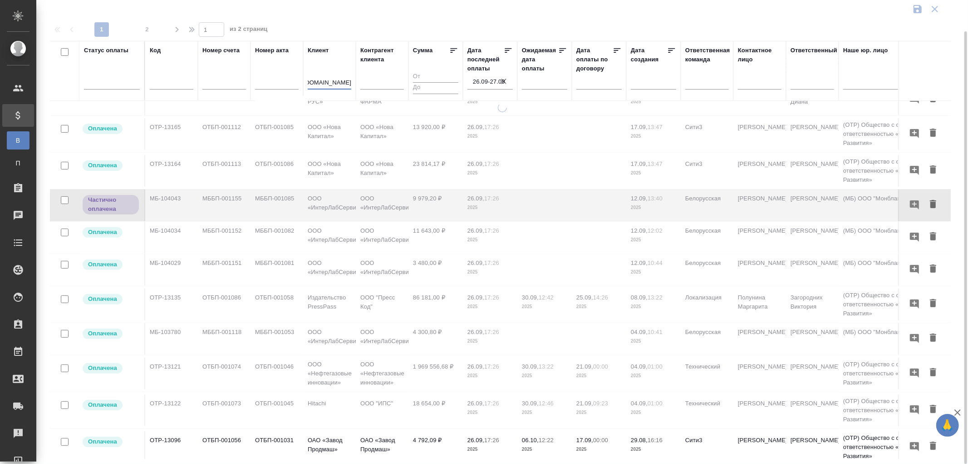
click at [309, 84] on input "**[ООО «ИнтерЛабСервис»](https://tera.awatera.com/Client/5ed9006a48465b1d646d23…" at bounding box center [330, 83] width 44 height 11
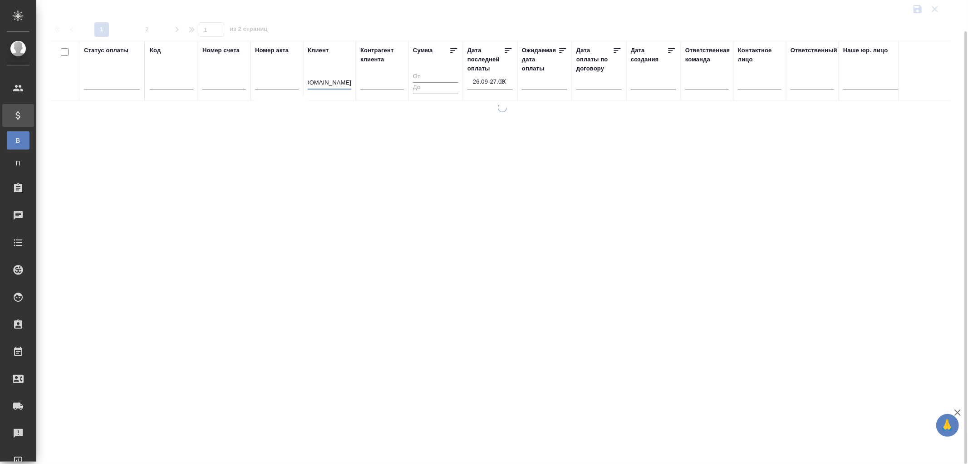
scroll to position [0, 0]
click at [352, 82] on th "Клиент **[ООО «ИнтерЛабСервис»](https://tera.awatera.com/Client/5ed9006a48465b1…" at bounding box center [329, 71] width 53 height 60
click at [312, 82] on input "**[ООО «ИнтерЛабСервис»](https://tera.awatera.com/Client/5ed9006a48465b1d646d23…" at bounding box center [330, 83] width 44 height 11
click at [309, 79] on input "[ООО «ИнтерЛабСервис»](https://tera.awatera.com/Client/5ed9006a48465b1d646d23bf…" at bounding box center [330, 83] width 44 height 11
drag, startPoint x: 323, startPoint y: 82, endPoint x: 286, endPoint y: 82, distance: 37.2
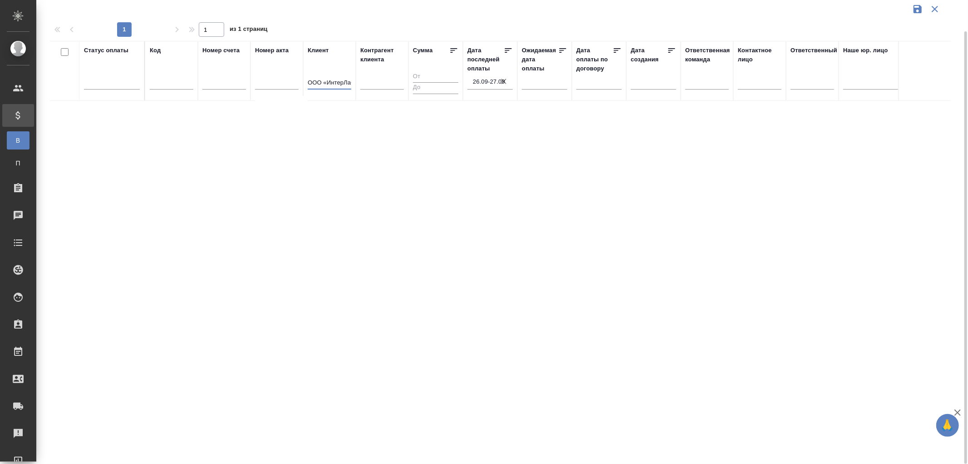
click at [286, 82] on tr "Статус оплаты Код Номер счета Номер акта Клиент ООО «ИнтерЛабСервис»](https://t…" at bounding box center [639, 71] width 1179 height 60
type input "«ИнтерЛабСервис»](https://tera.awatera.com/Client/5ed9006a48465b1d646d23bf/)**"
drag, startPoint x: 307, startPoint y: 83, endPoint x: 388, endPoint y: 87, distance: 80.4
click at [388, 87] on tr "Статус оплаты Код Номер счета Номер акта Клиент «ИнтерЛабСервис»](https://tera.…" at bounding box center [639, 71] width 1179 height 60
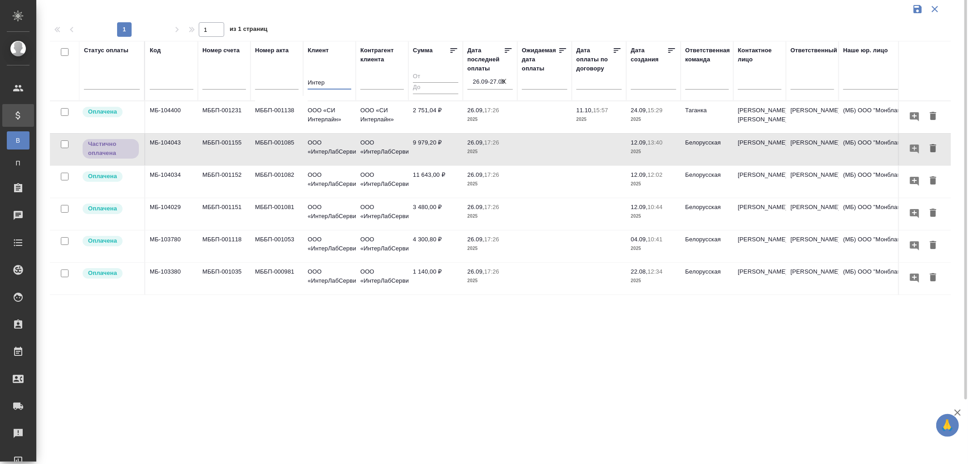
scroll to position [0, 0]
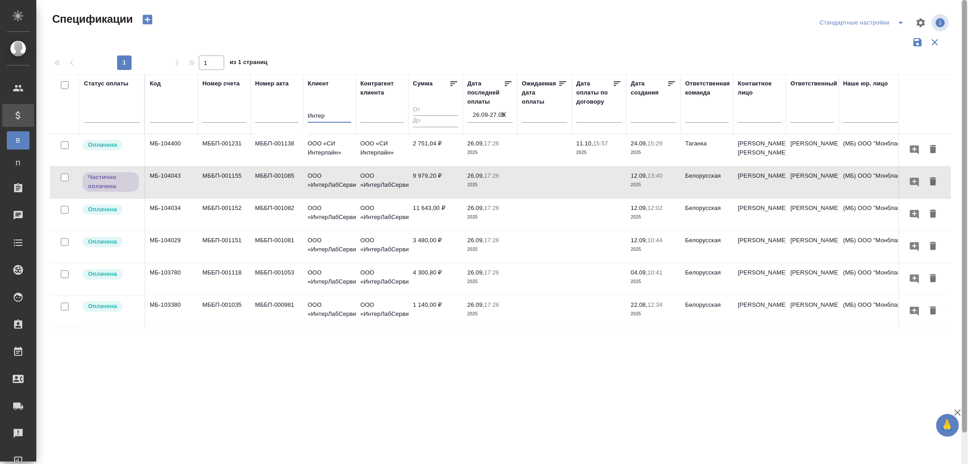
type input "Интер"
drag, startPoint x: 327, startPoint y: 116, endPoint x: 286, endPoint y: 114, distance: 40.9
click at [286, 114] on tr "Статус оплаты Код Номер счета Номер акта Клиент Интер Контрагент клиента Сумма …" at bounding box center [639, 104] width 1179 height 60
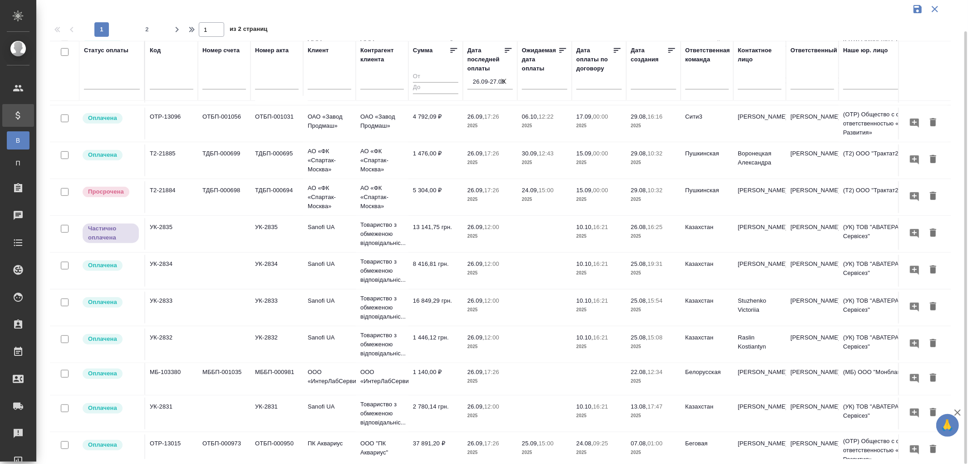
scroll to position [543, 0]
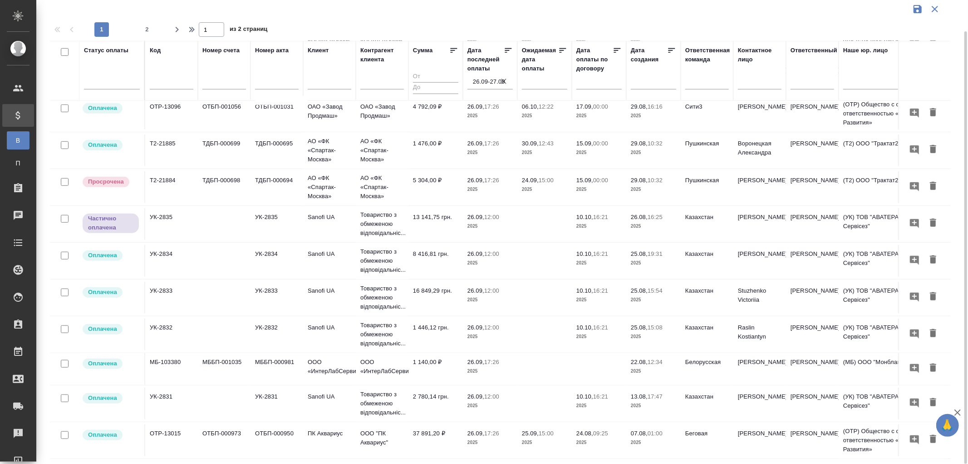
click at [435, 354] on td "1 140,00 ₽" at bounding box center [436, 369] width 54 height 32
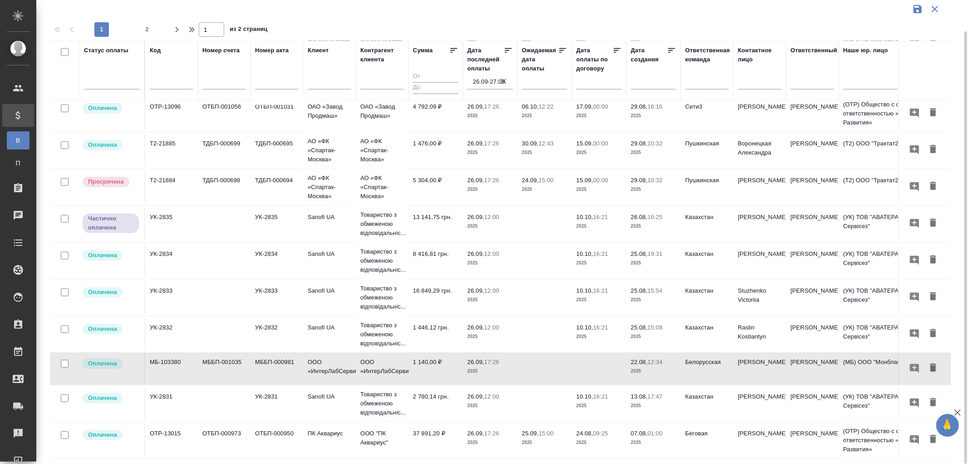
click at [424, 425] on td "37 891,20 ₽" at bounding box center [436, 440] width 54 height 32
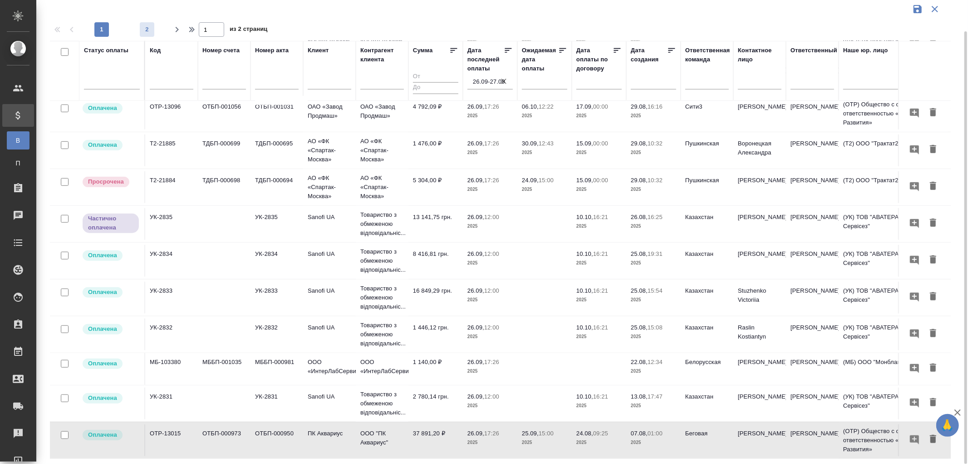
click at [146, 29] on span "2" at bounding box center [147, 29] width 15 height 9
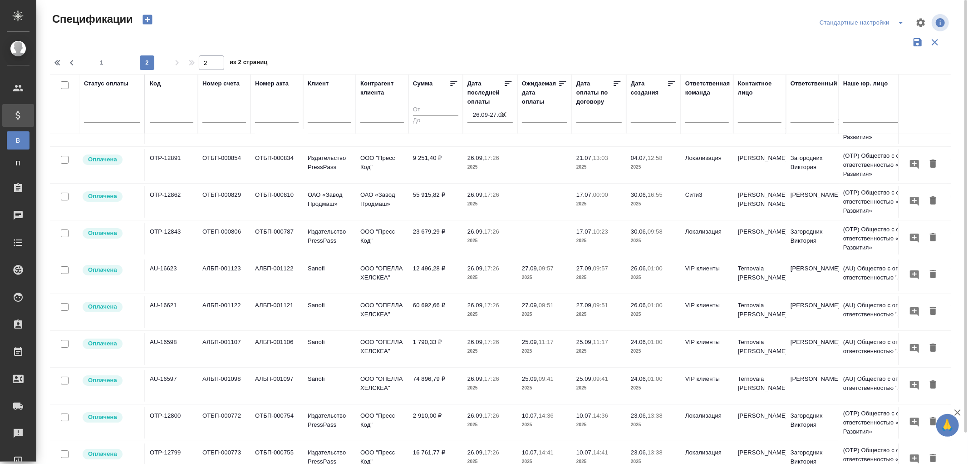
scroll to position [0, 0]
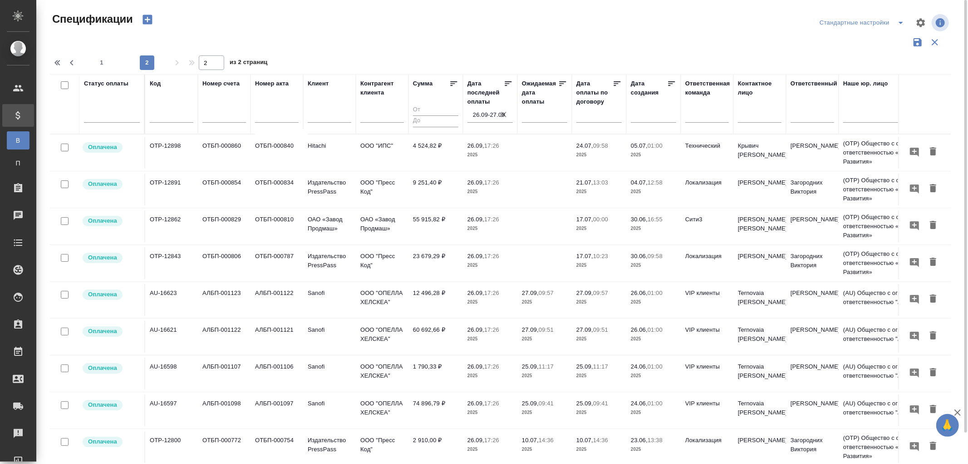
click at [491, 150] on p "2025" at bounding box center [490, 154] width 45 height 9
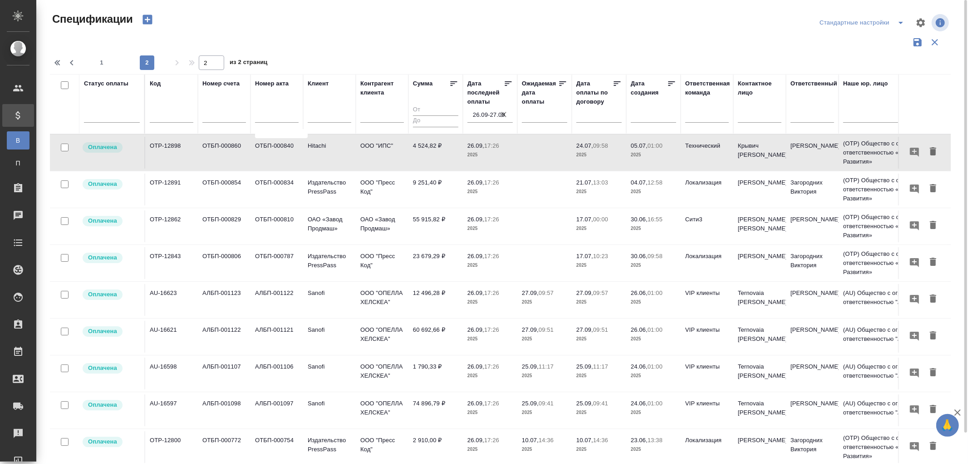
click at [483, 180] on p "26.09," at bounding box center [476, 182] width 17 height 7
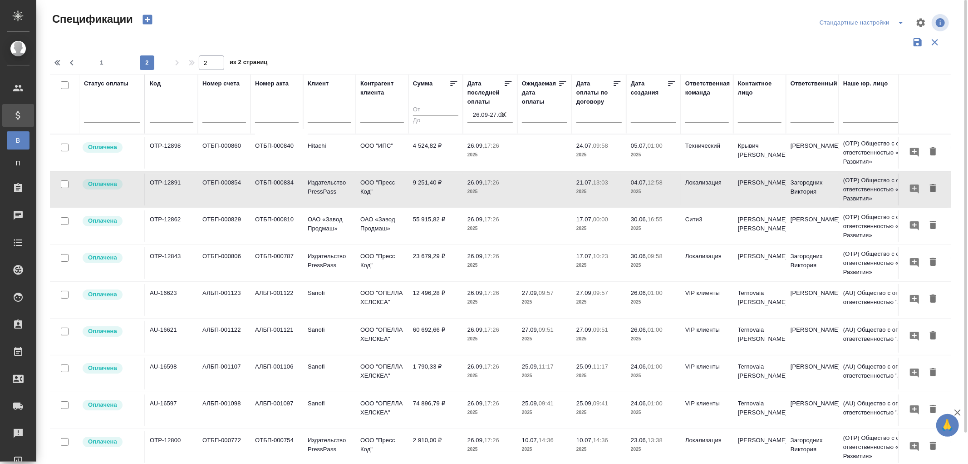
click at [429, 219] on td "55 915,82 ₽" at bounding box center [436, 226] width 54 height 32
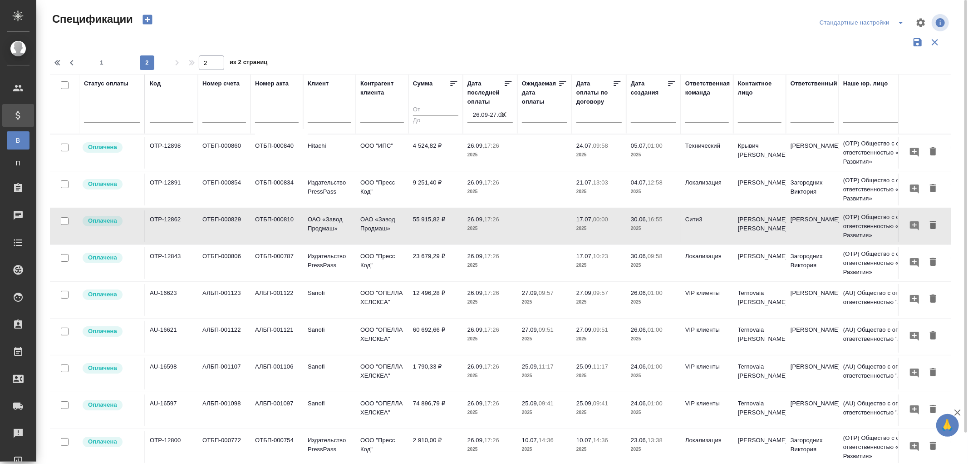
click at [429, 219] on td "55 915,82 ₽" at bounding box center [436, 226] width 54 height 32
click at [424, 258] on td "23 679,29 ₽" at bounding box center [436, 263] width 54 height 32
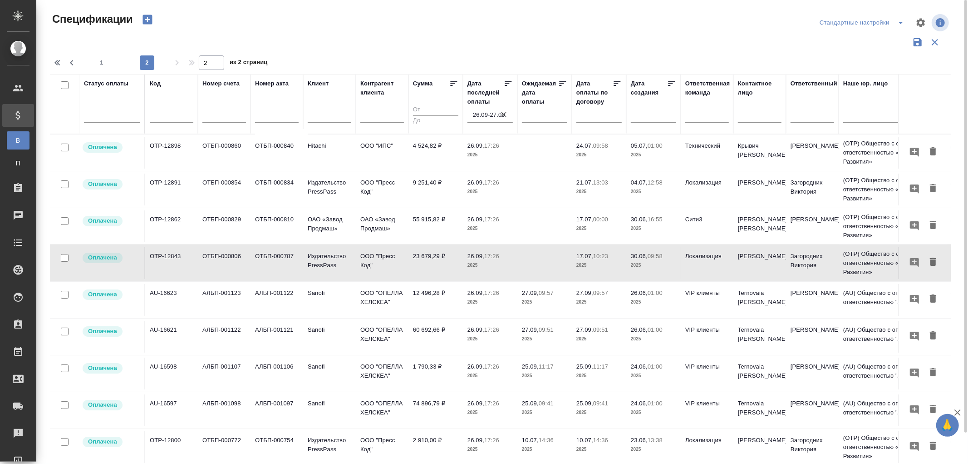
click at [424, 258] on td "23 679,29 ₽" at bounding box center [436, 263] width 54 height 32
click at [432, 298] on td "12 496,28 ₽" at bounding box center [436, 300] width 54 height 32
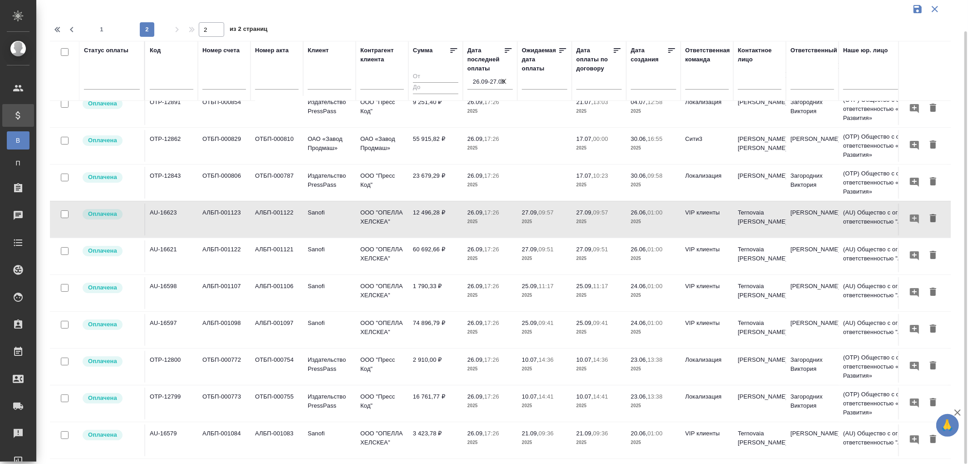
scroll to position [55, 0]
click at [434, 351] on td "2 910,00 ₽" at bounding box center [436, 367] width 54 height 32
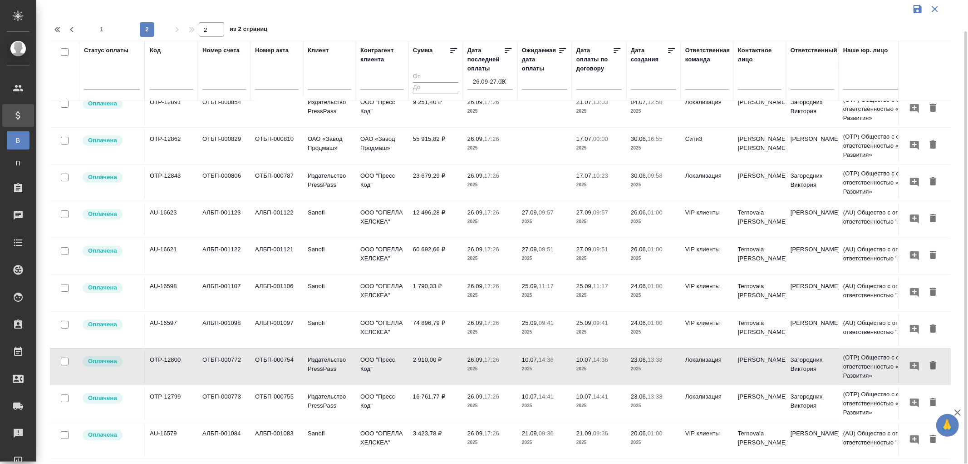
click at [434, 351] on td "2 910,00 ₽" at bounding box center [436, 367] width 54 height 32
click at [439, 389] on td "16 761,77 ₽" at bounding box center [436, 403] width 54 height 32
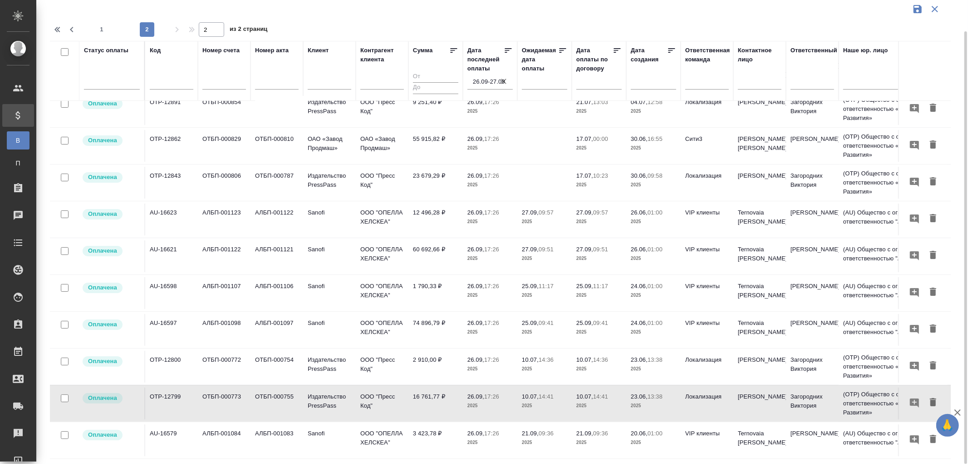
click at [439, 389] on td "16 761,77 ₽" at bounding box center [436, 403] width 54 height 32
click at [461, 424] on td "3 423,78 ₽" at bounding box center [436, 440] width 54 height 32
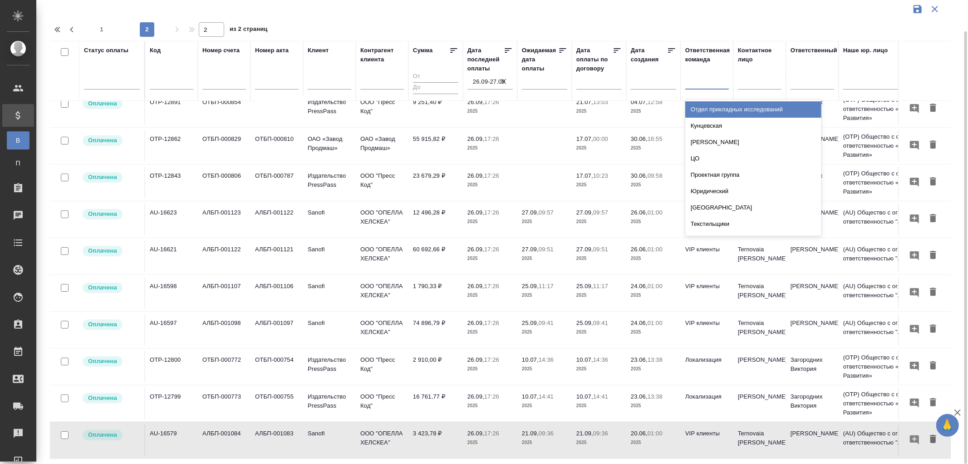
click at [698, 83] on div at bounding box center [708, 80] width 44 height 13
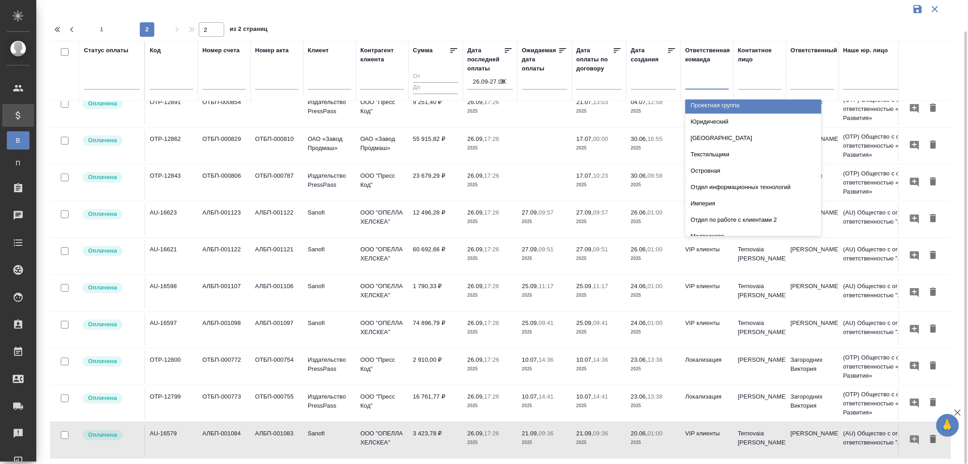
scroll to position [101, 0]
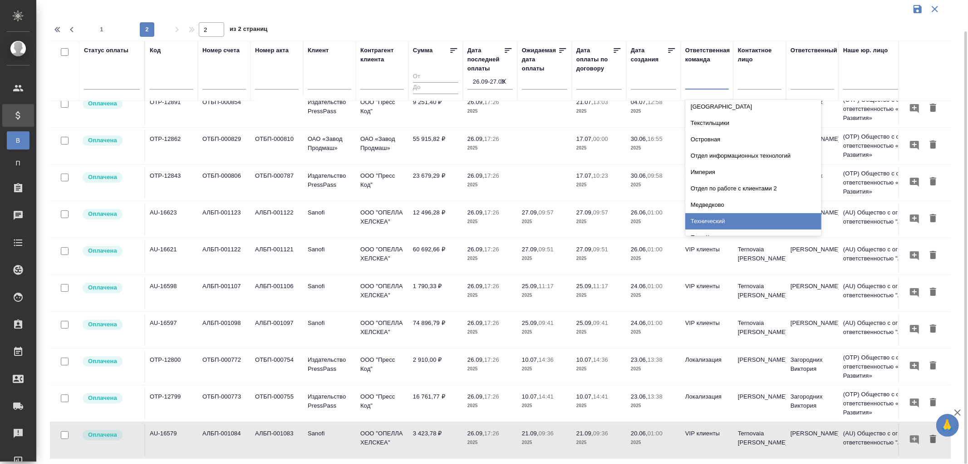
click at [701, 223] on div "Технический" at bounding box center [754, 221] width 136 height 16
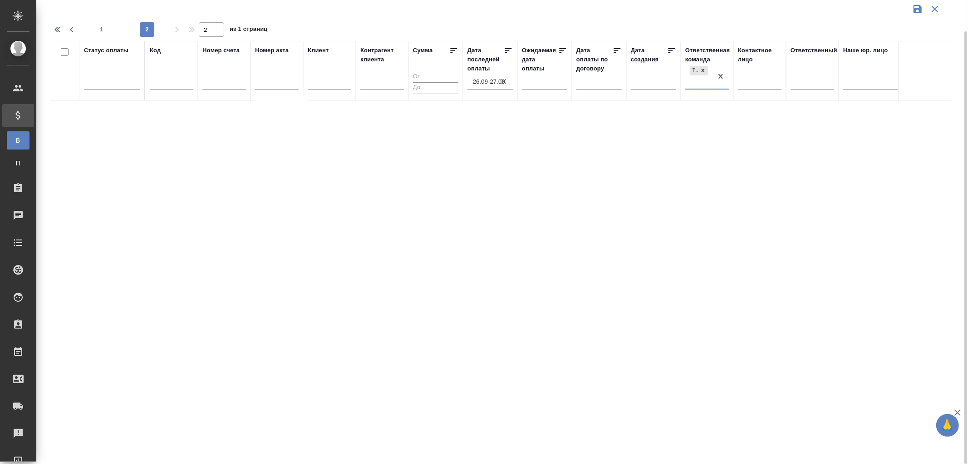
scroll to position [0, 0]
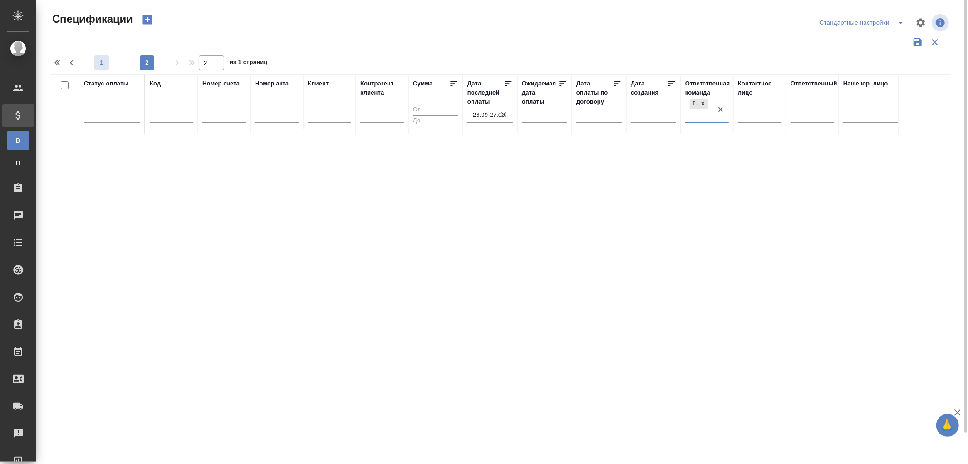
click at [103, 60] on span "1" at bounding box center [101, 62] width 15 height 9
type input "1"
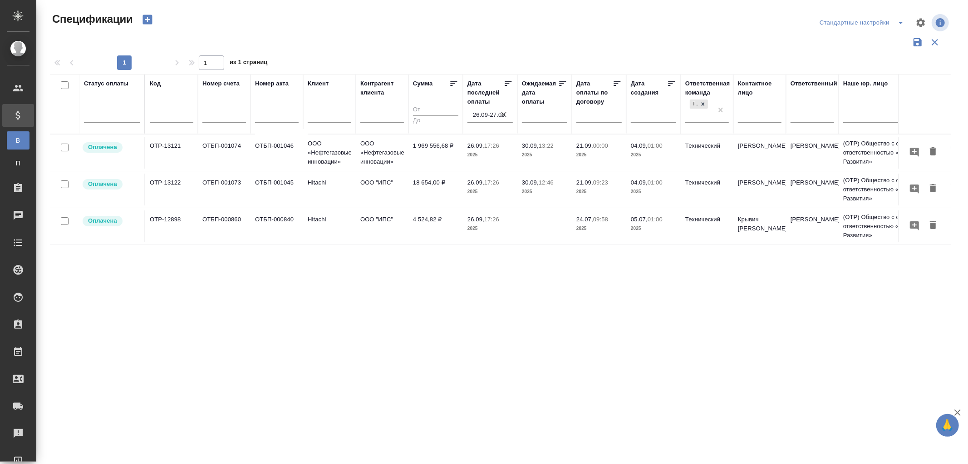
click at [167, 115] on input "text" at bounding box center [172, 116] width 44 height 11
paste input "МБ-104468"
type input "МБ-104468"
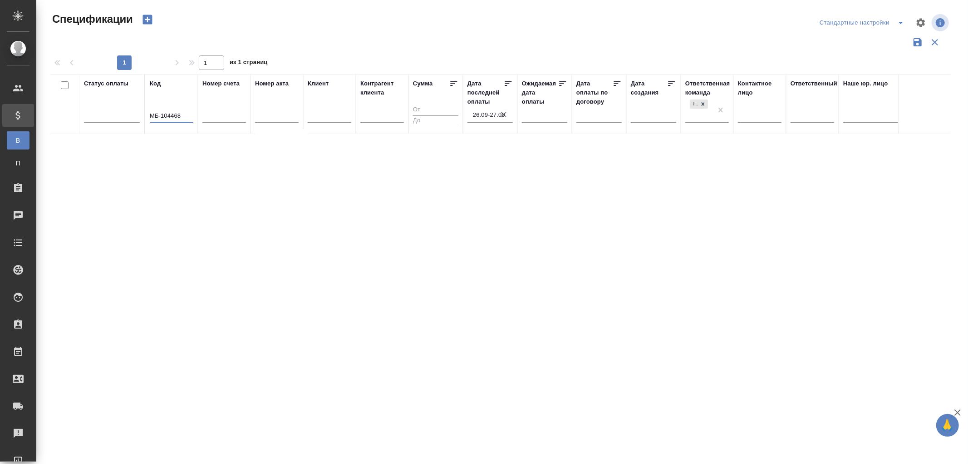
click at [502, 115] on icon "button" at bounding box center [503, 114] width 5 height 5
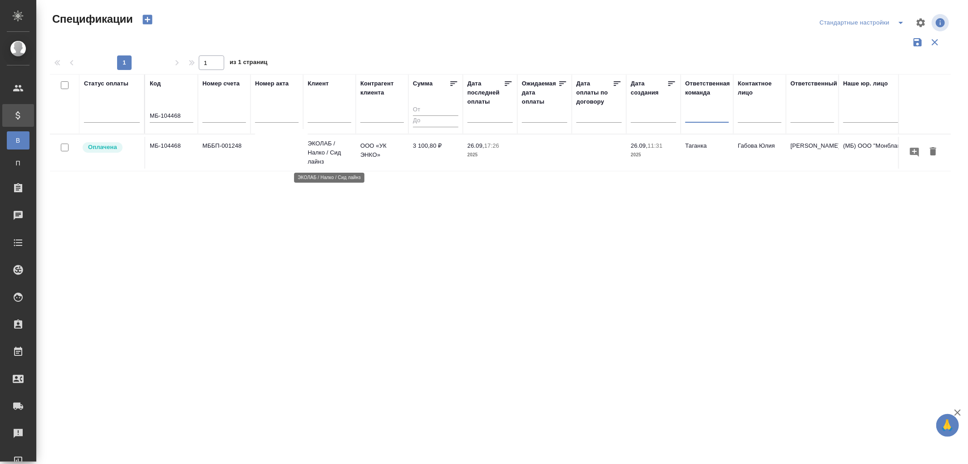
click at [326, 145] on p "ЭКОЛАБ / Налко / Сид лайнз" at bounding box center [330, 152] width 44 height 27
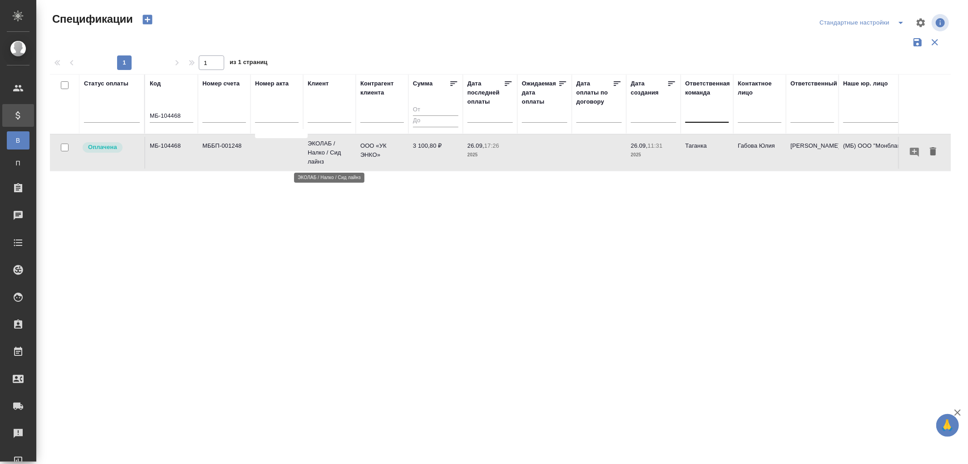
click at [326, 145] on p "ЭКОЛАБ / Налко / Сид лайнз" at bounding box center [330, 152] width 44 height 27
click at [378, 147] on p "ООО «УК ЭНКО»" at bounding box center [382, 150] width 44 height 18
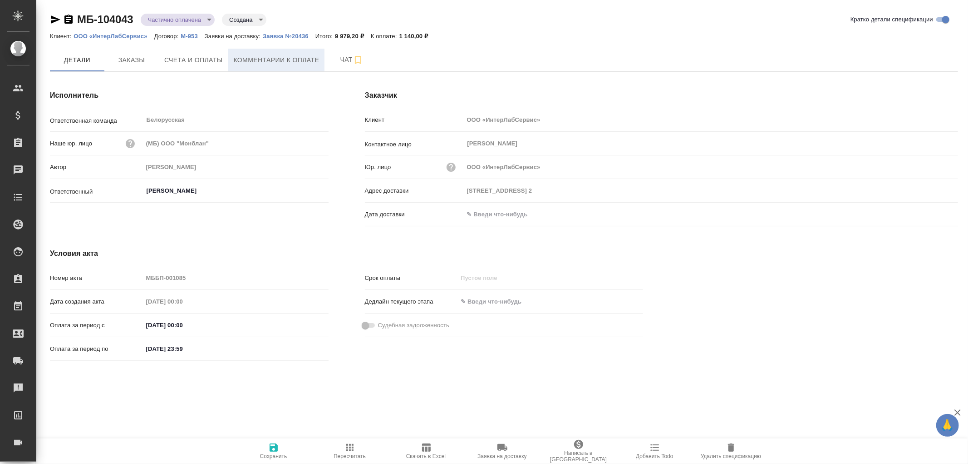
click at [279, 60] on span "Комментарии к оплате" at bounding box center [277, 59] width 86 height 11
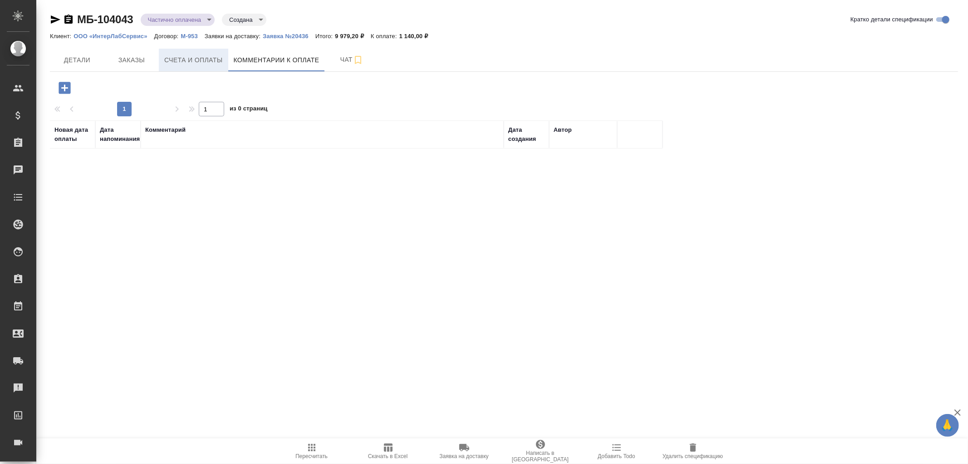
click at [219, 58] on span "Счета и оплаты" at bounding box center [193, 59] width 59 height 11
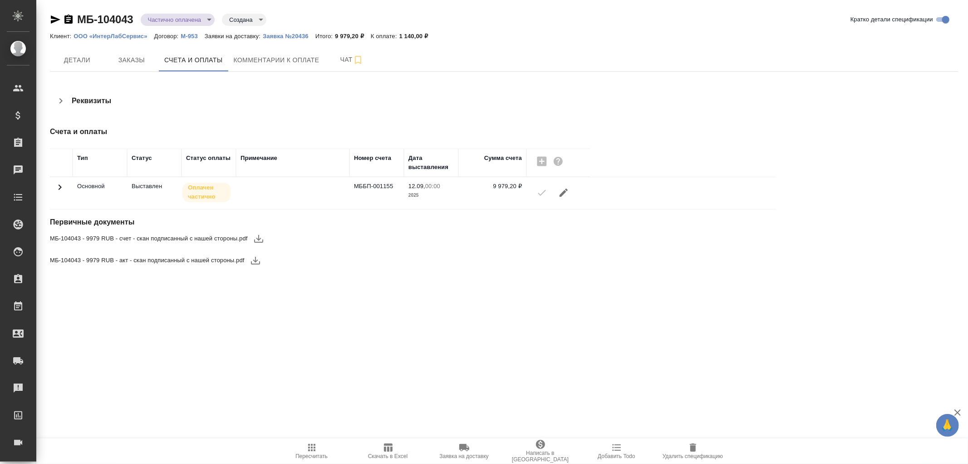
drag, startPoint x: 52, startPoint y: 183, endPoint x: 59, endPoint y: 183, distance: 7.3
click at [55, 183] on td at bounding box center [61, 193] width 23 height 32
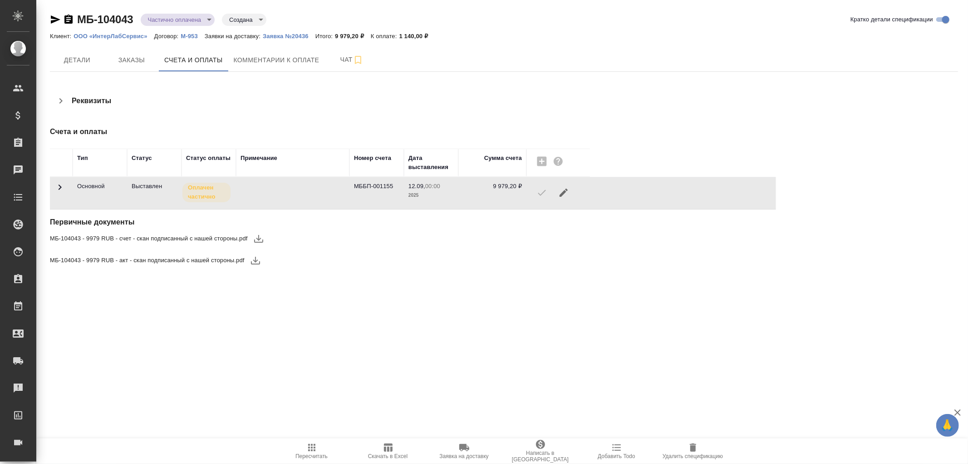
click at [60, 185] on icon at bounding box center [59, 187] width 11 height 11
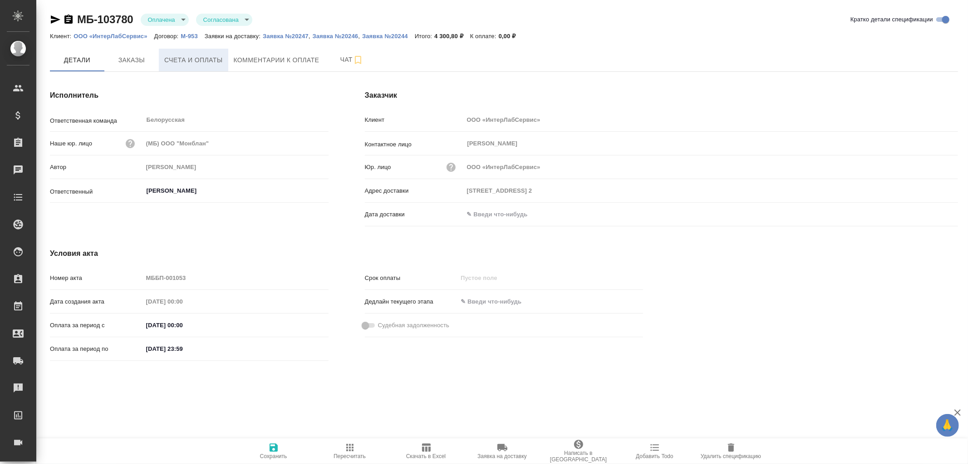
click at [184, 58] on span "Счета и оплаты" at bounding box center [193, 59] width 59 height 11
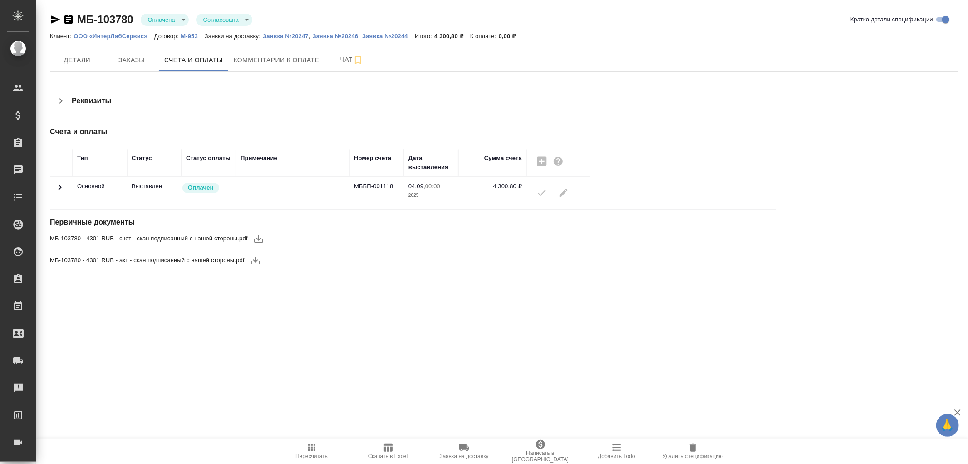
click at [55, 186] on icon at bounding box center [59, 187] width 11 height 11
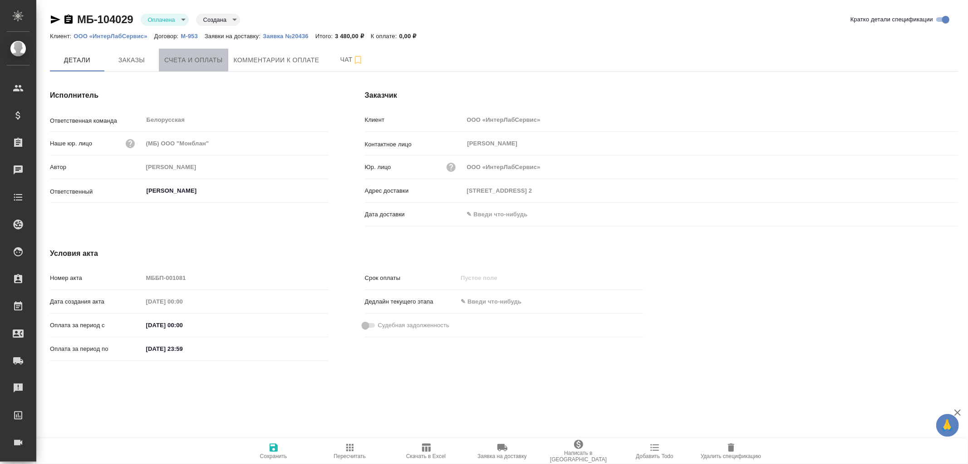
click at [190, 59] on span "Счета и оплаты" at bounding box center [193, 59] width 59 height 11
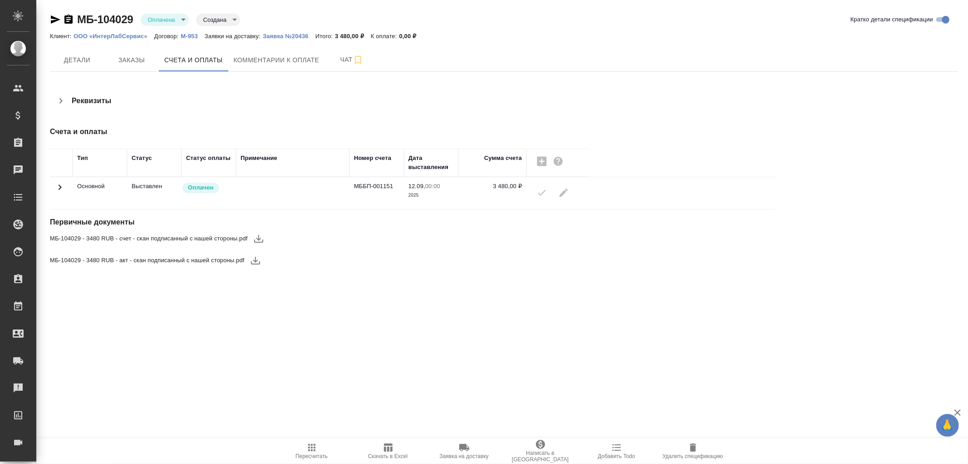
click at [63, 188] on icon at bounding box center [59, 187] width 11 height 11
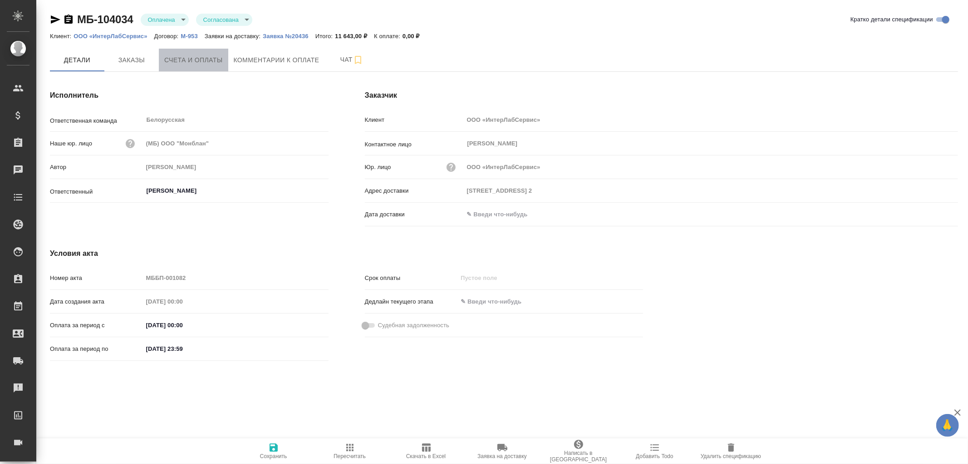
click at [199, 59] on span "Счета и оплаты" at bounding box center [193, 59] width 59 height 11
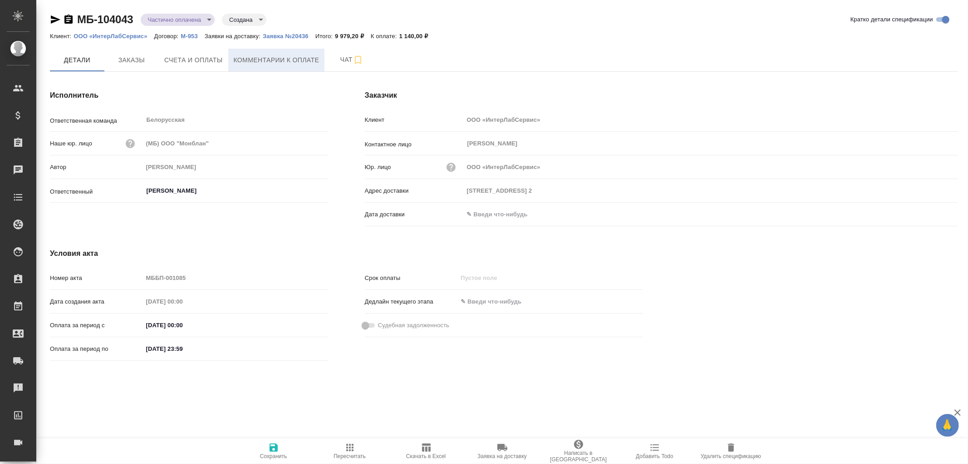
click at [299, 59] on span "Комментарии к оплате" at bounding box center [277, 59] width 86 height 11
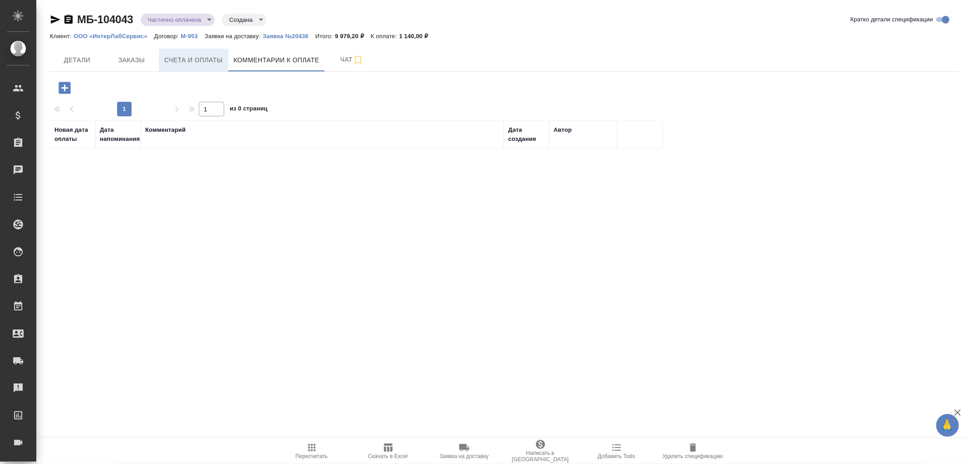
click at [168, 60] on span "Счета и оплаты" at bounding box center [193, 59] width 59 height 11
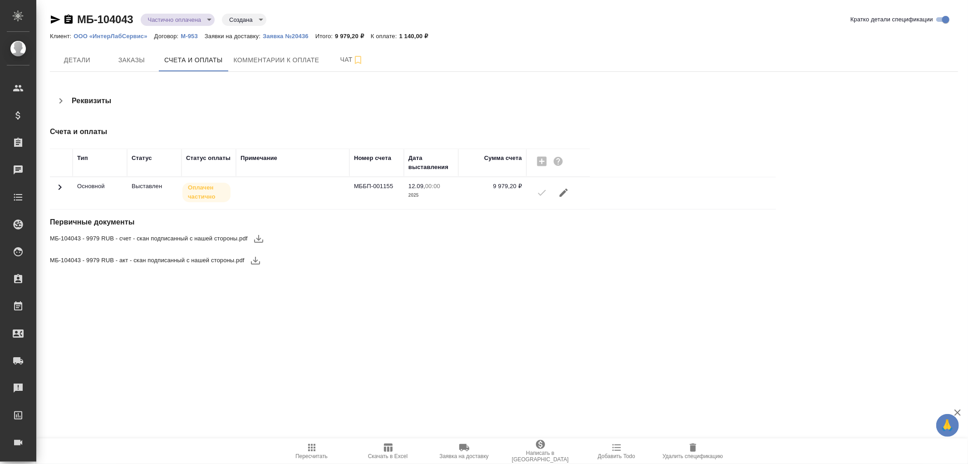
click at [59, 185] on icon at bounding box center [60, 186] width 3 height 5
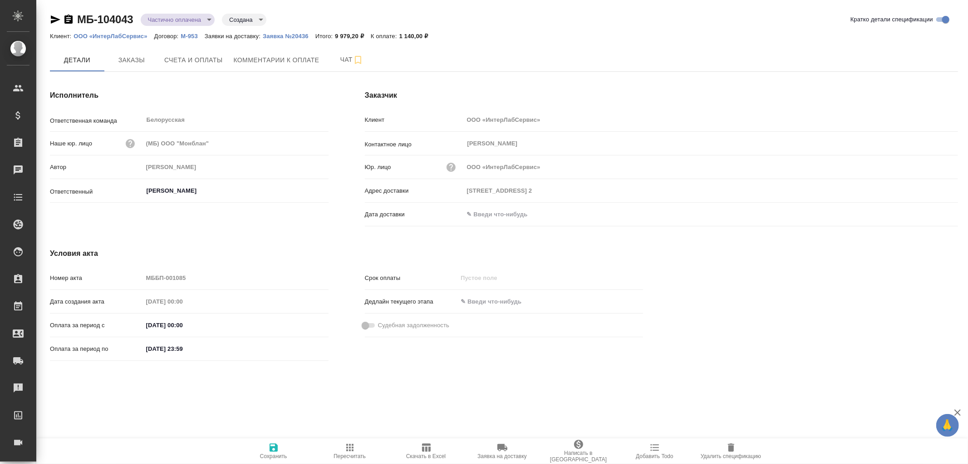
click at [116, 35] on p "ООО «ИнтерЛабСервис»" at bounding box center [114, 36] width 80 height 7
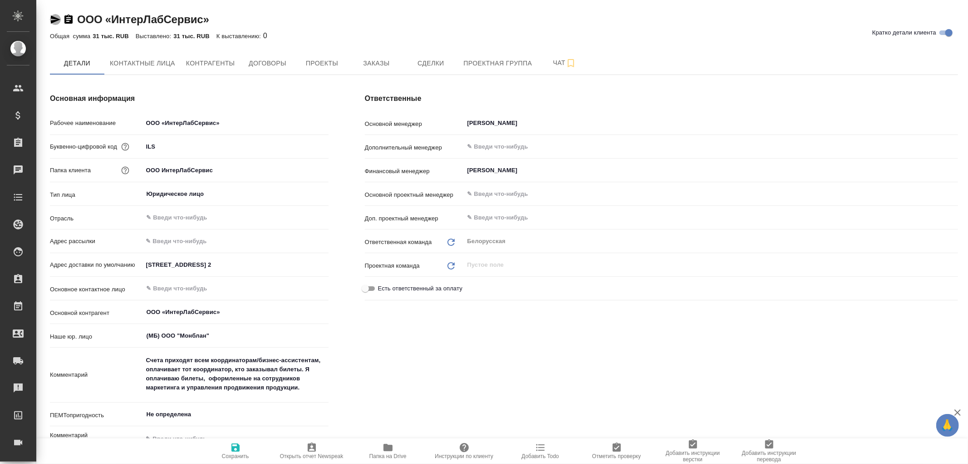
click at [53, 17] on icon "button" at bounding box center [56, 19] width 10 height 8
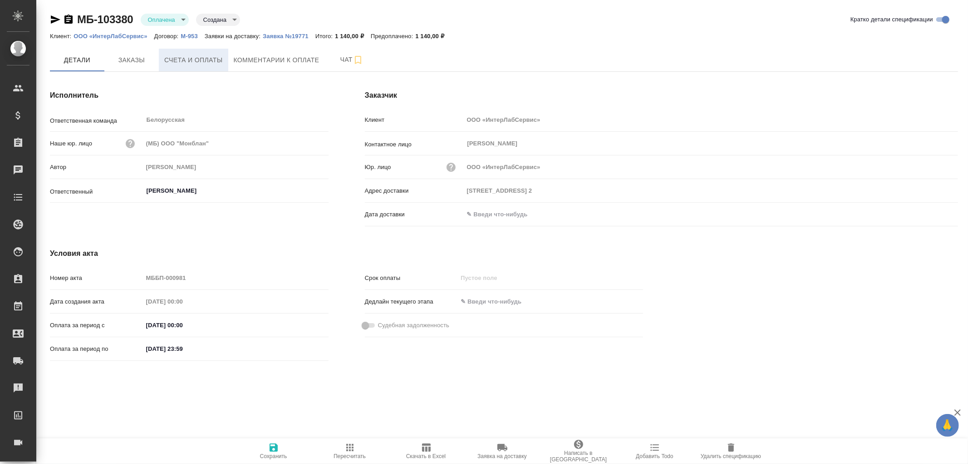
click at [179, 58] on span "Счета и оплаты" at bounding box center [193, 59] width 59 height 11
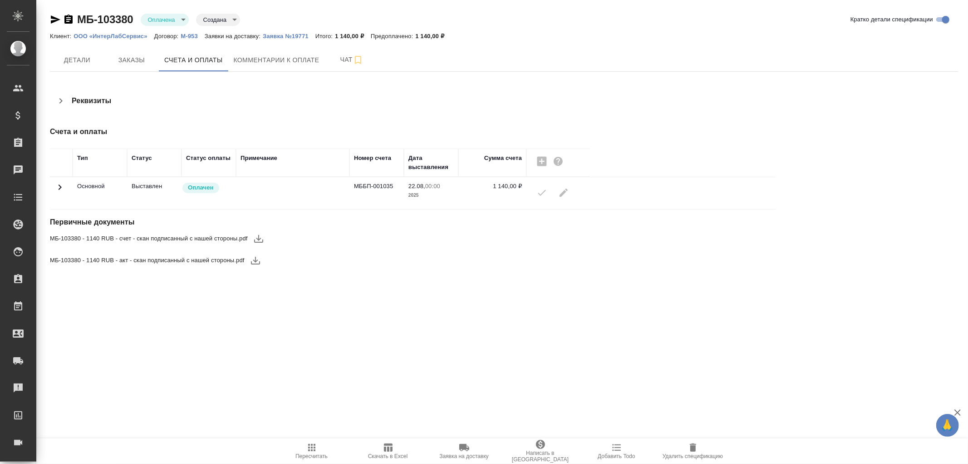
click at [56, 187] on icon at bounding box center [59, 187] width 11 height 11
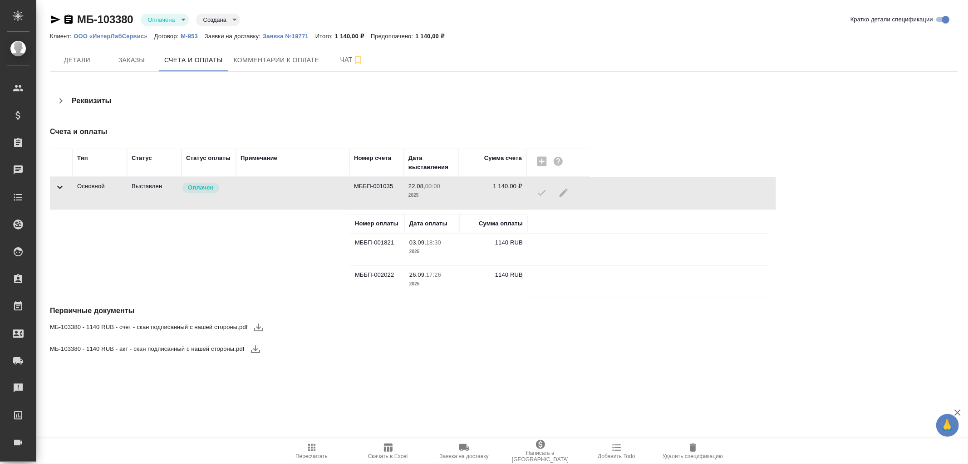
click at [62, 184] on icon at bounding box center [59, 187] width 11 height 11
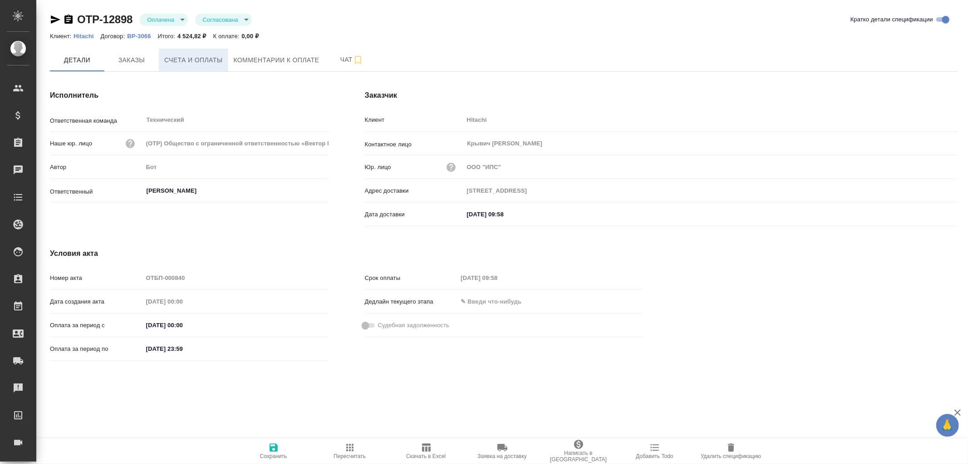
click at [178, 59] on span "Счета и оплаты" at bounding box center [193, 59] width 59 height 11
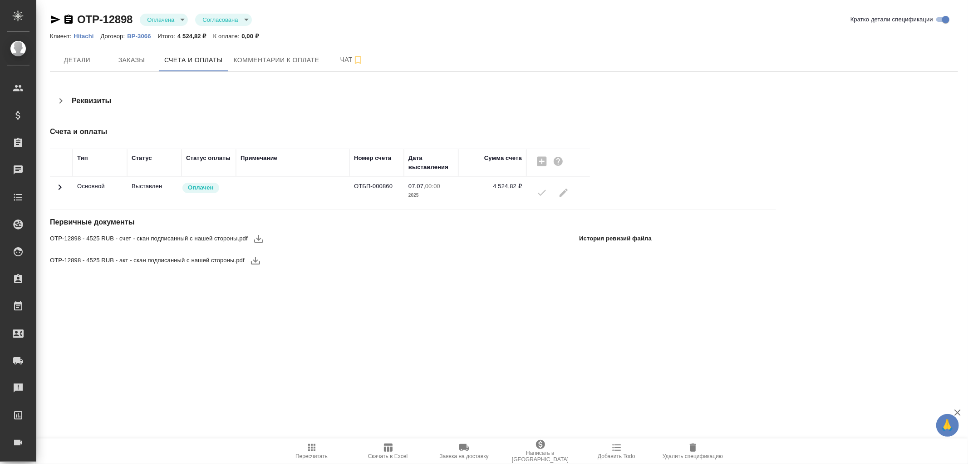
click at [60, 188] on icon at bounding box center [60, 186] width 3 height 5
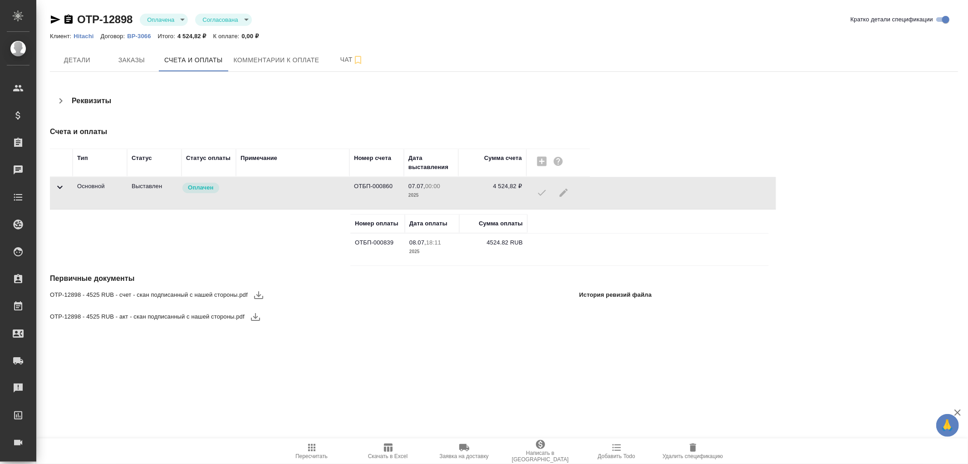
click at [60, 188] on icon at bounding box center [59, 187] width 5 height 3
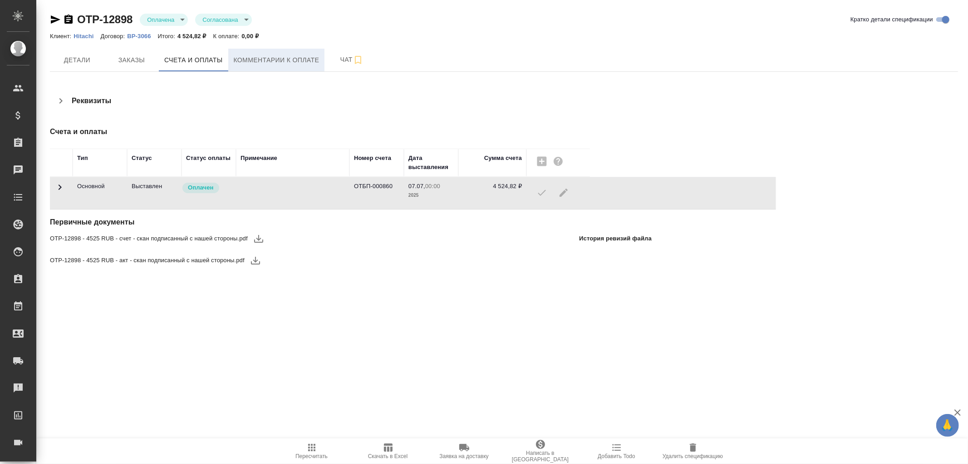
click at [266, 61] on span "Комментарии к оплате" at bounding box center [277, 59] width 86 height 11
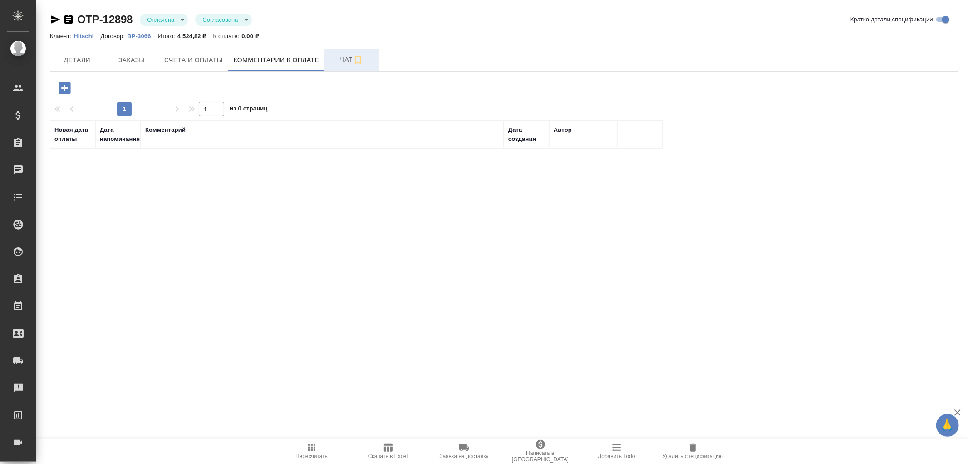
click at [344, 57] on span "Чат" at bounding box center [352, 59] width 44 height 11
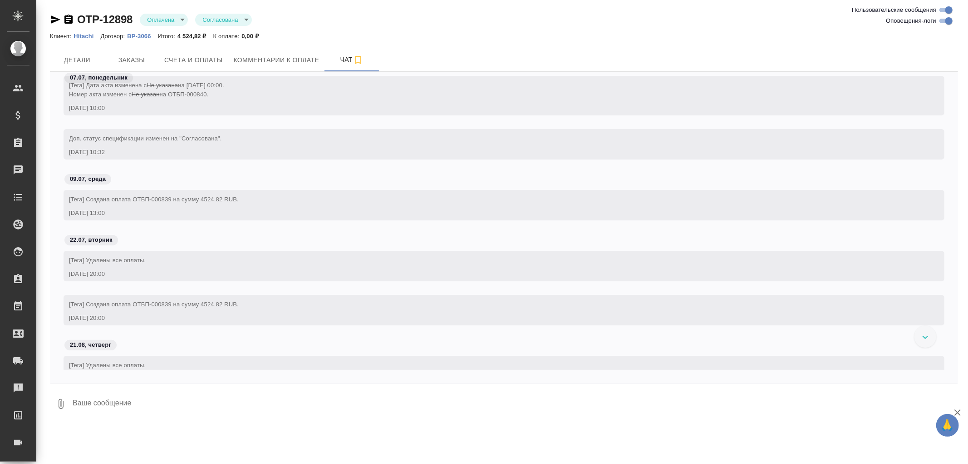
scroll to position [151, 0]
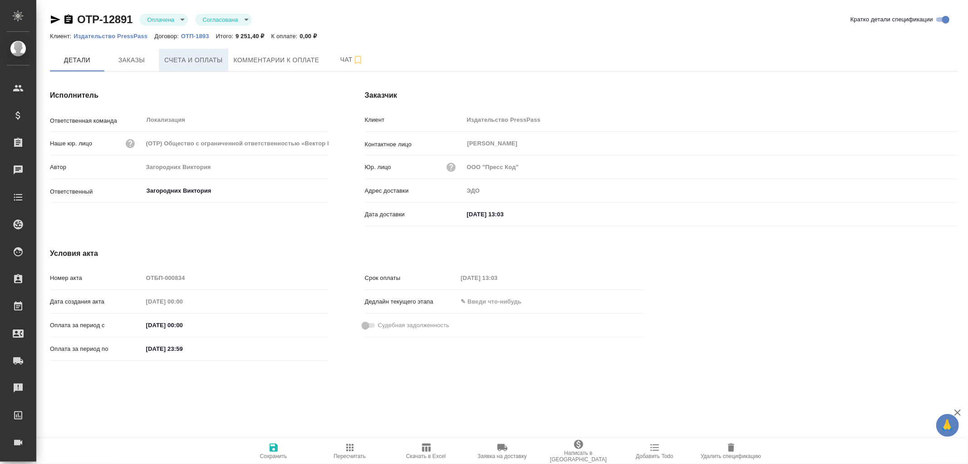
click at [205, 57] on span "Счета и оплаты" at bounding box center [193, 59] width 59 height 11
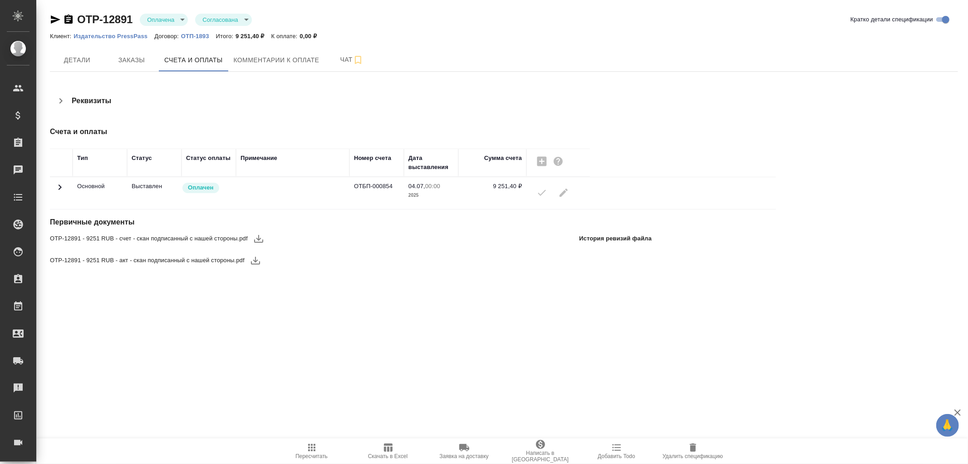
click at [58, 187] on icon at bounding box center [59, 187] width 11 height 11
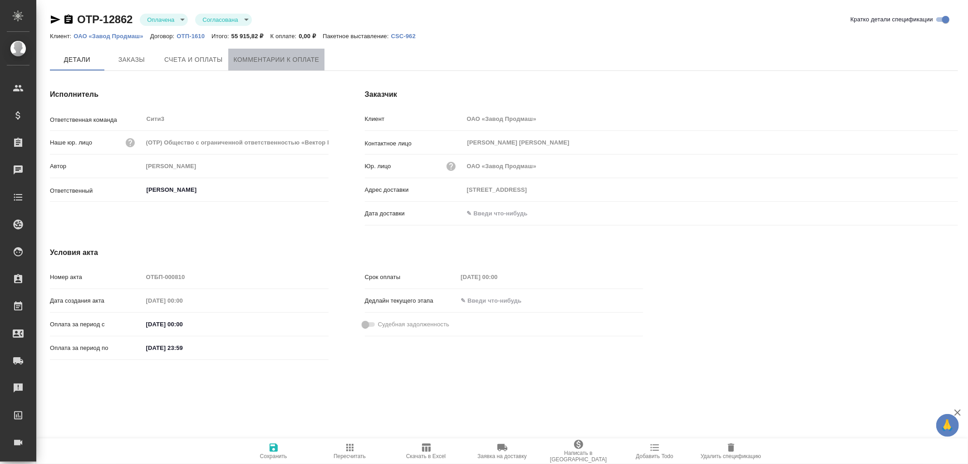
click at [269, 62] on span "Комментарии к оплате" at bounding box center [277, 59] width 86 height 11
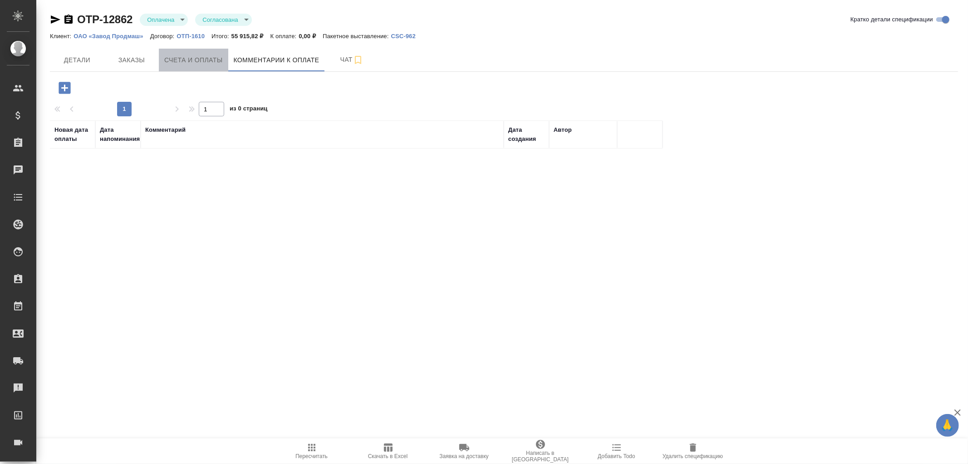
click at [197, 60] on span "Счета и оплаты" at bounding box center [193, 59] width 59 height 11
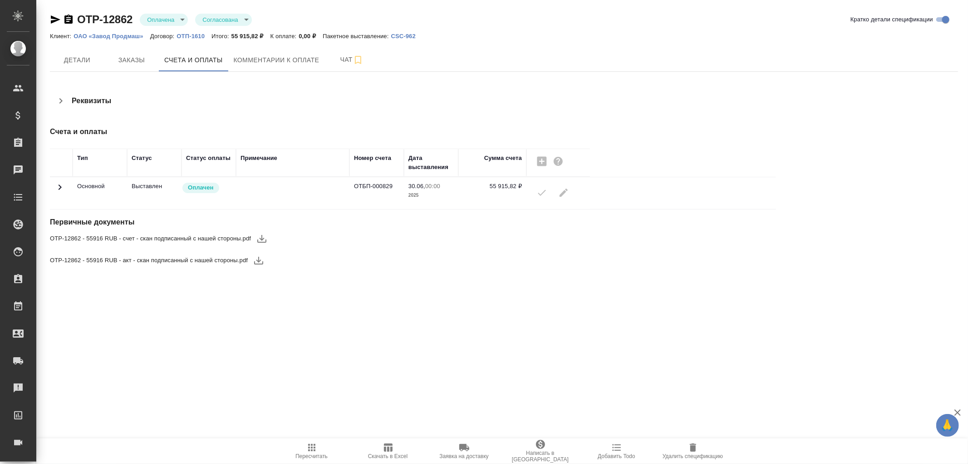
click at [57, 186] on icon at bounding box center [59, 187] width 11 height 11
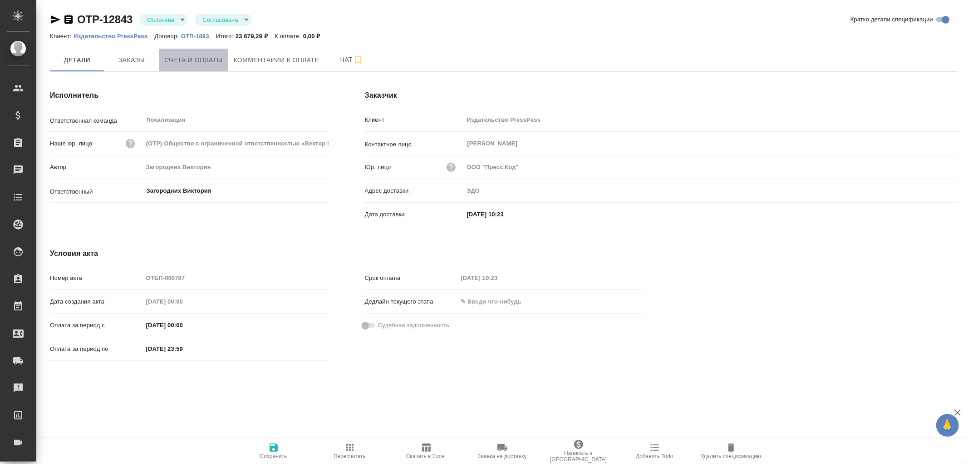
click at [187, 56] on span "Счета и оплаты" at bounding box center [193, 59] width 59 height 11
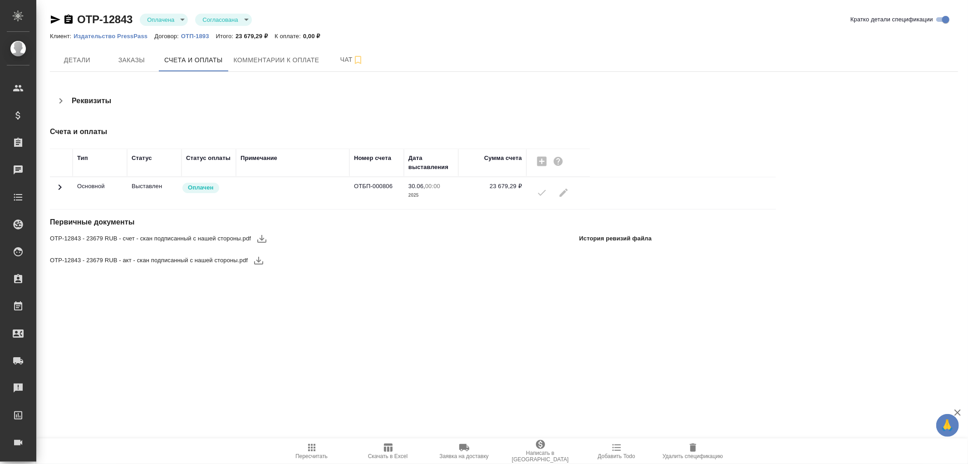
click at [57, 184] on icon at bounding box center [59, 187] width 11 height 11
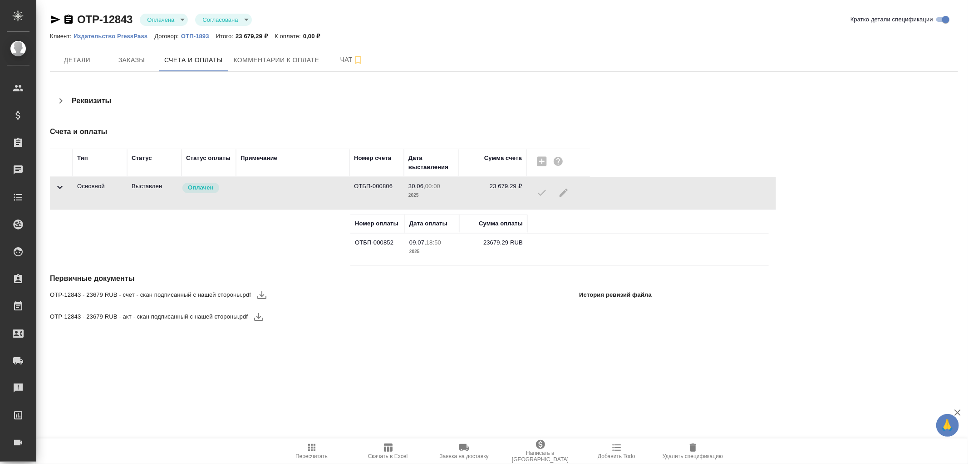
click at [57, 184] on icon at bounding box center [59, 187] width 11 height 11
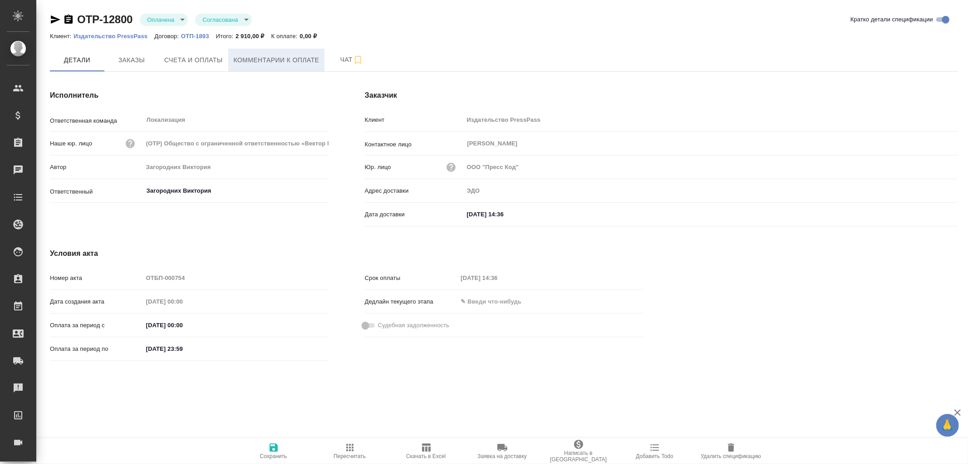
click at [278, 56] on span "Комментарии к оплате" at bounding box center [277, 59] width 86 height 11
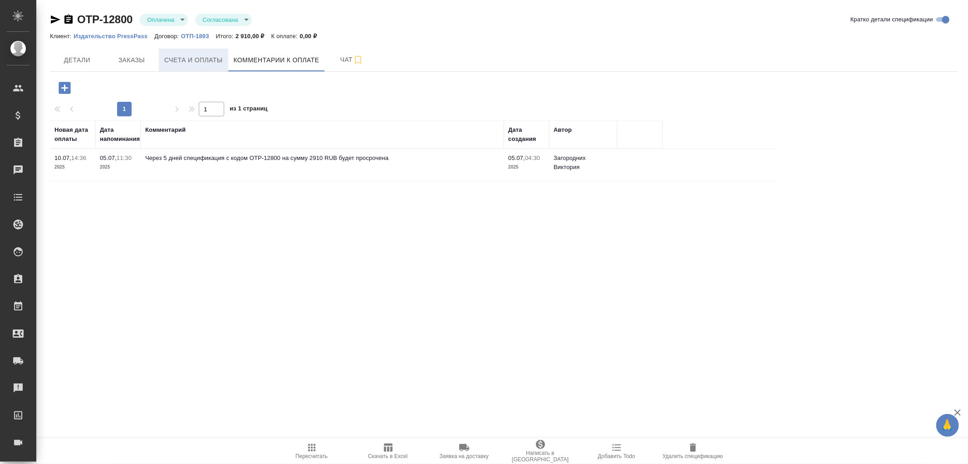
click at [191, 63] on span "Счета и оплаты" at bounding box center [193, 59] width 59 height 11
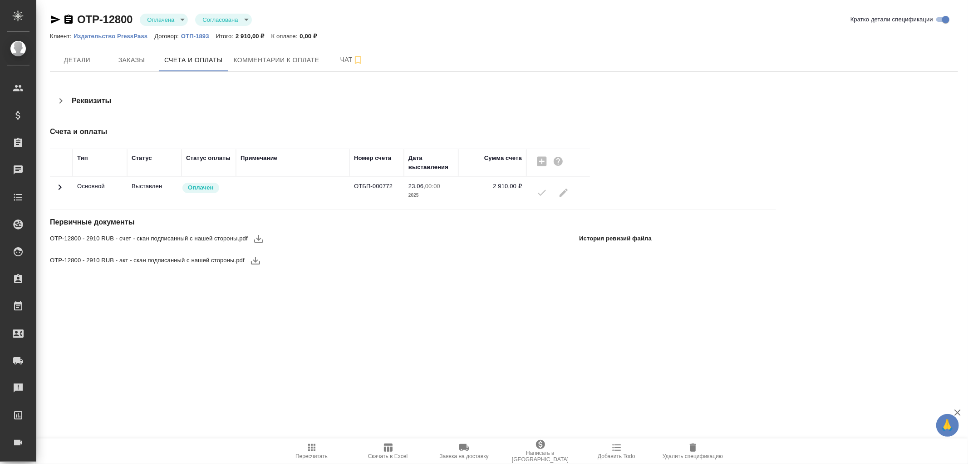
click at [60, 188] on icon at bounding box center [60, 186] width 3 height 5
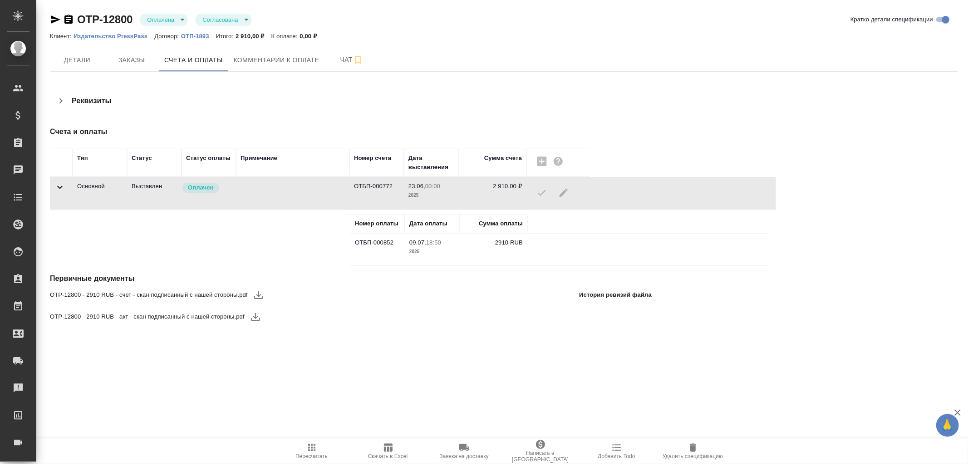
click at [60, 188] on icon at bounding box center [59, 187] width 5 height 3
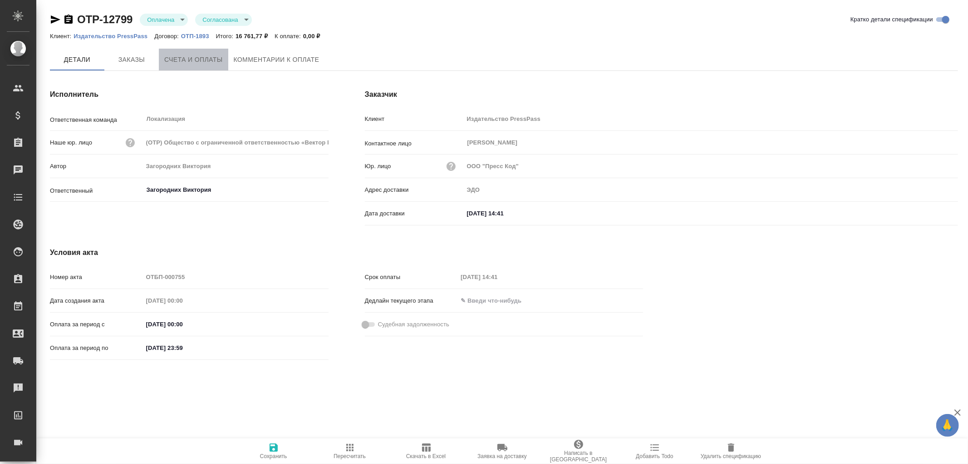
click at [206, 62] on span "Счета и оплаты" at bounding box center [193, 59] width 59 height 11
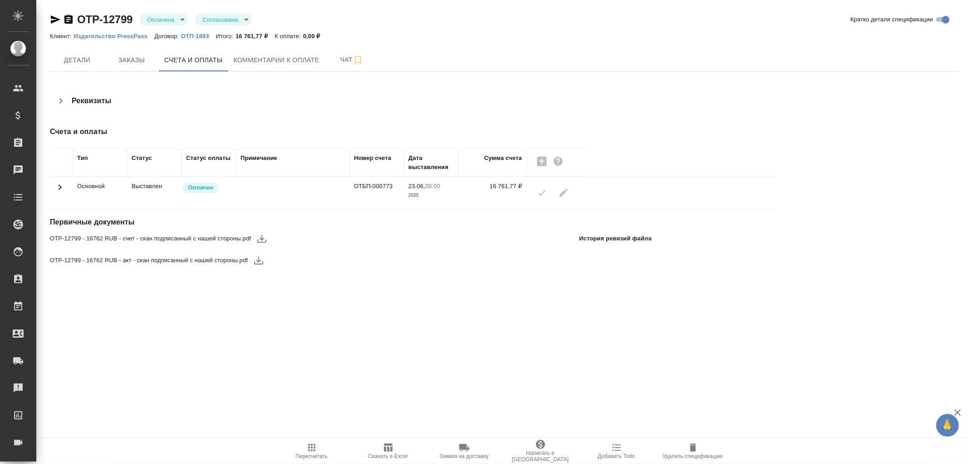
click at [61, 188] on icon at bounding box center [59, 187] width 11 height 11
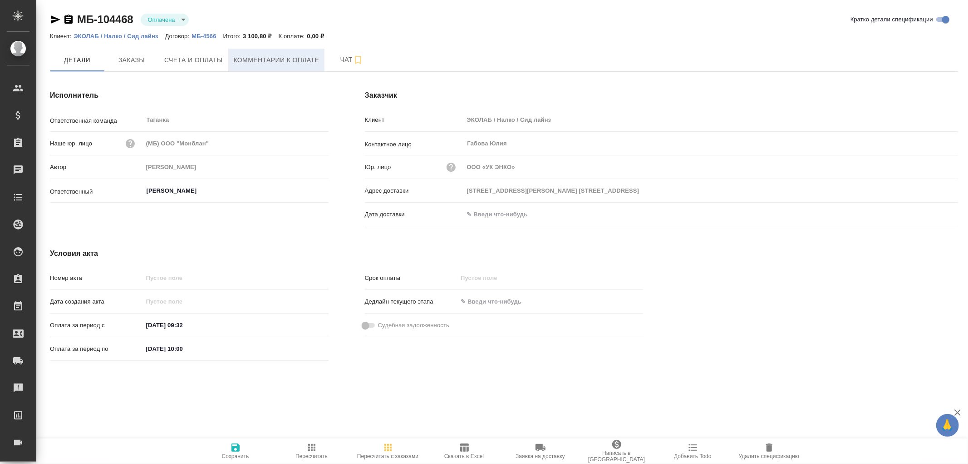
click at [268, 70] on button "Комментарии к оплате" at bounding box center [276, 60] width 97 height 23
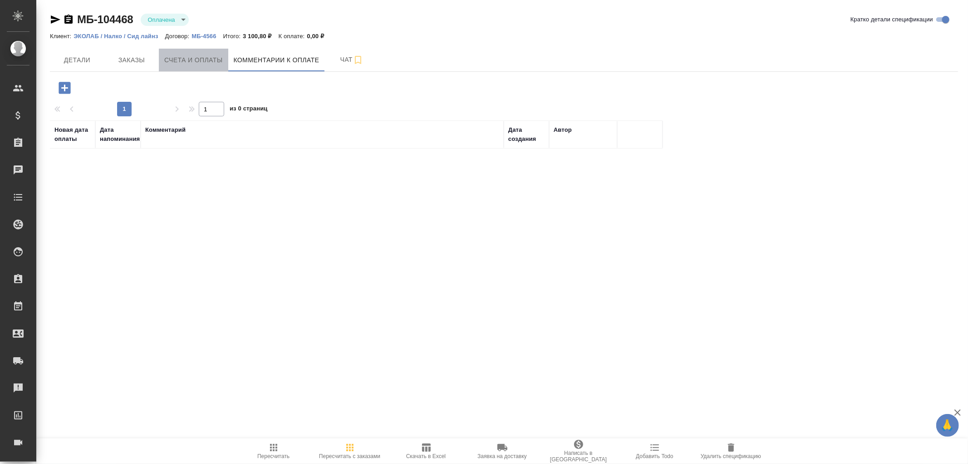
click at [172, 60] on span "Счета и оплаты" at bounding box center [193, 59] width 59 height 11
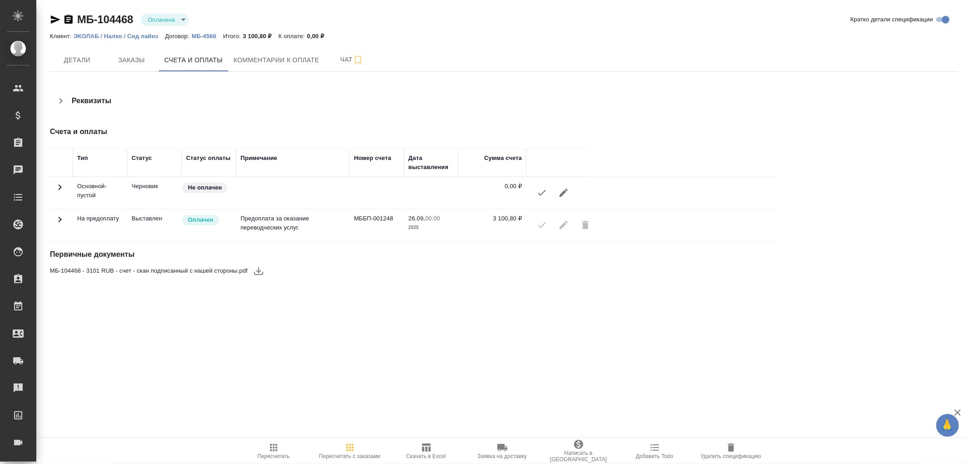
click at [66, 217] on td at bounding box center [61, 225] width 23 height 32
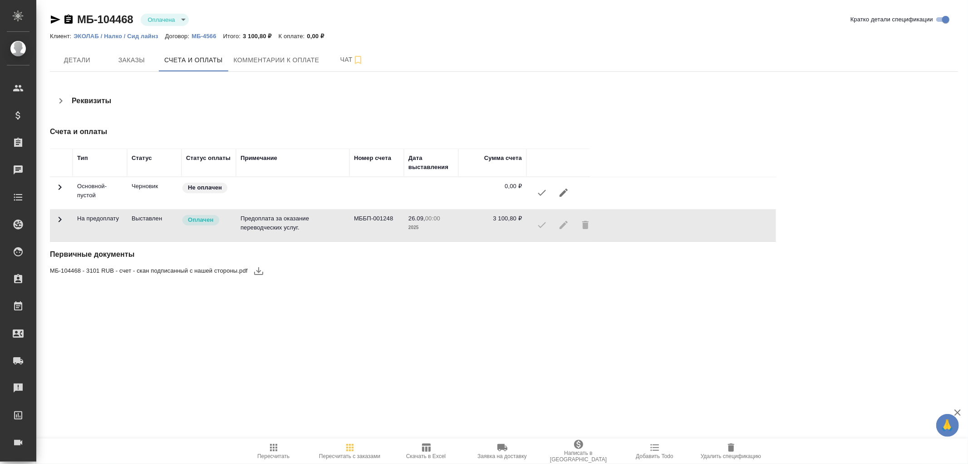
click at [57, 220] on icon at bounding box center [59, 219] width 11 height 11
